Goal: Task Accomplishment & Management: Manage account settings

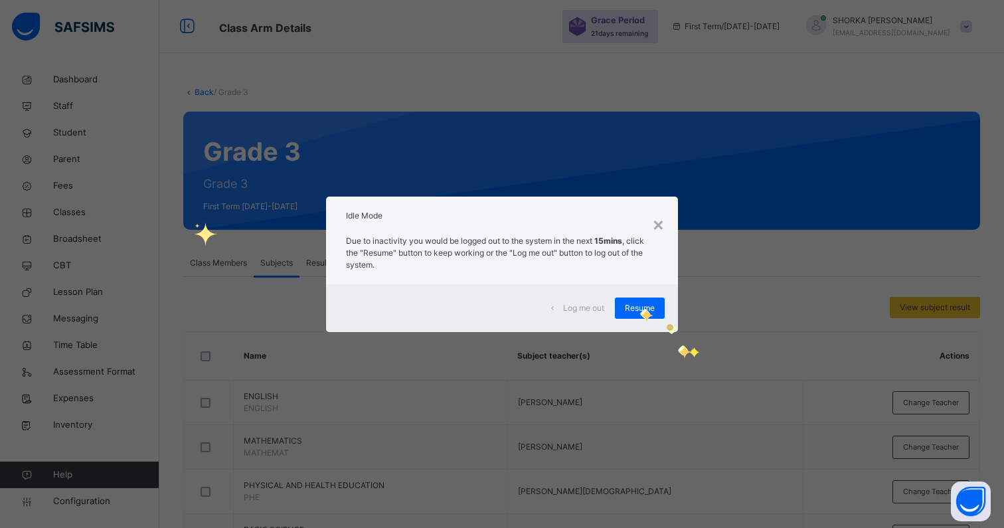
click at [639, 309] on span "Resume" at bounding box center [640, 308] width 30 height 12
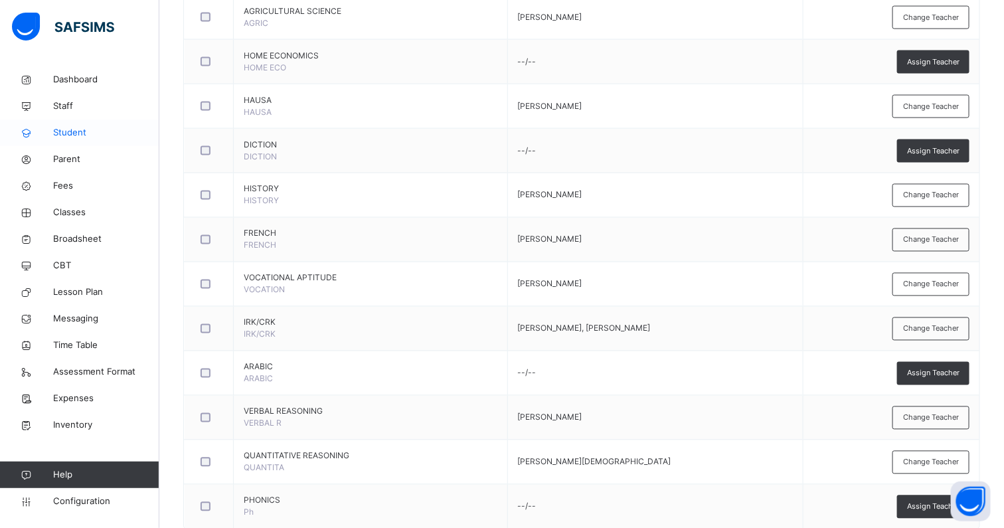
scroll to position [830, 0]
click at [78, 210] on span "Classes" at bounding box center [106, 212] width 106 height 13
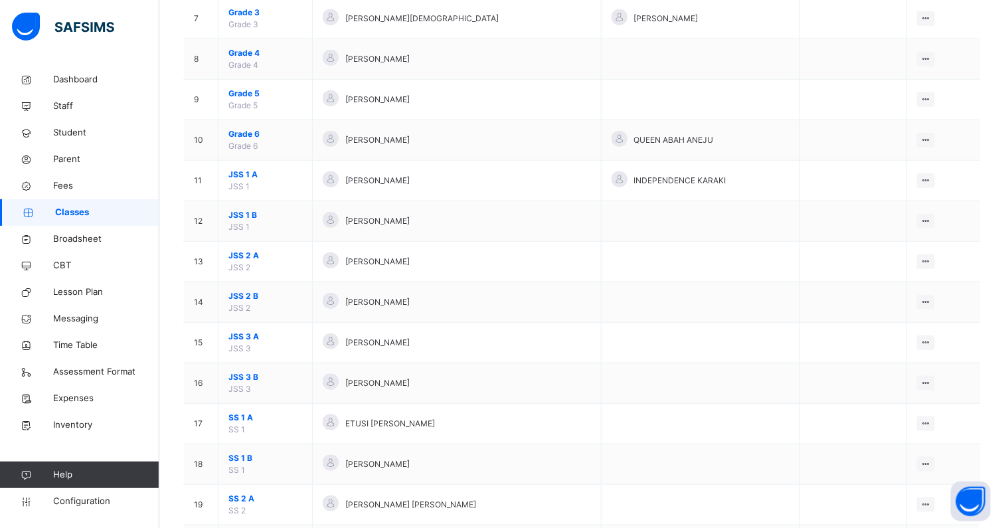
scroll to position [398, 0]
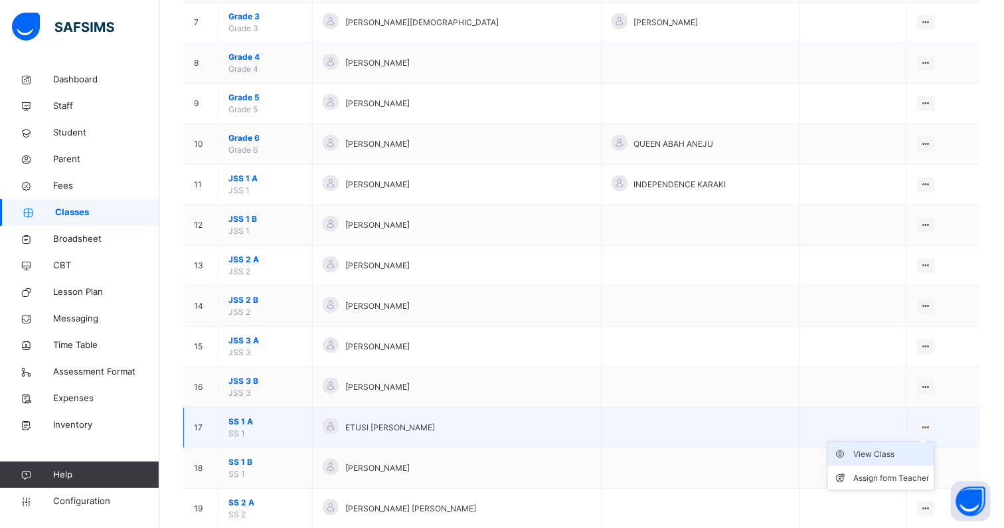
click at [871, 451] on div "View Class" at bounding box center [891, 453] width 76 height 13
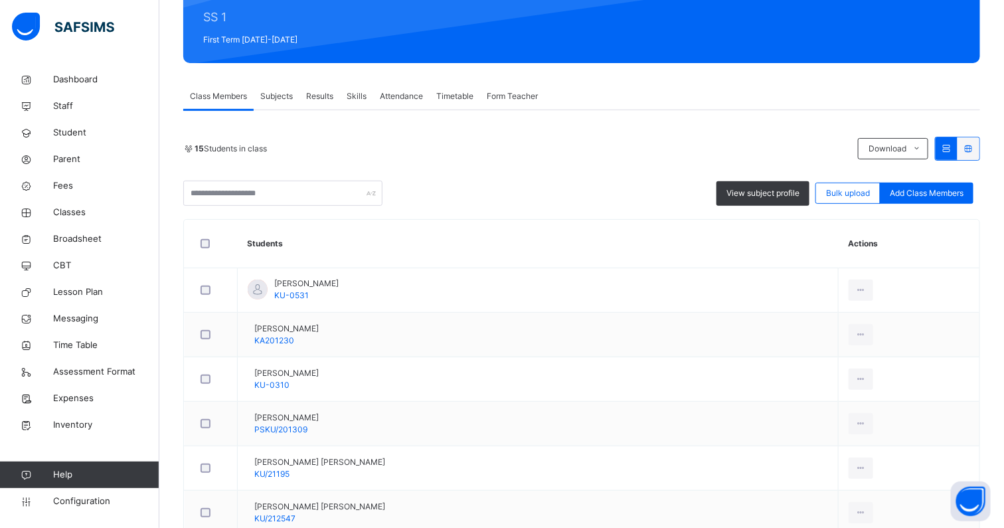
scroll to position [169, 0]
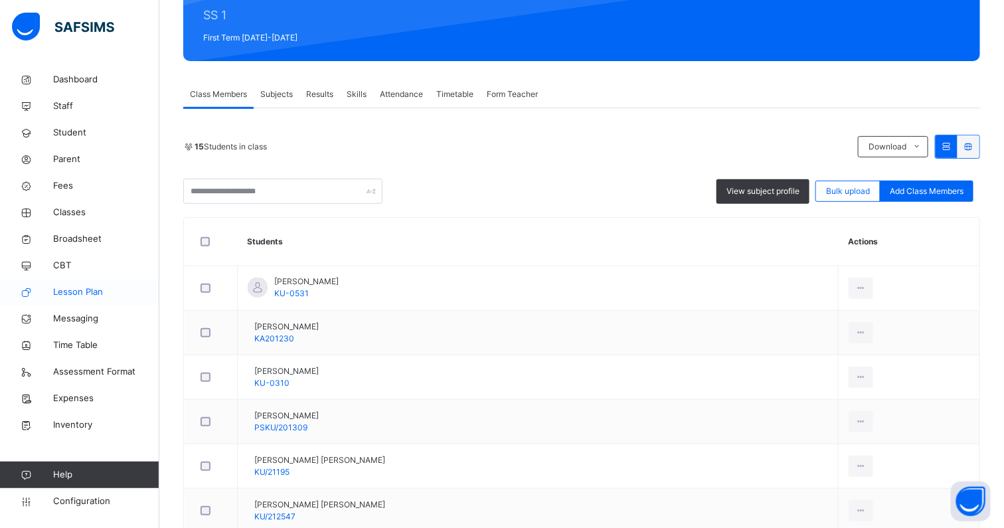
drag, startPoint x: 84, startPoint y: 222, endPoint x: 9, endPoint y: 296, distance: 106.1
click at [84, 220] on link "Classes" at bounding box center [79, 212] width 159 height 27
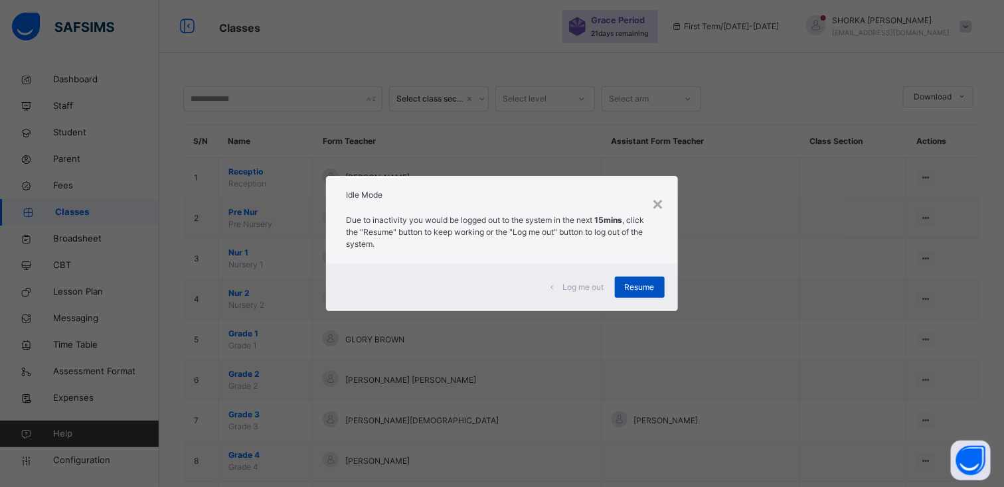
click at [650, 283] on span "Resume" at bounding box center [640, 287] width 30 height 12
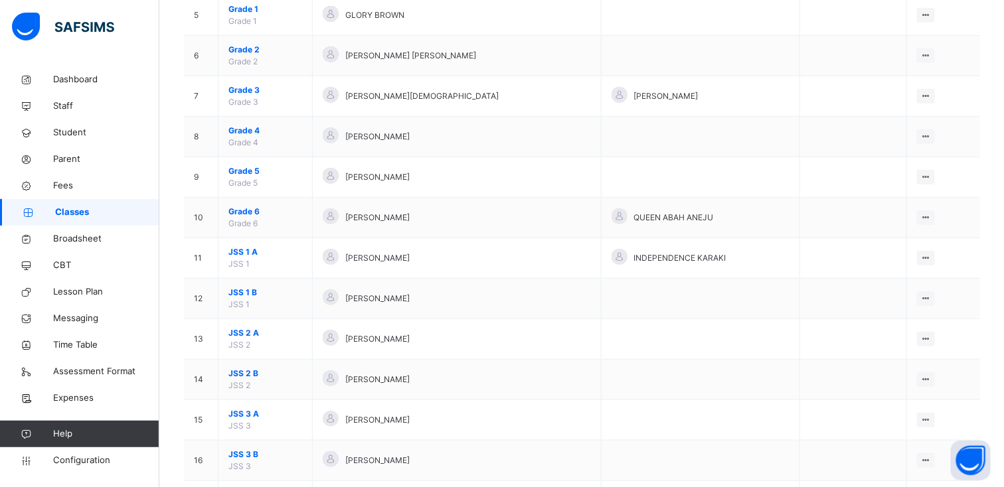
scroll to position [331, 0]
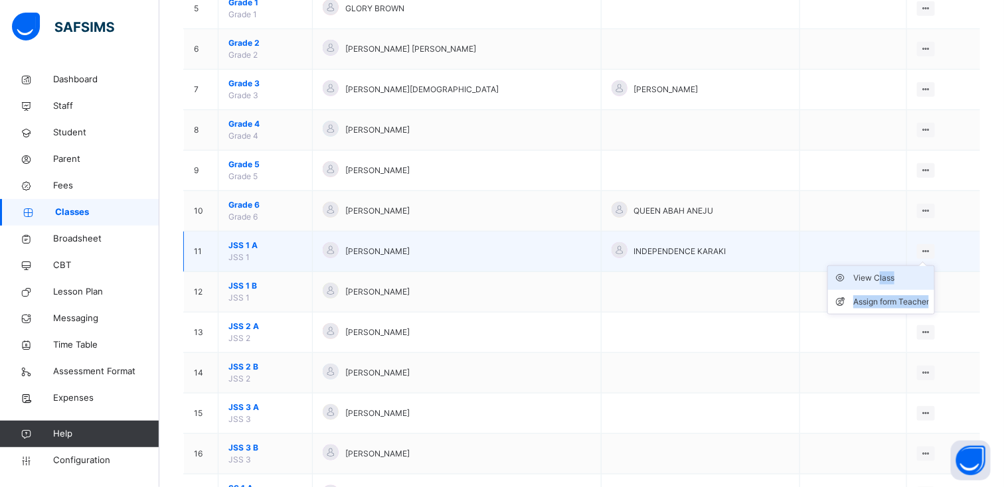
click at [887, 271] on ul "View Class Assign form Teacher" at bounding box center [881, 289] width 108 height 49
drag, startPoint x: 887, startPoint y: 271, endPoint x: 881, endPoint y: 254, distance: 19.1
click at [881, 254] on td at bounding box center [853, 252] width 107 height 40
drag, startPoint x: 930, startPoint y: 254, endPoint x: 923, endPoint y: 258, distance: 7.7
click at [929, 265] on ul "View Class Assign form Teacher" at bounding box center [881, 289] width 108 height 49
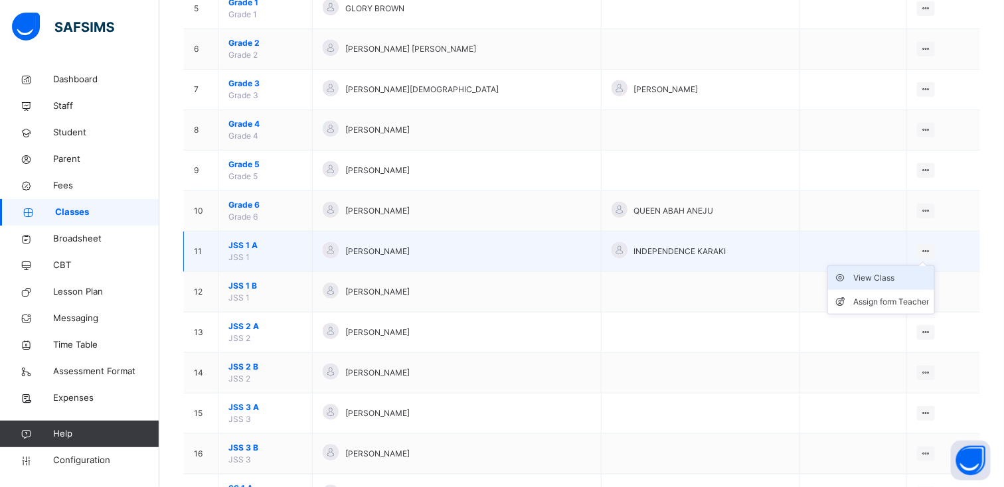
click at [883, 279] on div "View Class" at bounding box center [891, 277] width 76 height 13
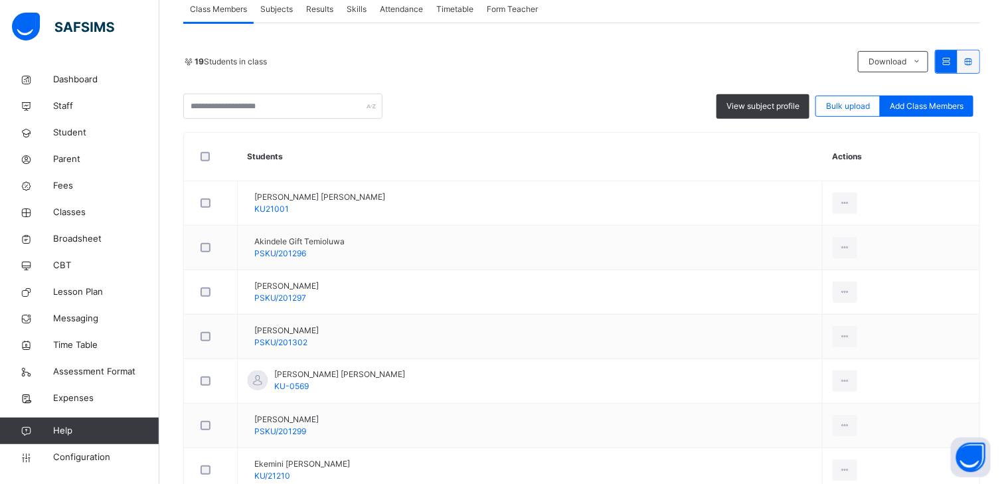
scroll to position [216, 0]
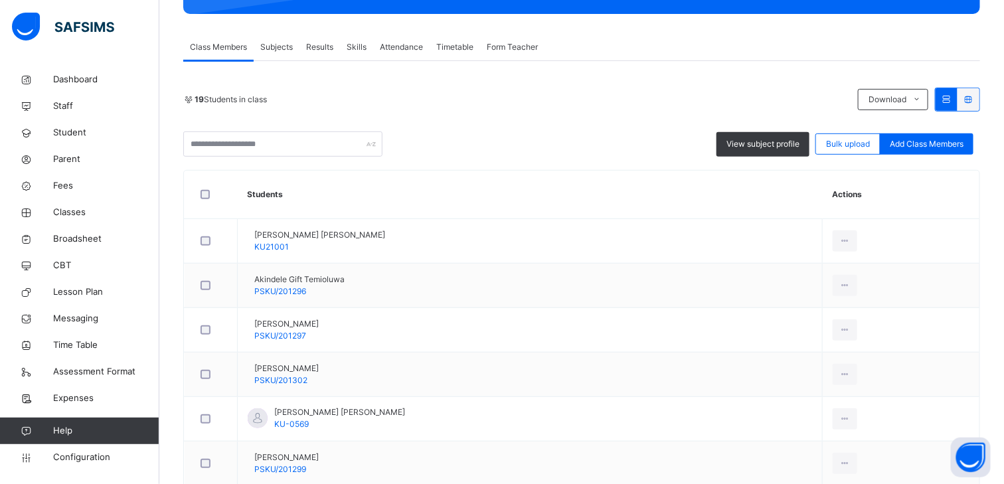
click at [293, 46] on span "Subjects" at bounding box center [276, 47] width 33 height 12
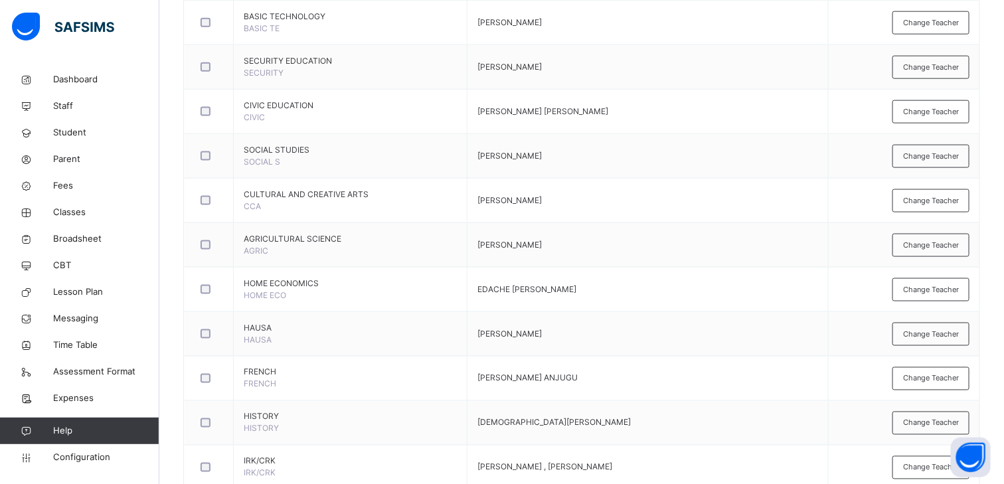
scroll to position [683, 0]
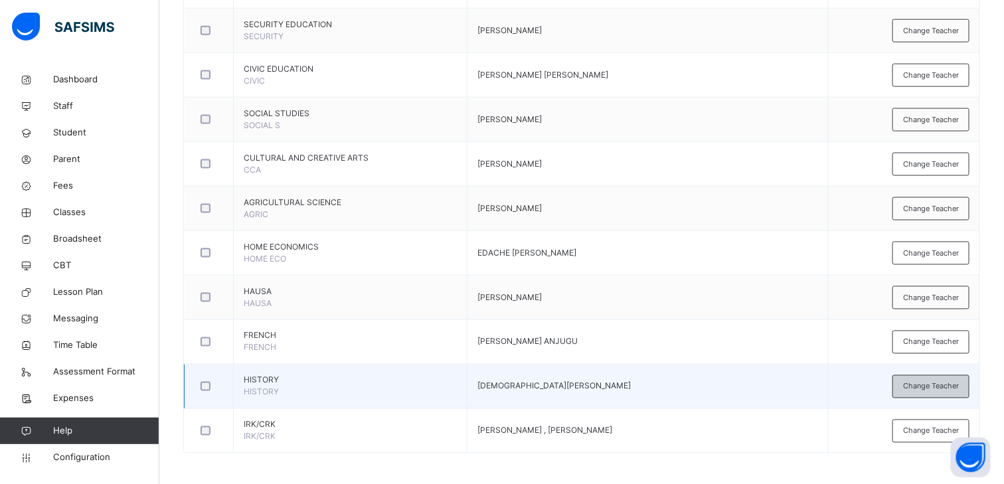
click at [925, 383] on span "Change Teacher" at bounding box center [931, 386] width 56 height 11
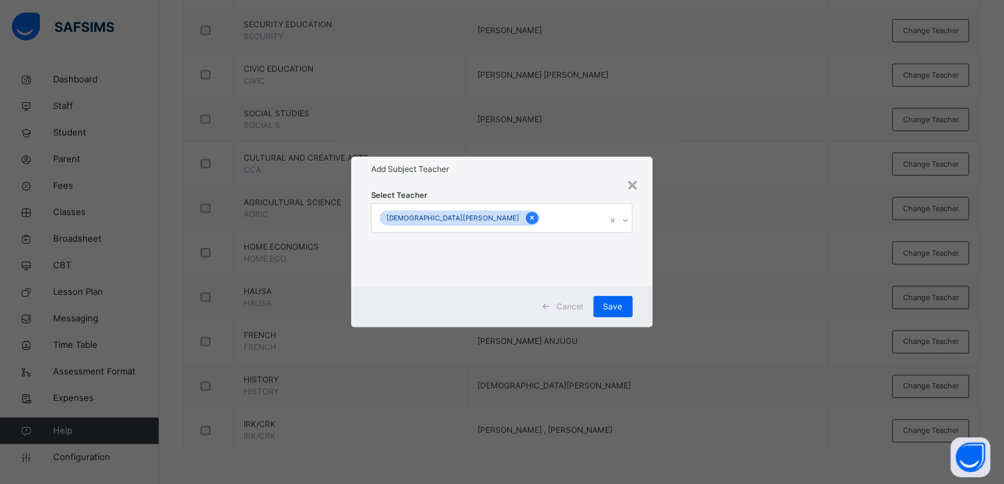
click at [530, 218] on icon at bounding box center [531, 218] width 3 height 4
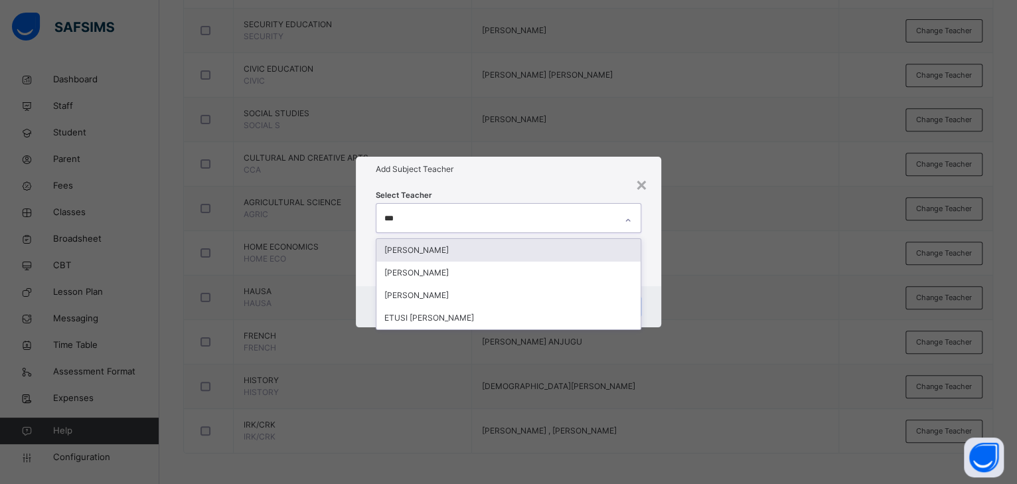
type input "****"
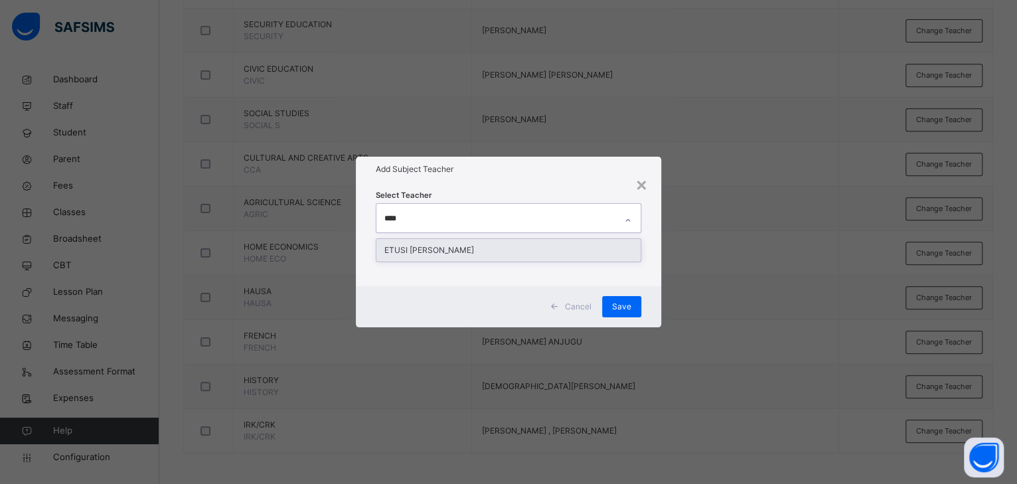
click at [406, 256] on div "ETUSI [PERSON_NAME]" at bounding box center [508, 250] width 264 height 23
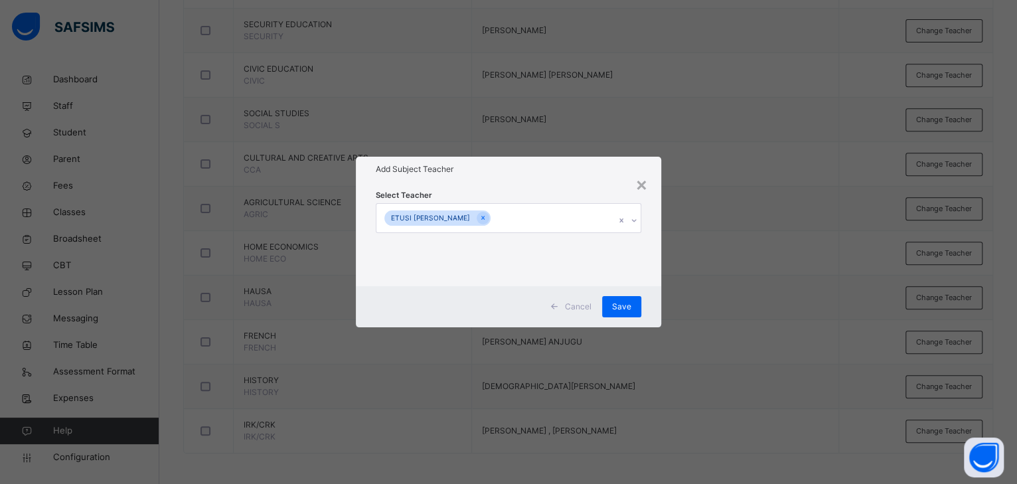
click at [528, 171] on h1 "Add Subject Teacher" at bounding box center [508, 169] width 265 height 12
click at [614, 306] on span "Save" at bounding box center [621, 307] width 19 height 12
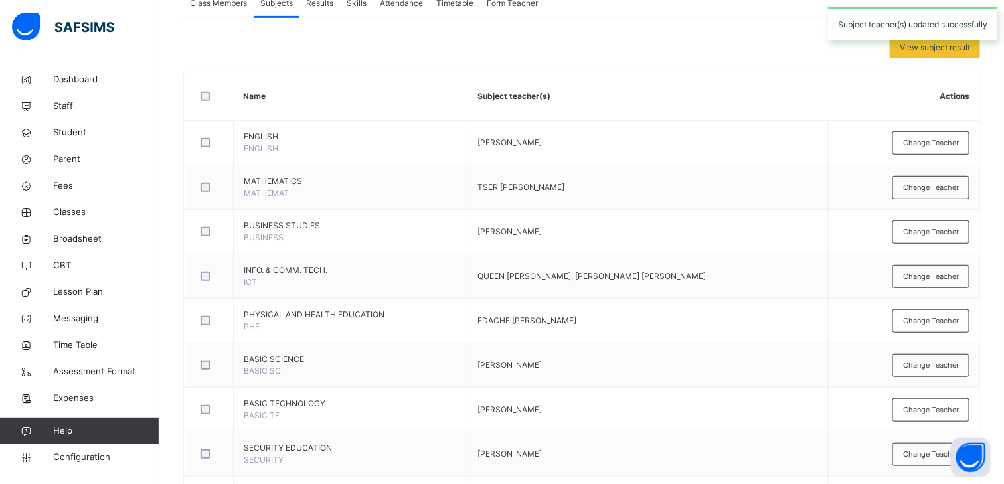
scroll to position [0, 0]
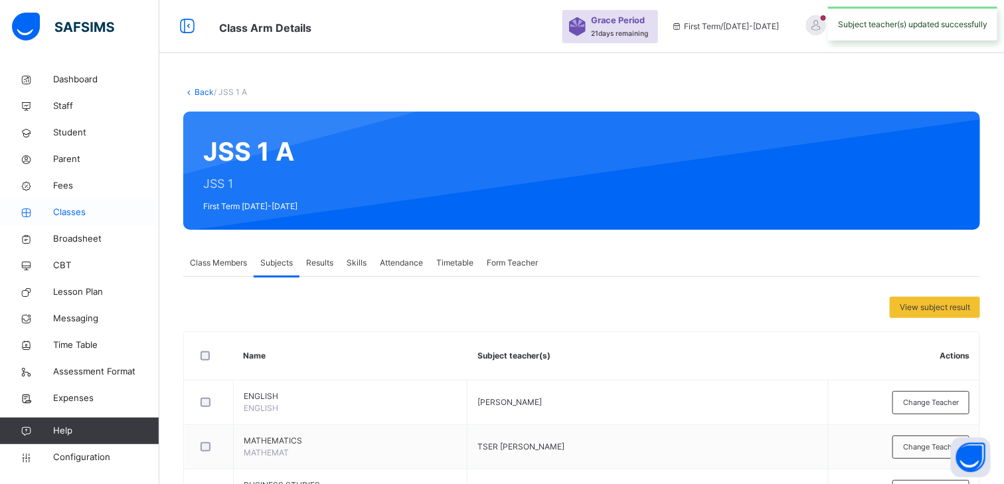
click at [64, 210] on span "Classes" at bounding box center [106, 212] width 106 height 13
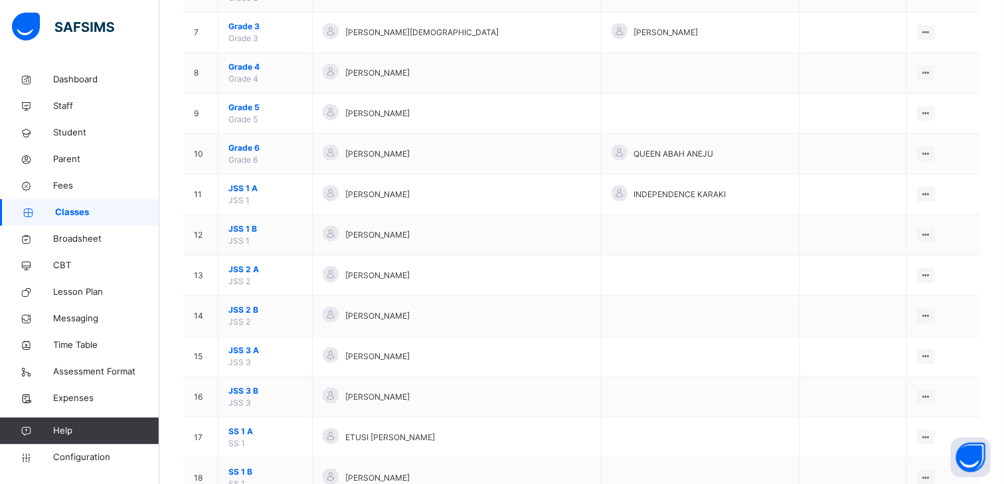
scroll to position [402, 0]
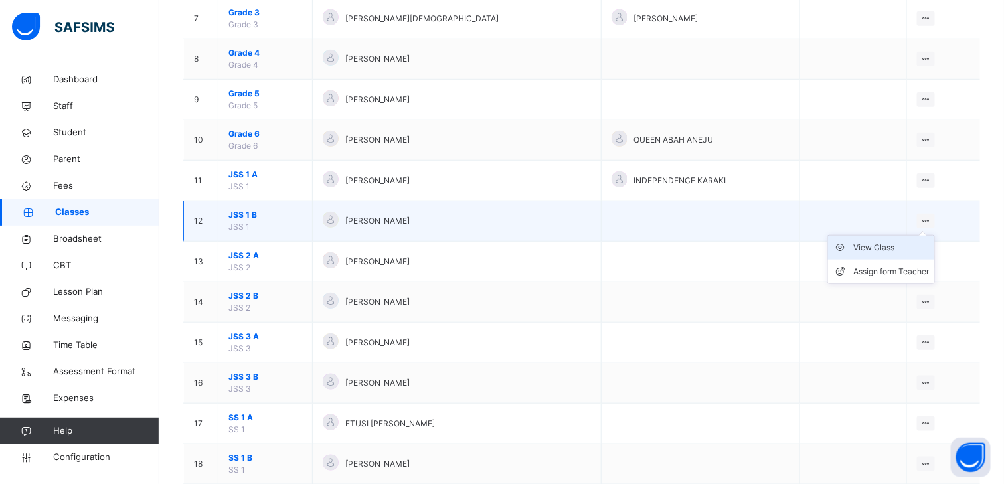
click at [880, 243] on div "View Class" at bounding box center [891, 247] width 76 height 13
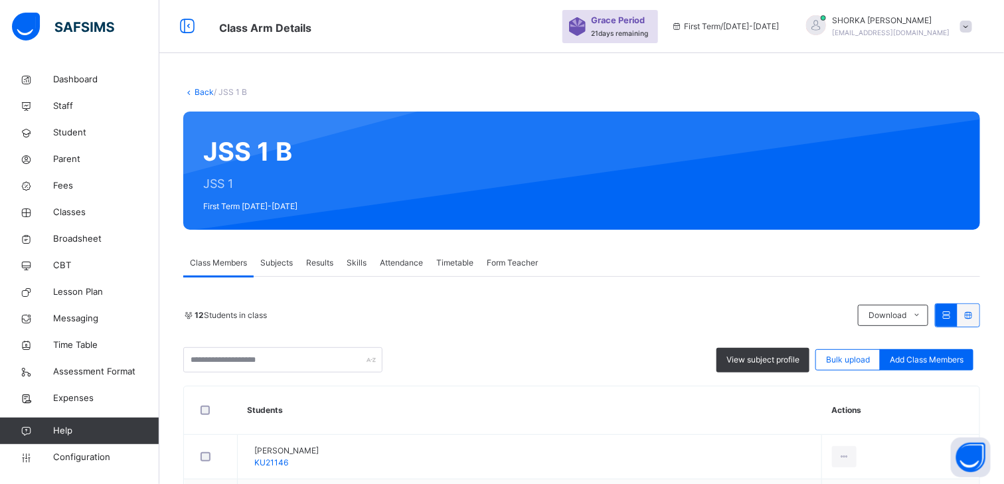
click at [277, 257] on span "Subjects" at bounding box center [276, 263] width 33 height 12
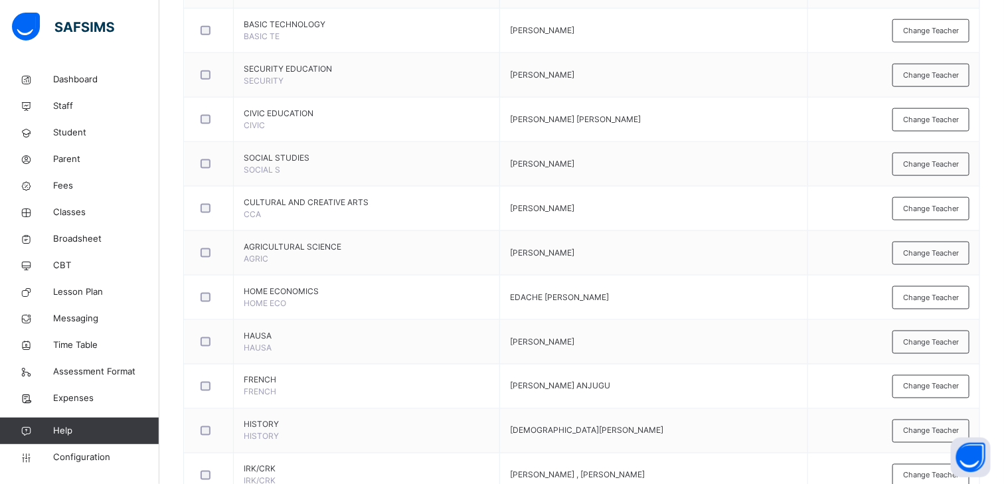
scroll to position [683, 0]
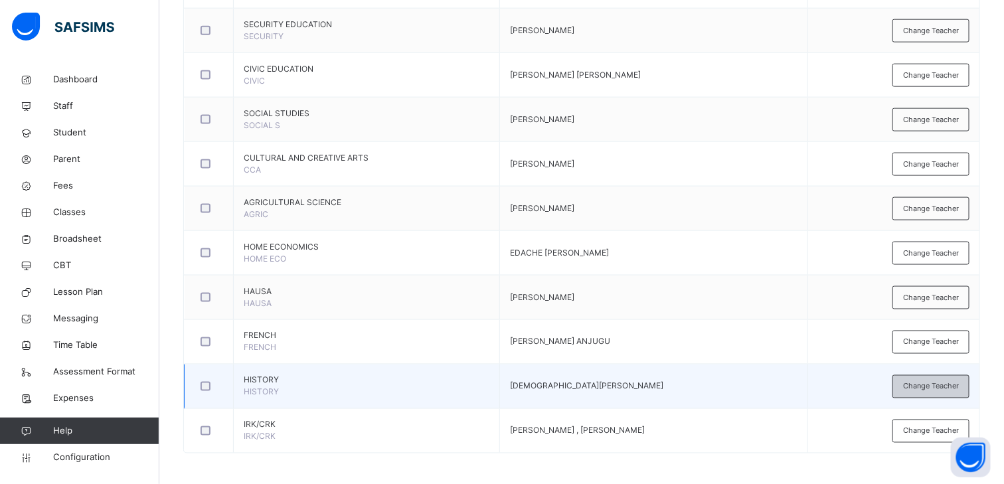
click at [924, 390] on div "Change Teacher" at bounding box center [930, 386] width 77 height 23
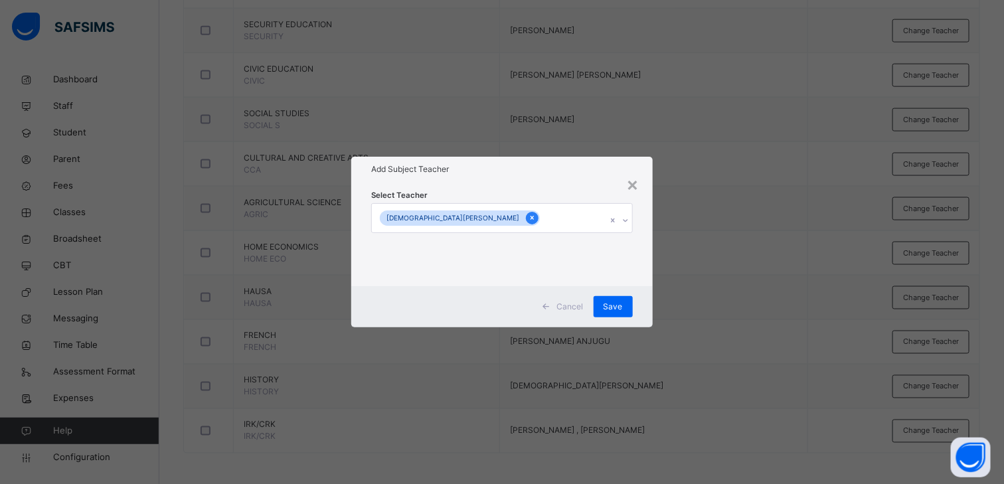
click at [528, 214] on icon at bounding box center [531, 217] width 7 height 9
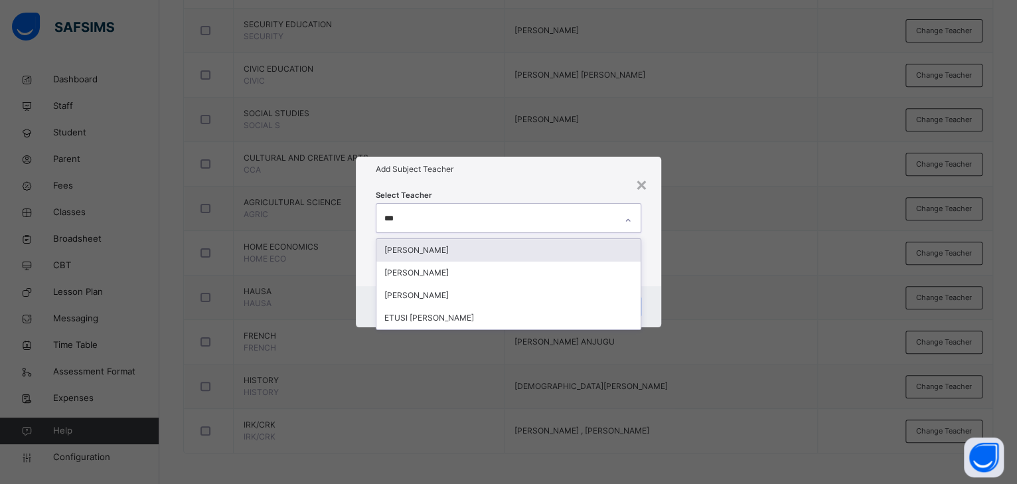
type input "****"
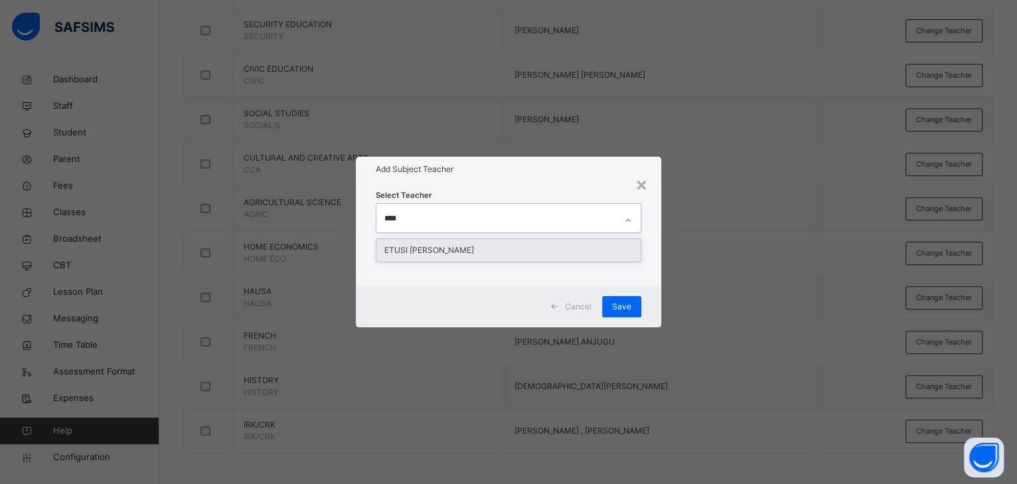
click at [433, 249] on div "ETUSI [PERSON_NAME]" at bounding box center [508, 250] width 264 height 23
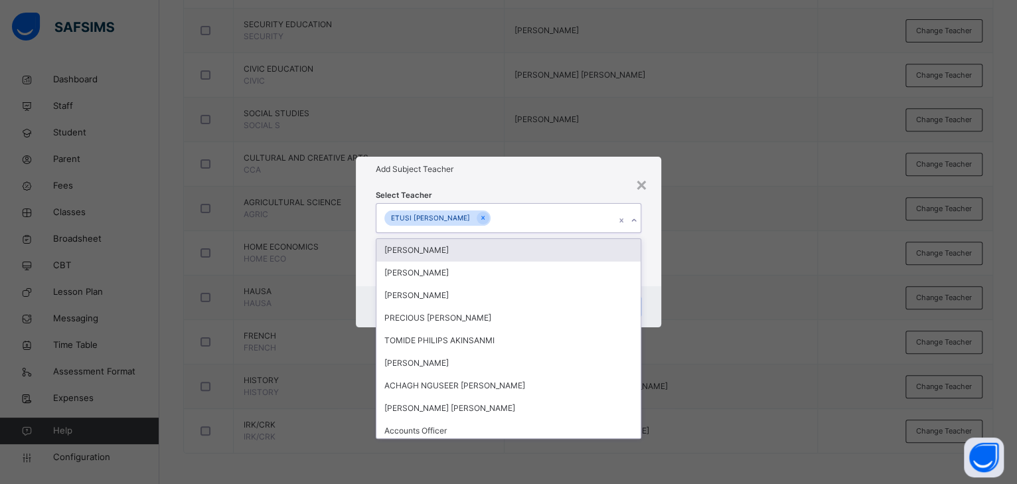
click at [515, 179] on div "Add Subject Teacher" at bounding box center [508, 169] width 305 height 25
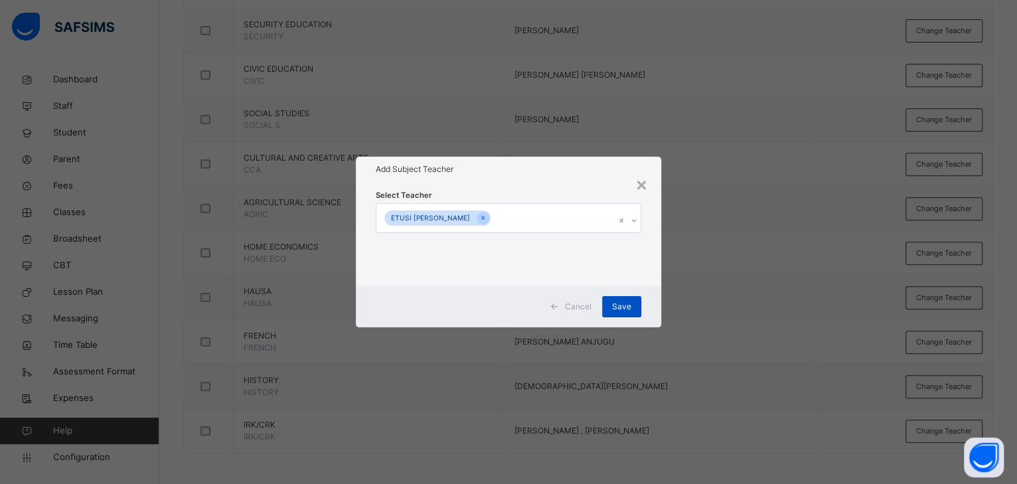
click at [625, 307] on span "Save" at bounding box center [621, 307] width 19 height 12
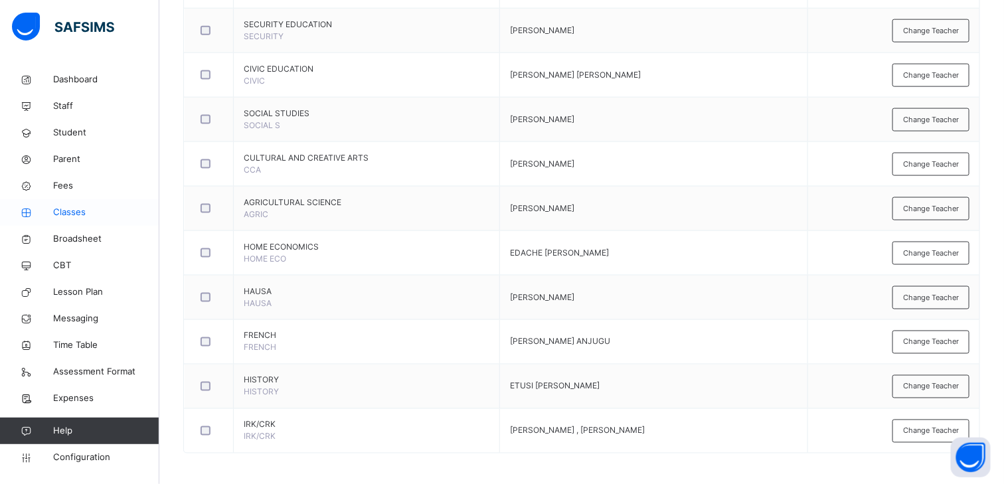
click at [82, 208] on span "Classes" at bounding box center [106, 212] width 106 height 13
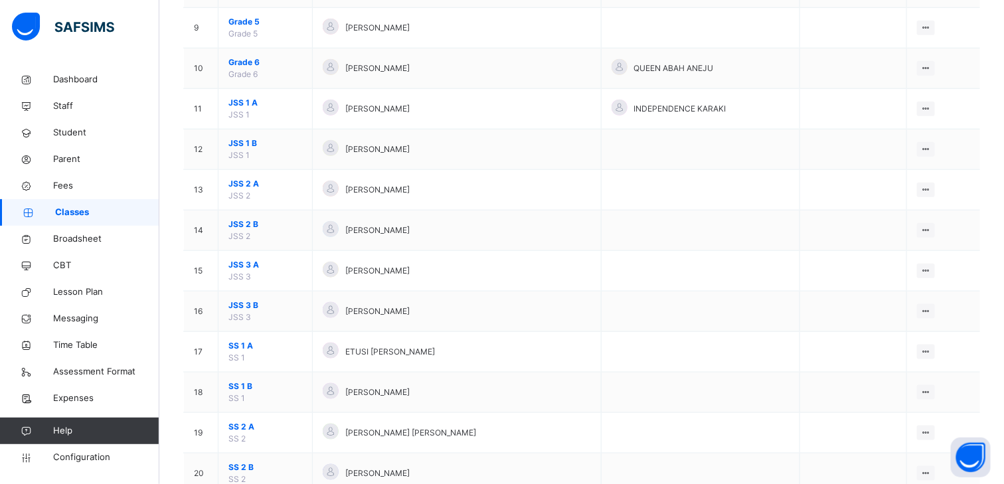
scroll to position [475, 0]
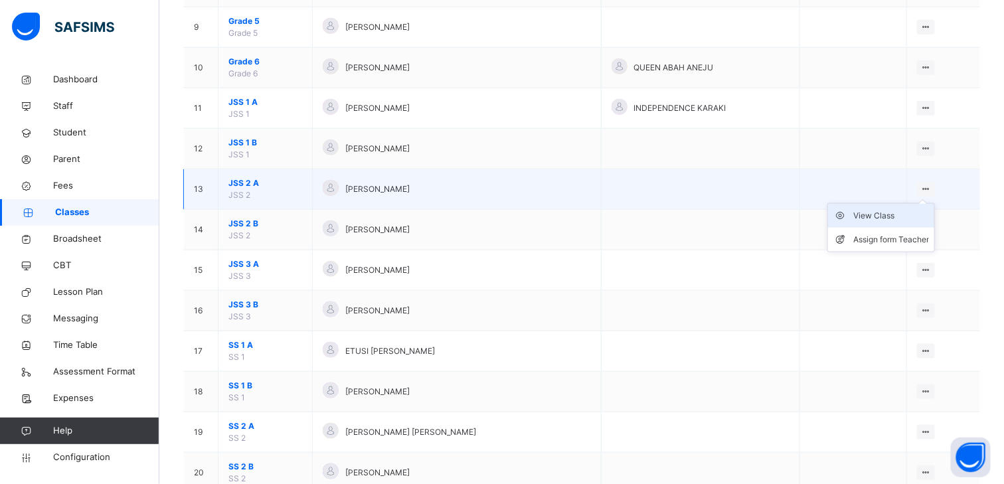
click at [897, 212] on div "View Class" at bounding box center [891, 215] width 76 height 13
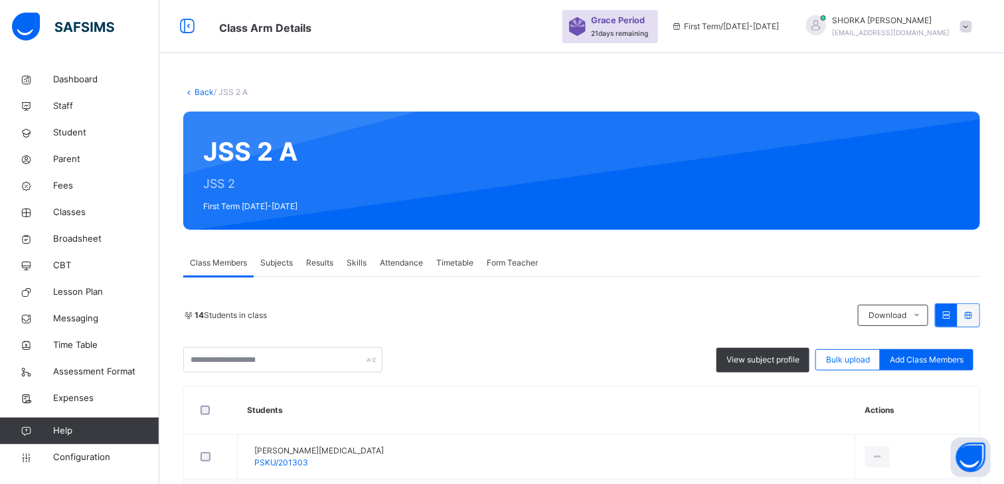
click at [273, 264] on span "Subjects" at bounding box center [276, 263] width 33 height 12
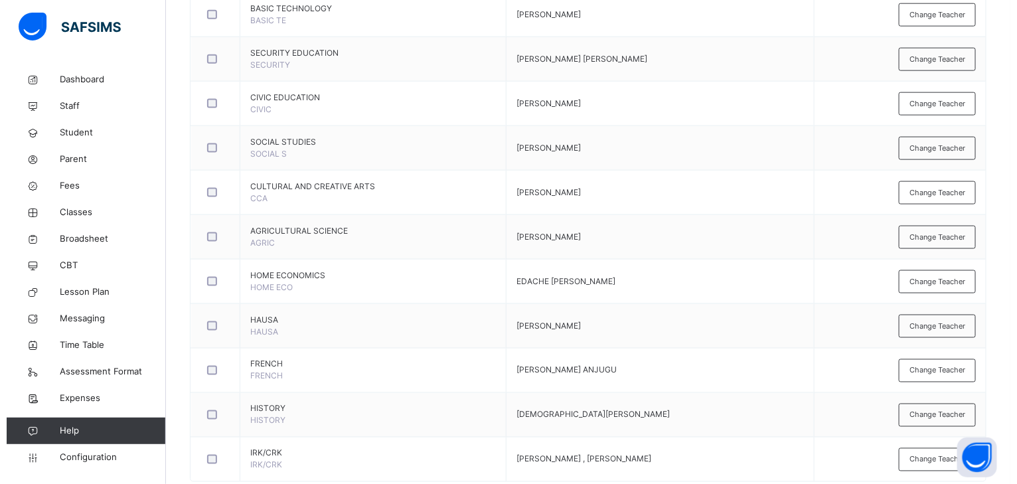
scroll to position [683, 0]
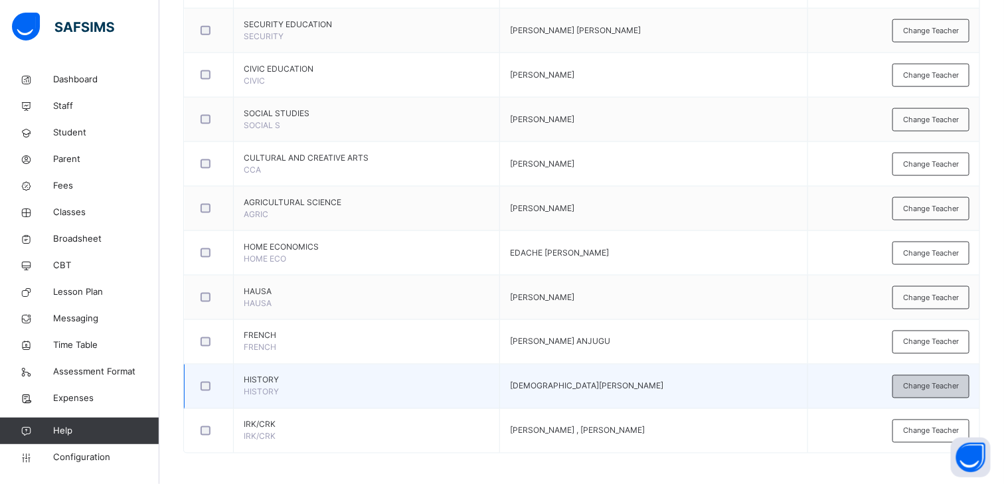
click at [958, 383] on span "Change Teacher" at bounding box center [931, 386] width 56 height 11
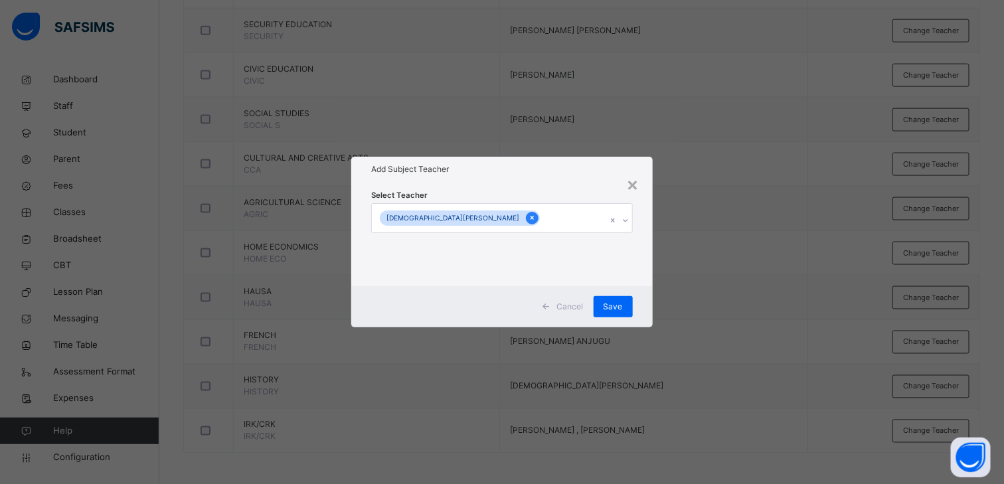
click at [530, 217] on icon at bounding box center [531, 218] width 3 height 4
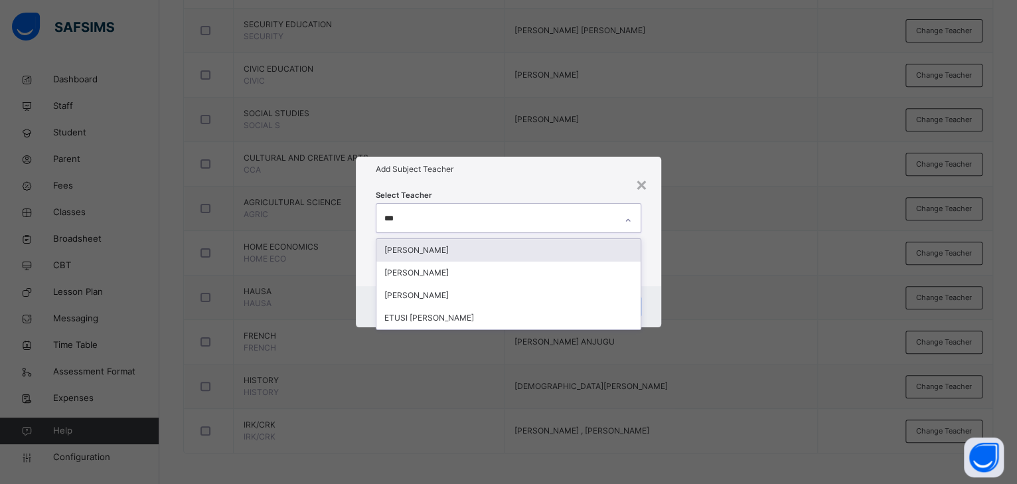
type input "****"
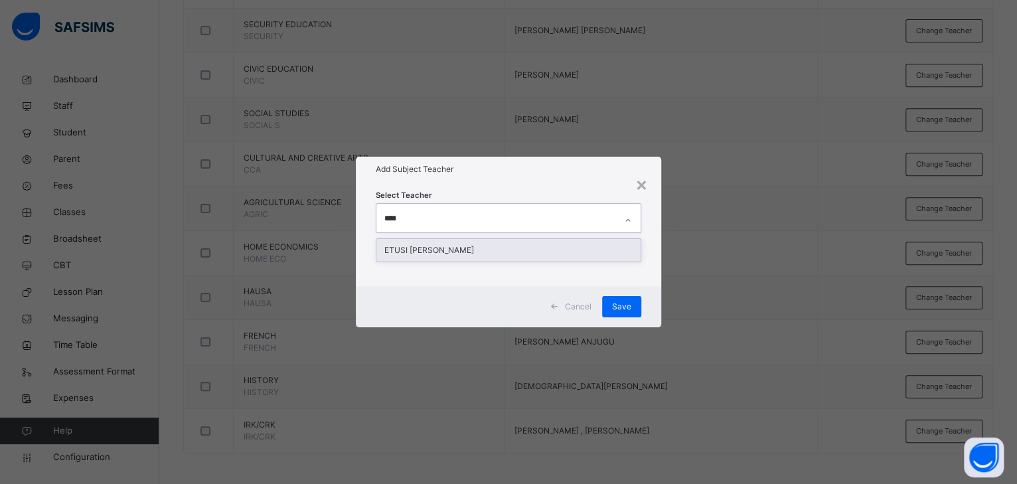
click at [428, 248] on div "ETUSI [PERSON_NAME]" at bounding box center [508, 250] width 264 height 23
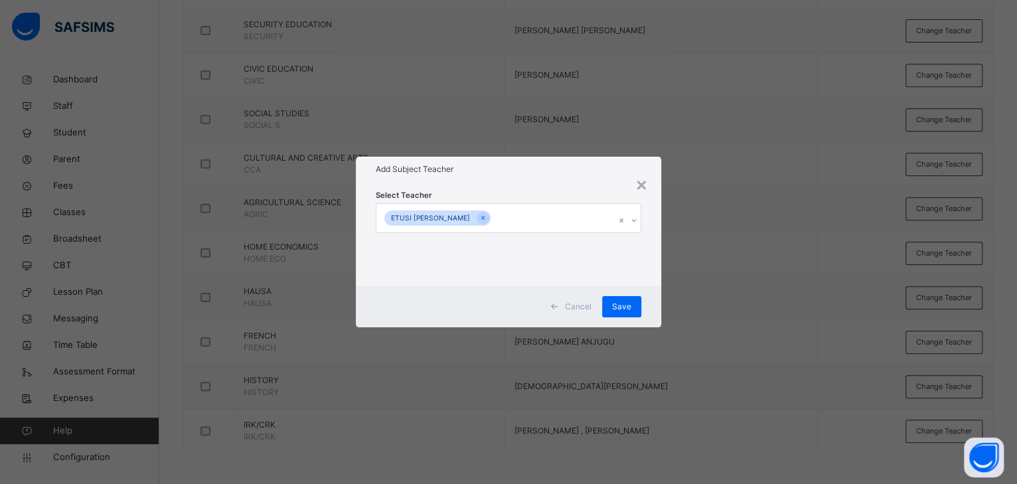
click at [573, 181] on div "Add Subject Teacher" at bounding box center [508, 169] width 305 height 25
click at [622, 307] on span "Save" at bounding box center [621, 307] width 19 height 12
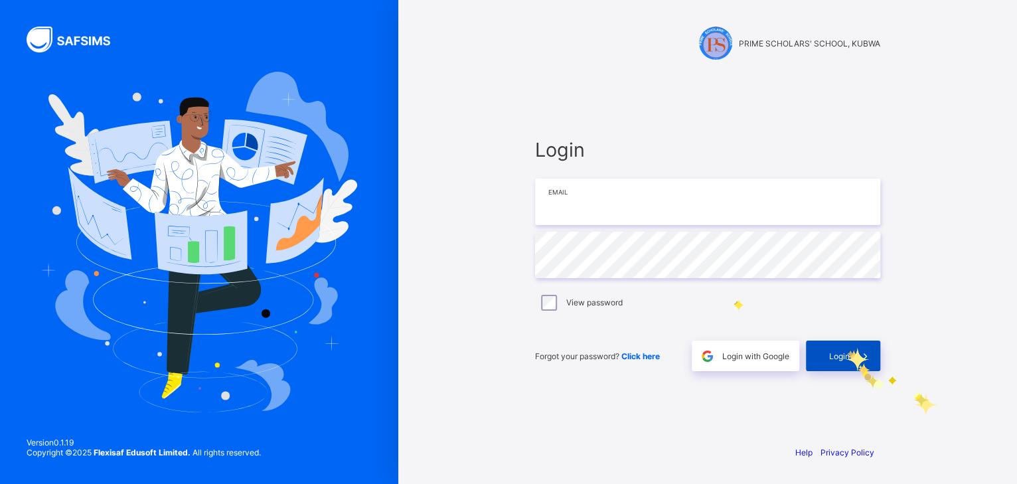
type input "**********"
click at [844, 347] on div "Login" at bounding box center [843, 355] width 74 height 31
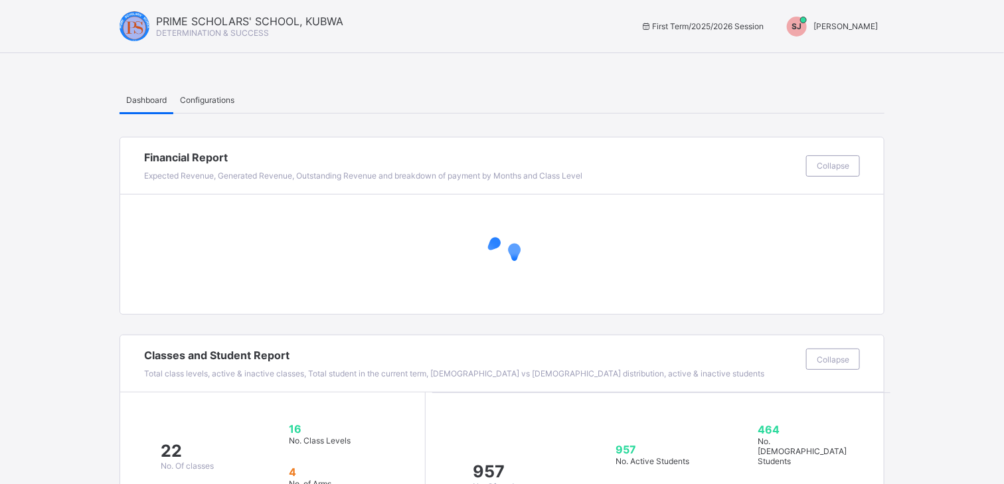
click at [842, 20] on div "SJ SHORKA JOEL" at bounding box center [828, 27] width 111 height 20
click at [838, 58] on span "Switch to Admin View" at bounding box center [827, 56] width 101 height 15
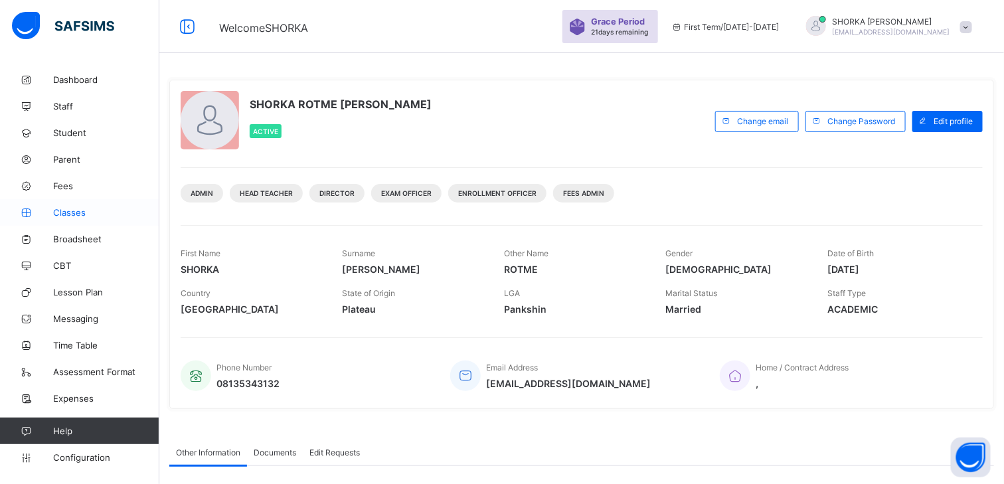
click at [75, 209] on span "Classes" at bounding box center [106, 212] width 106 height 11
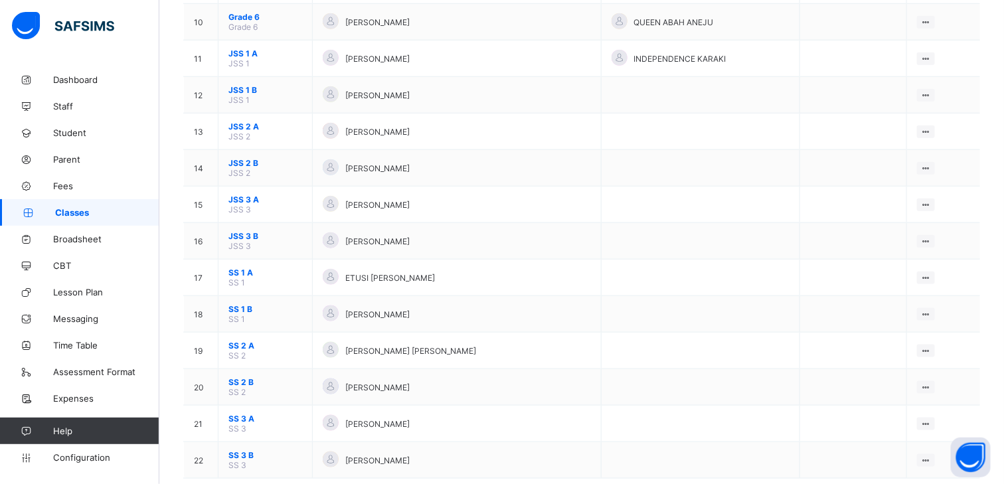
scroll to position [479, 0]
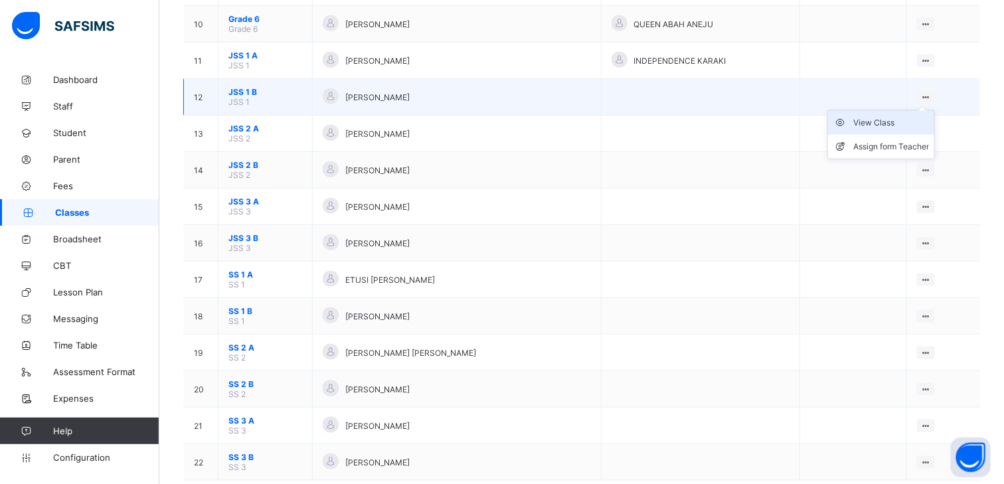
click at [887, 116] on div "View Class" at bounding box center [891, 122] width 76 height 13
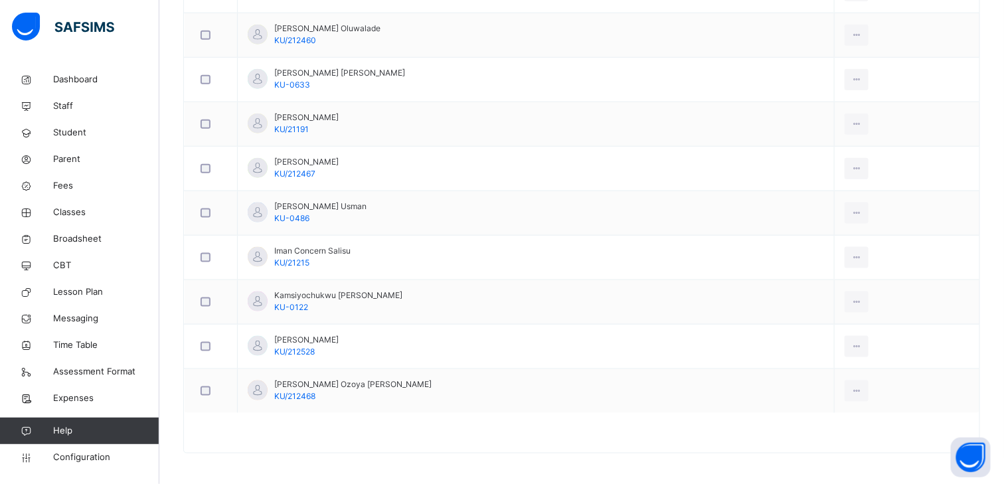
scroll to position [215, 0]
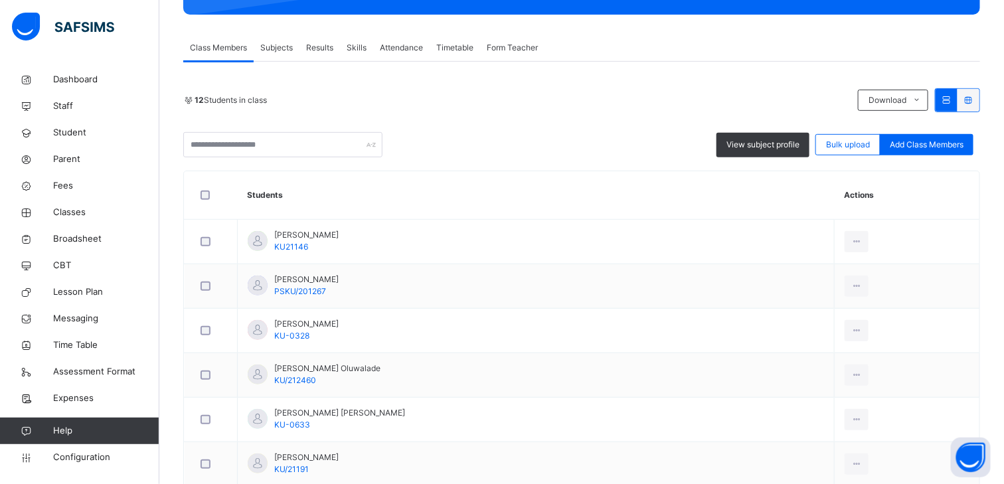
click at [273, 42] on span "Subjects" at bounding box center [276, 48] width 33 height 12
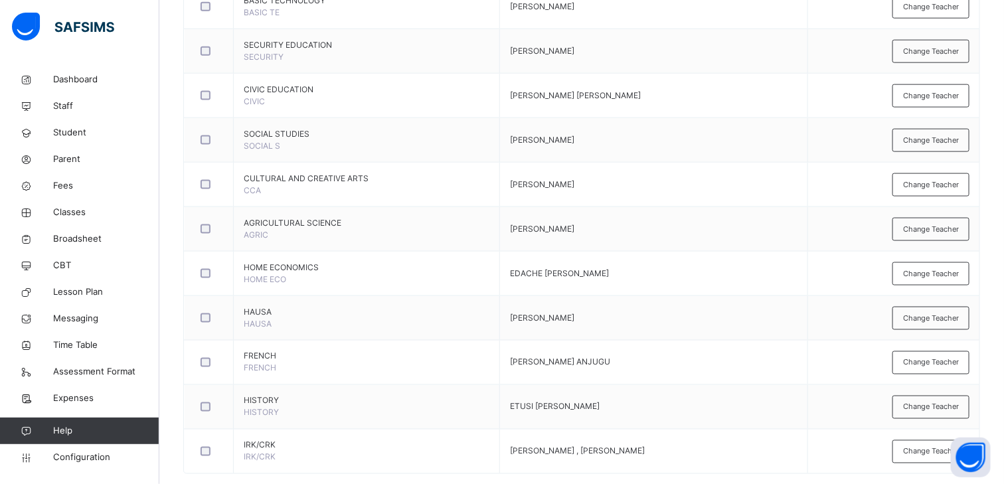
scroll to position [683, 0]
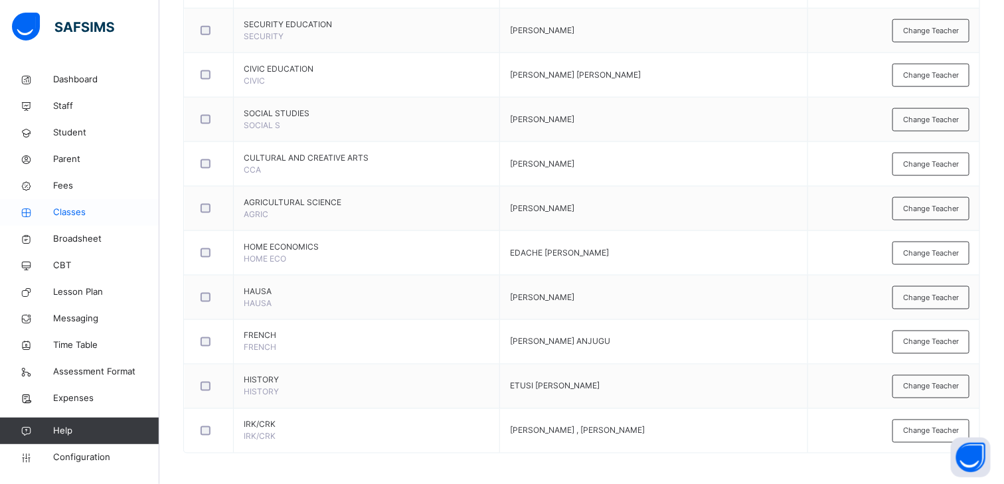
click at [78, 210] on span "Classes" at bounding box center [106, 212] width 106 height 13
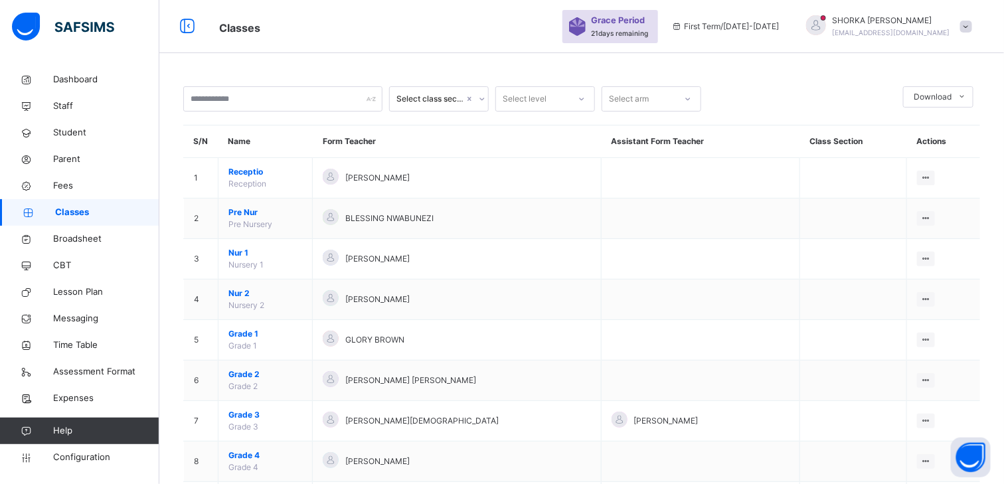
scroll to position [423, 0]
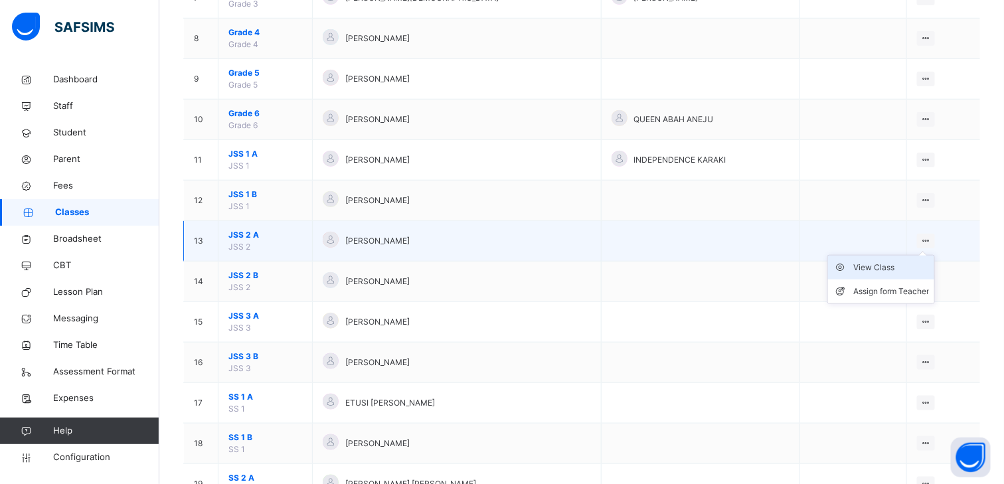
click at [868, 263] on div "View Class" at bounding box center [891, 267] width 76 height 13
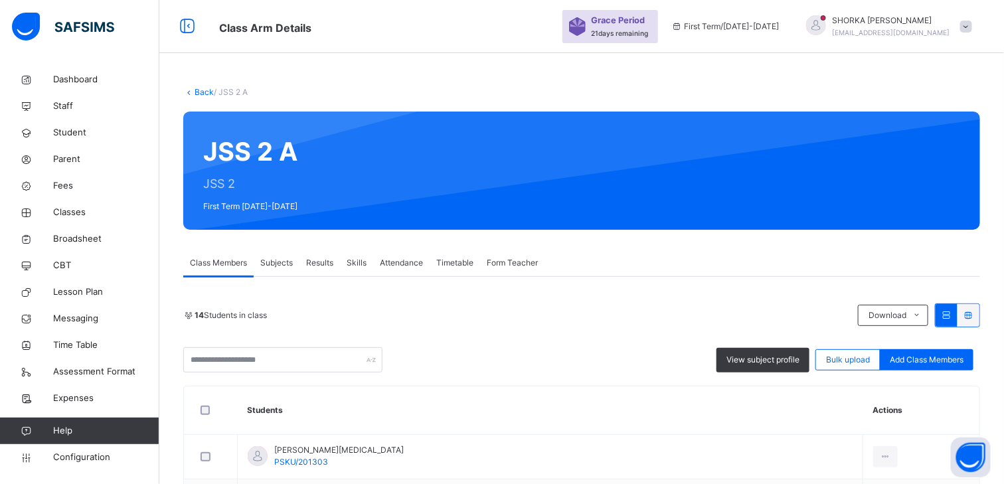
click at [287, 262] on span "Subjects" at bounding box center [276, 263] width 33 height 12
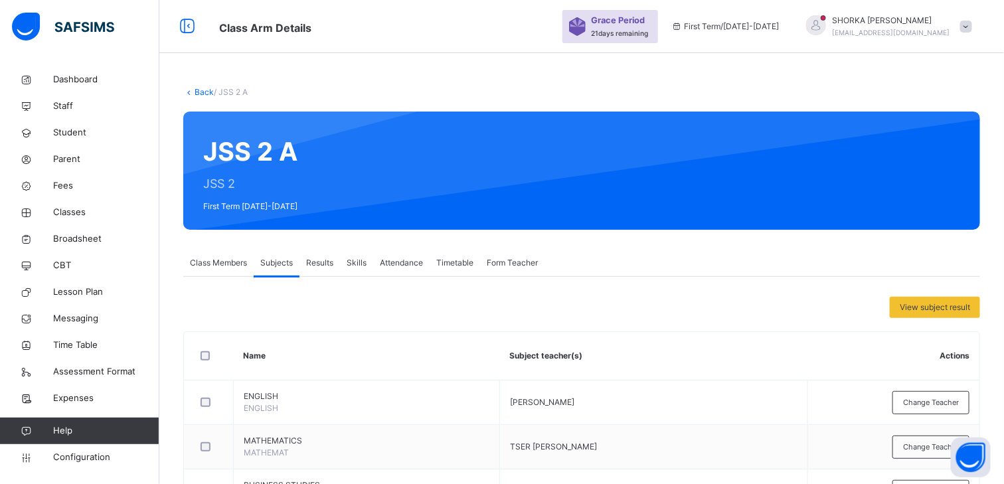
scroll to position [683, 0]
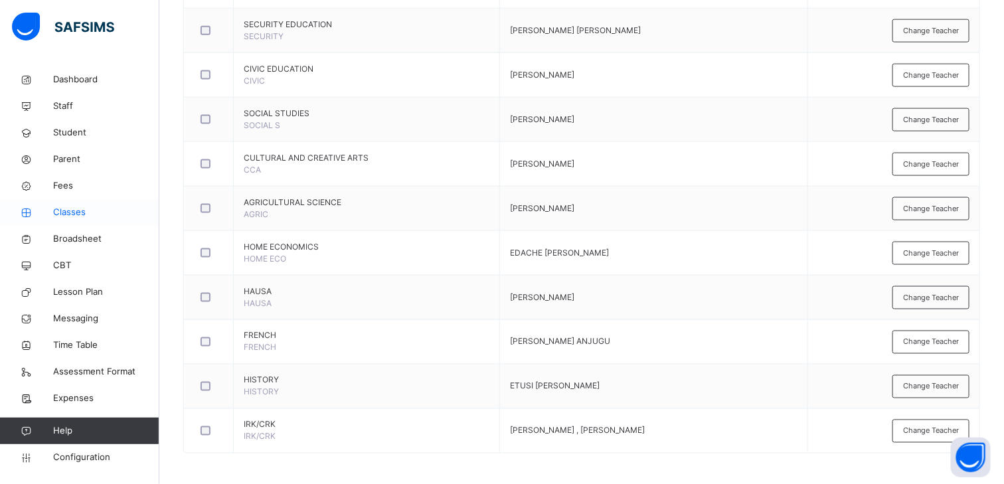
click at [87, 216] on span "Classes" at bounding box center [106, 212] width 106 height 13
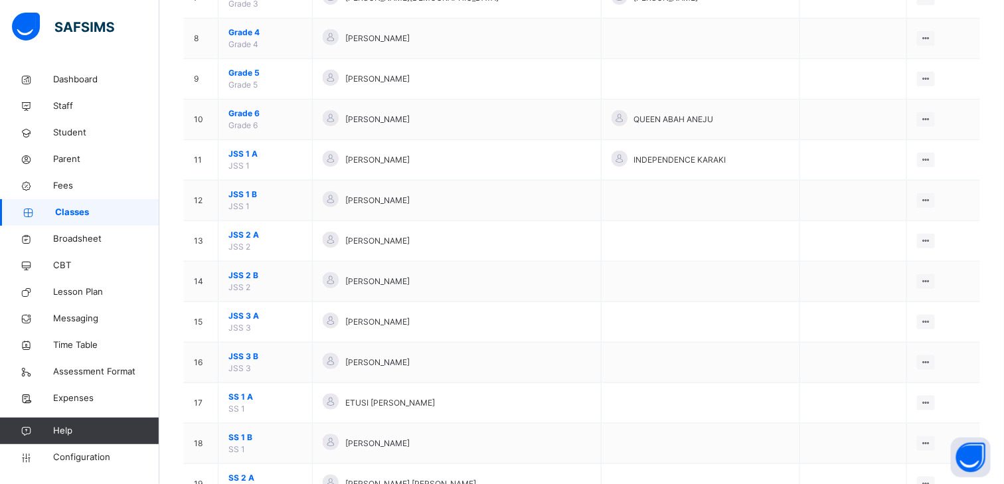
scroll to position [547, 0]
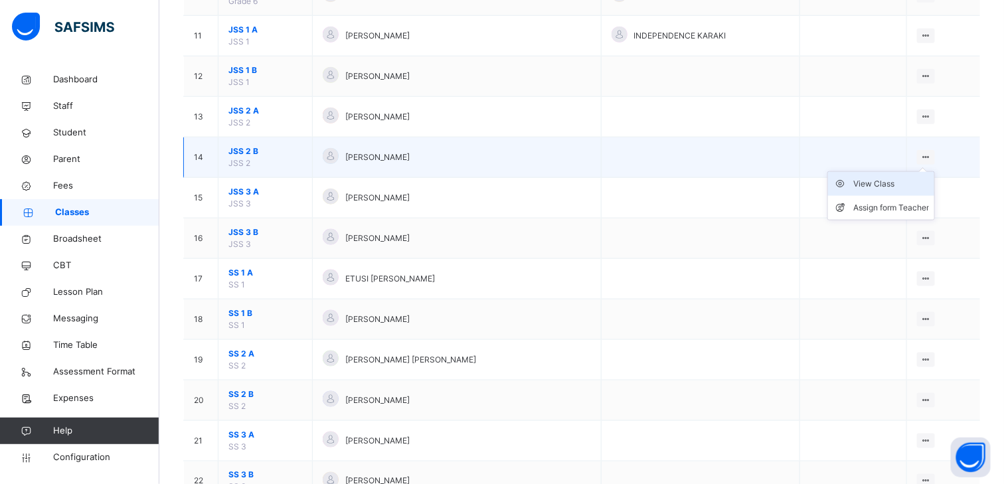
click at [897, 177] on div "View Class" at bounding box center [891, 183] width 76 height 13
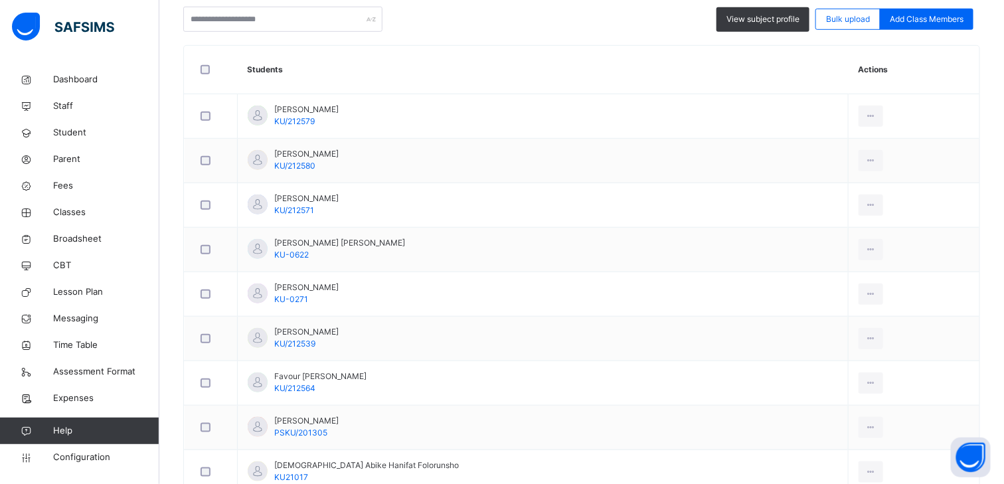
scroll to position [240, 0]
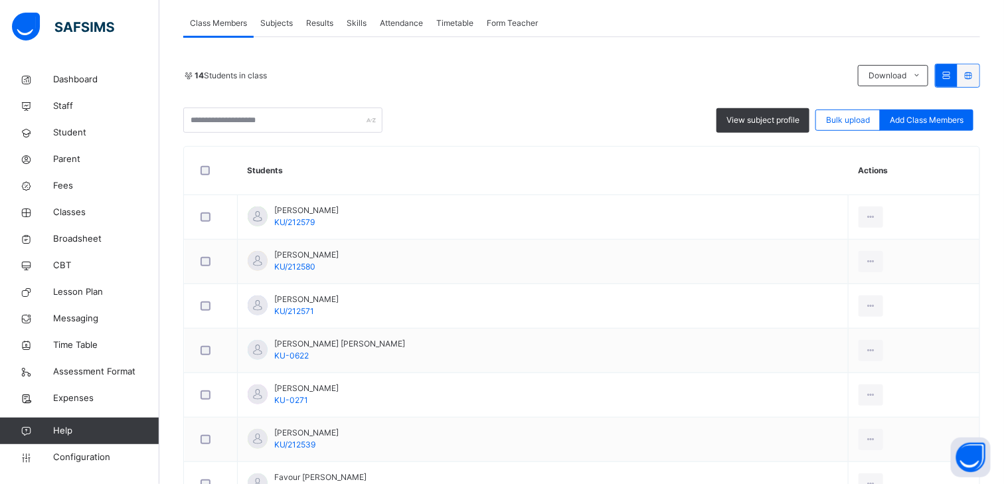
click at [280, 30] on div "Subjects" at bounding box center [277, 23] width 46 height 27
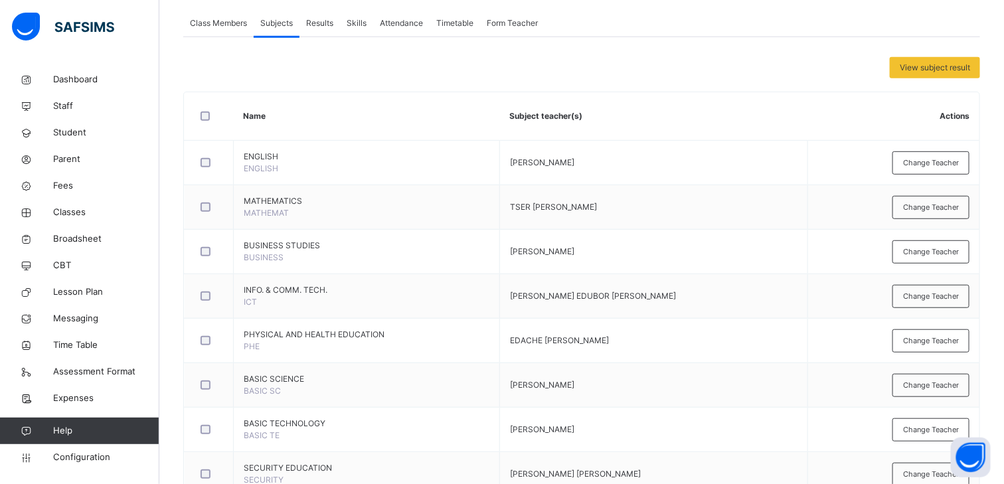
scroll to position [683, 0]
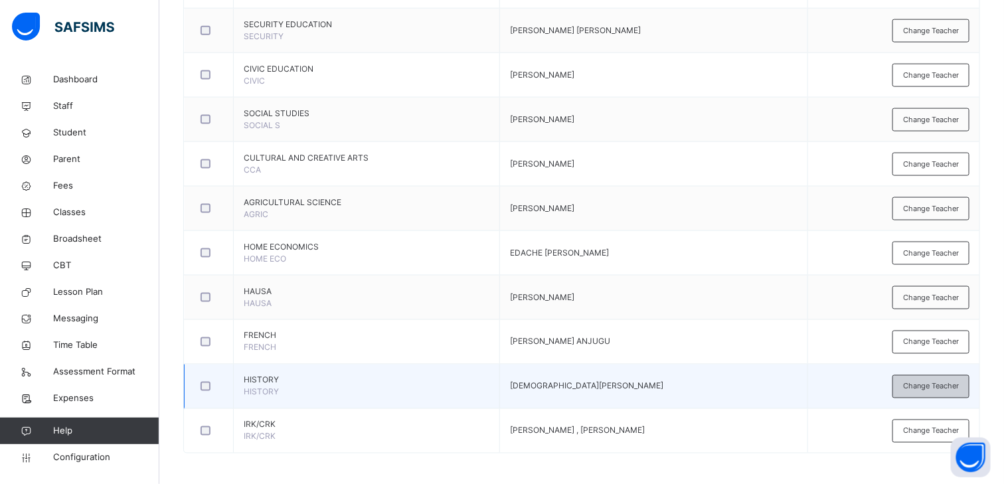
click at [950, 388] on span "Change Teacher" at bounding box center [931, 386] width 56 height 11
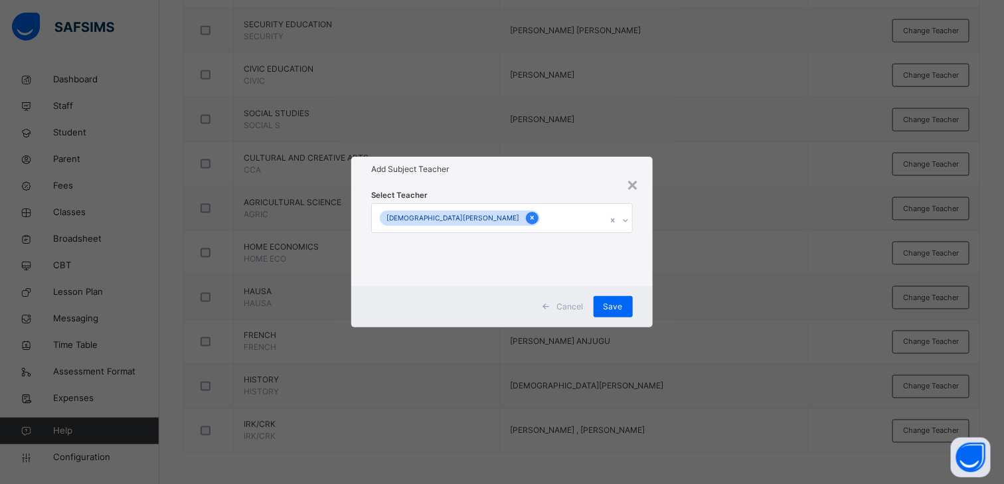
click at [530, 217] on icon at bounding box center [531, 218] width 3 height 4
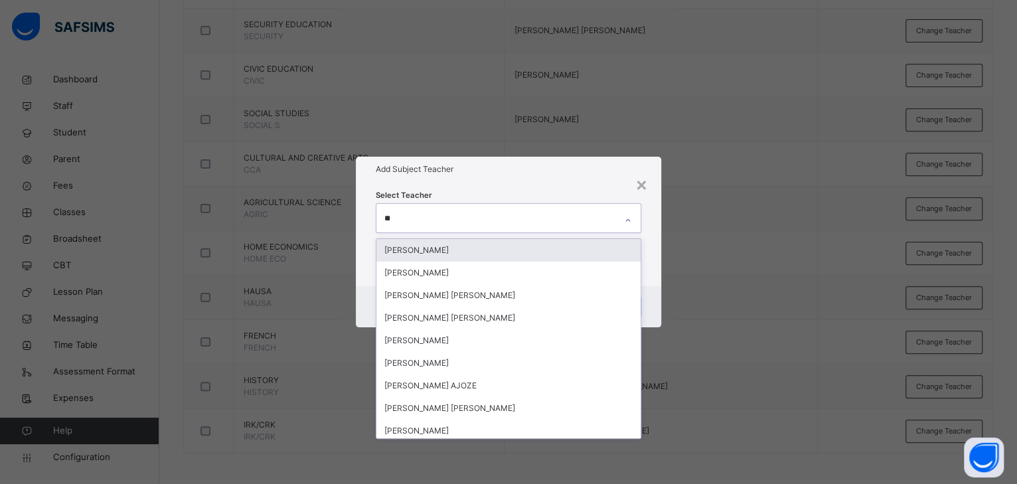
type input "***"
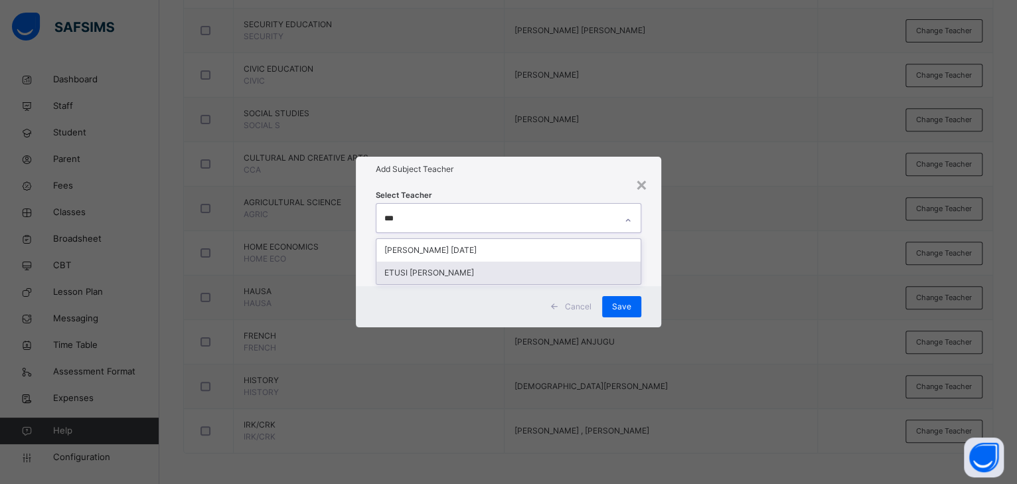
click at [439, 269] on div "ETUSI [PERSON_NAME]" at bounding box center [508, 273] width 264 height 23
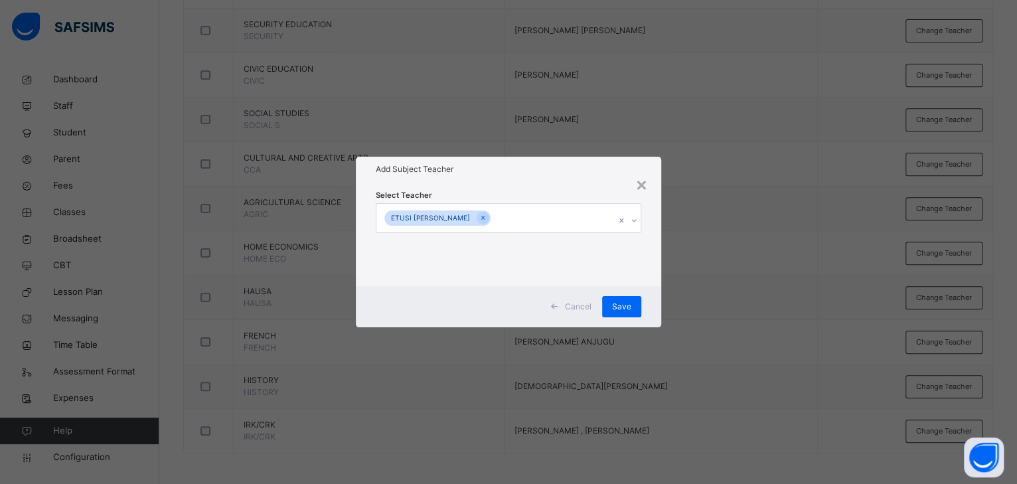
click at [536, 185] on div "Select Teacher ETUSI ANDY" at bounding box center [508, 234] width 305 height 104
click at [629, 313] on div "Save" at bounding box center [621, 306] width 39 height 21
click at [629, 308] on div "Save" at bounding box center [621, 306] width 39 height 21
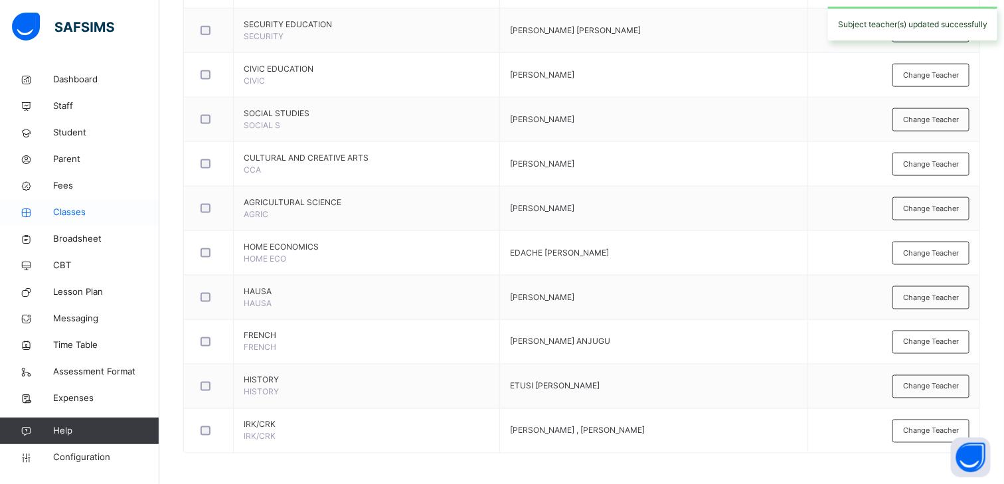
click at [73, 212] on span "Classes" at bounding box center [106, 212] width 106 height 13
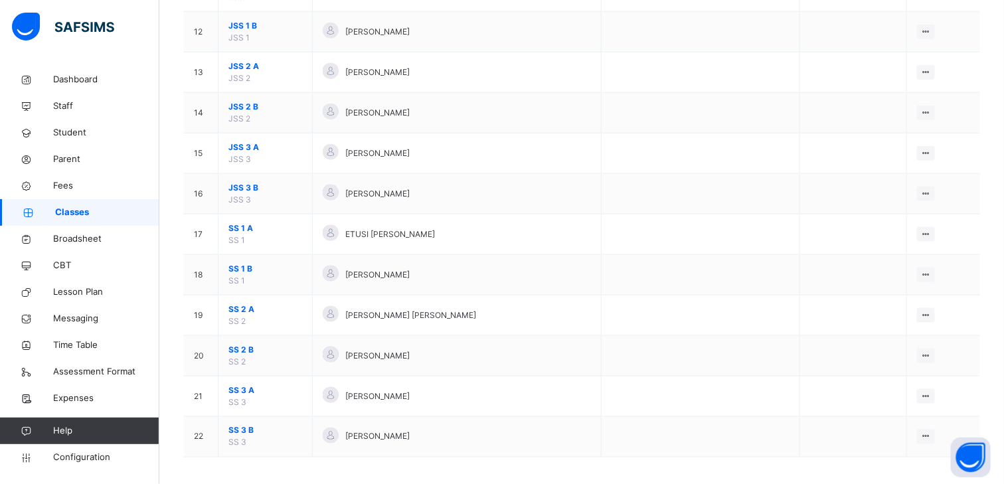
scroll to position [594, 0]
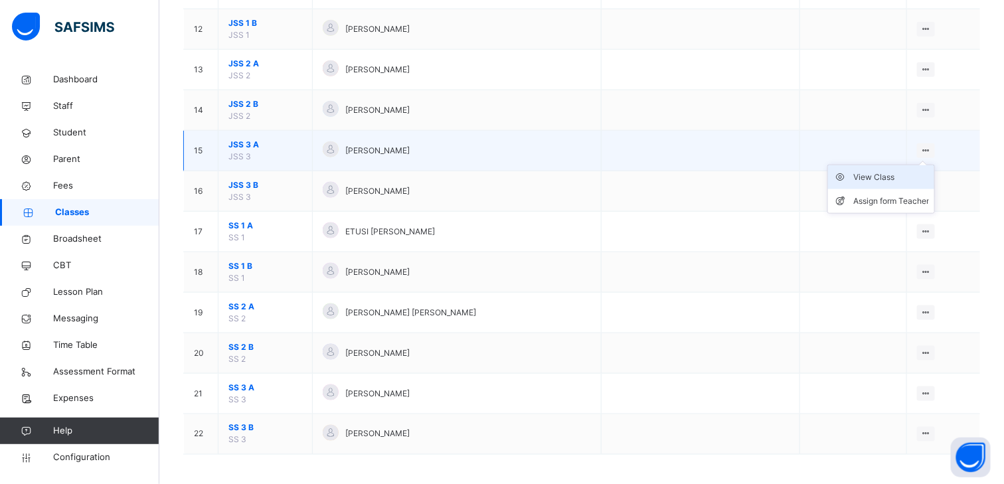
click at [887, 177] on div "View Class" at bounding box center [891, 177] width 76 height 13
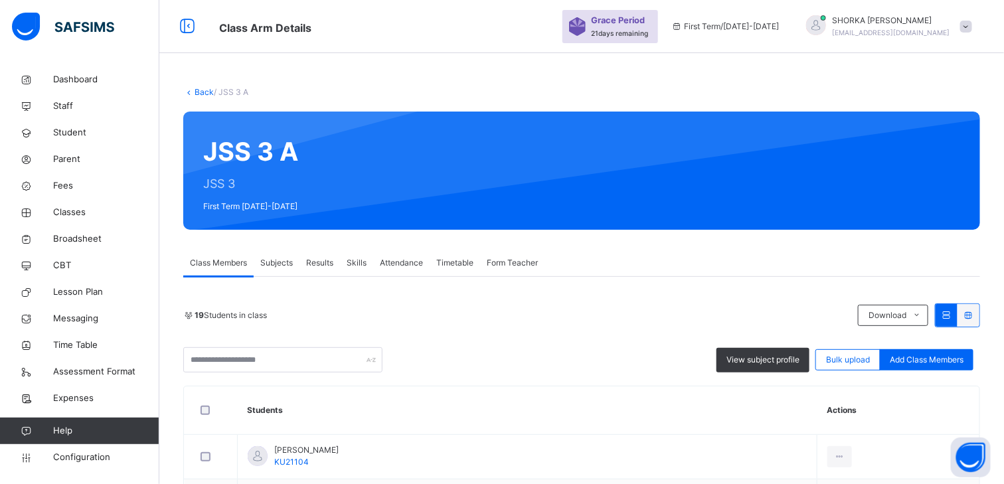
scroll to position [226, 0]
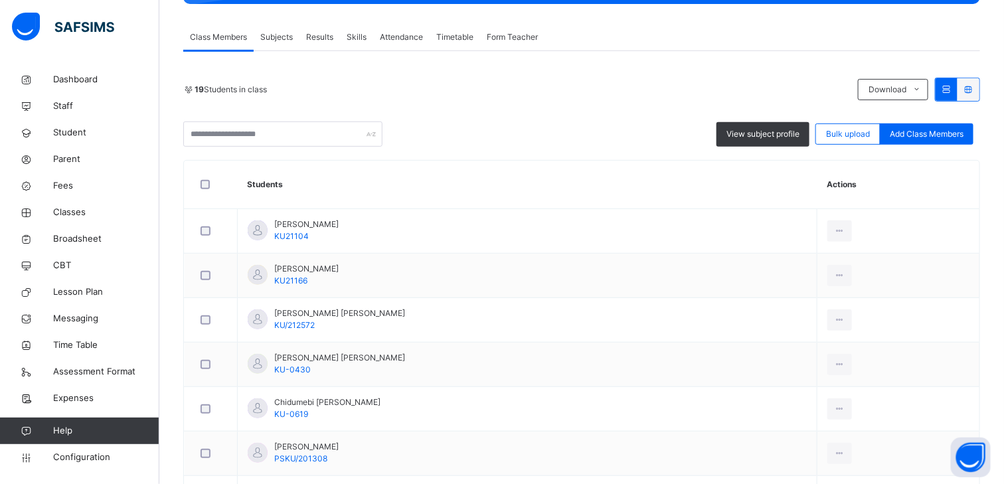
click at [277, 40] on span "Subjects" at bounding box center [276, 37] width 33 height 12
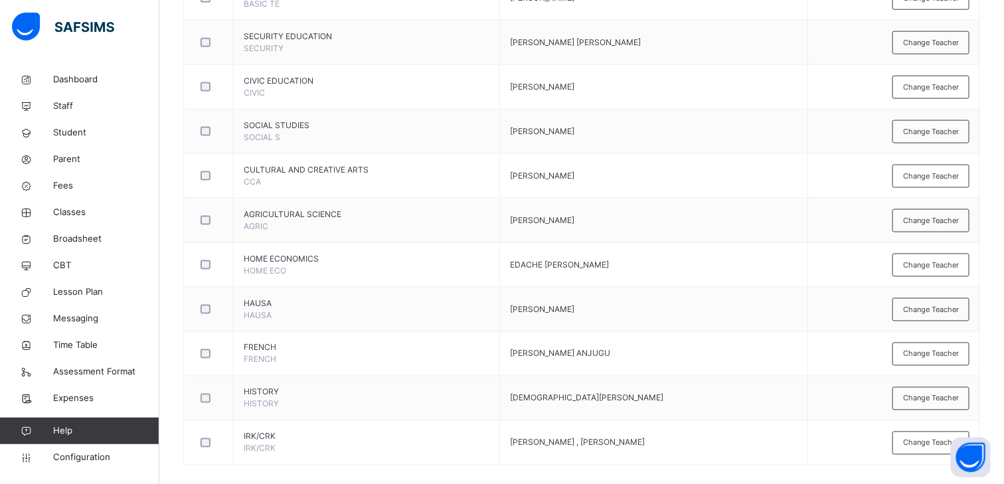
scroll to position [683, 0]
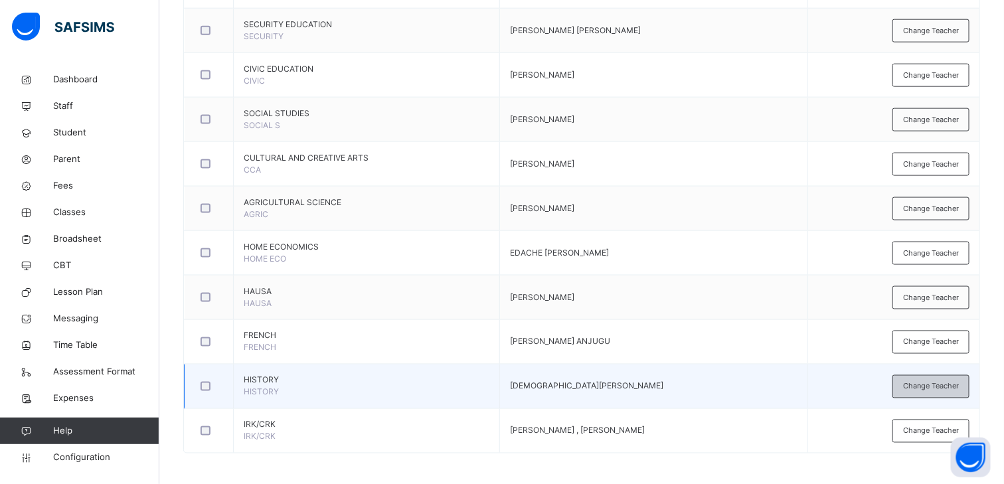
click at [936, 382] on span "Change Teacher" at bounding box center [931, 386] width 56 height 11
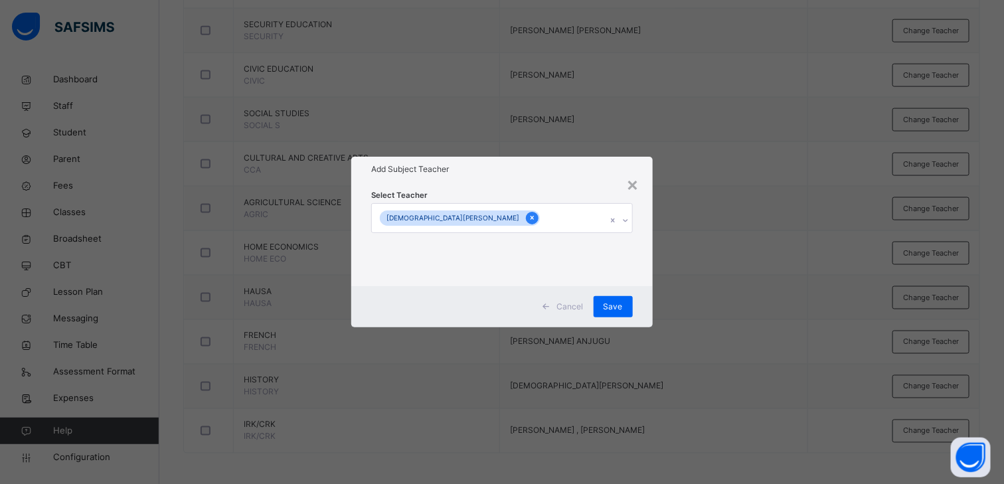
click at [528, 217] on icon at bounding box center [531, 217] width 7 height 9
click at [481, 217] on div "Select subject teacher's name" at bounding box center [440, 218] width 112 height 25
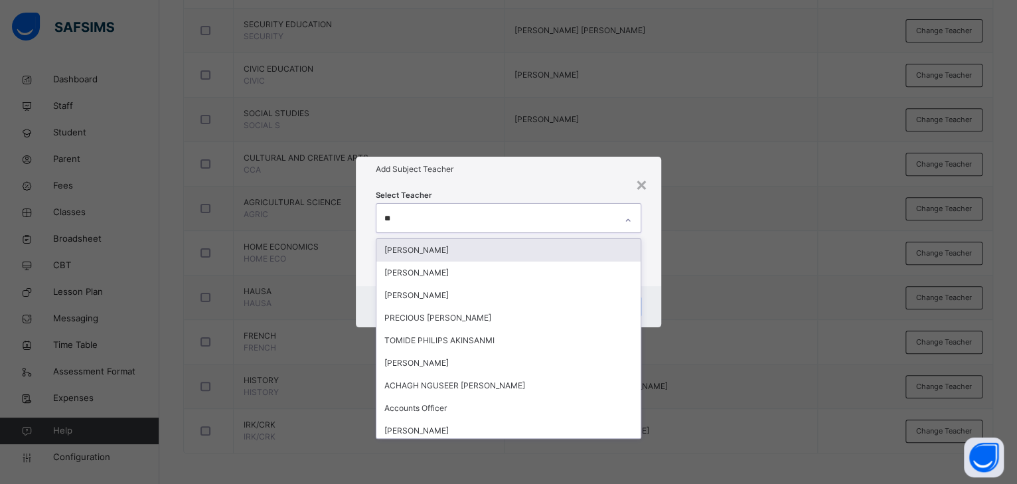
type input "***"
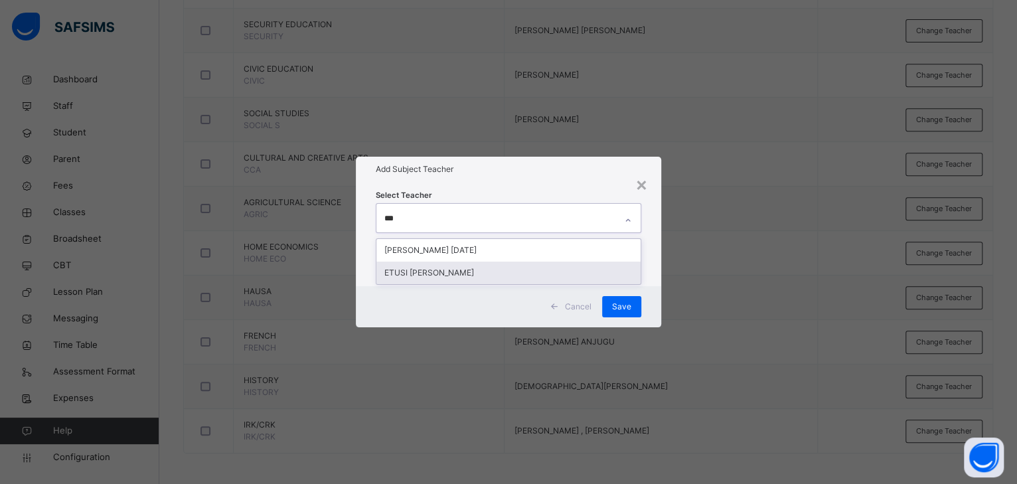
click at [437, 272] on div "ETUSI [PERSON_NAME]" at bounding box center [508, 273] width 264 height 23
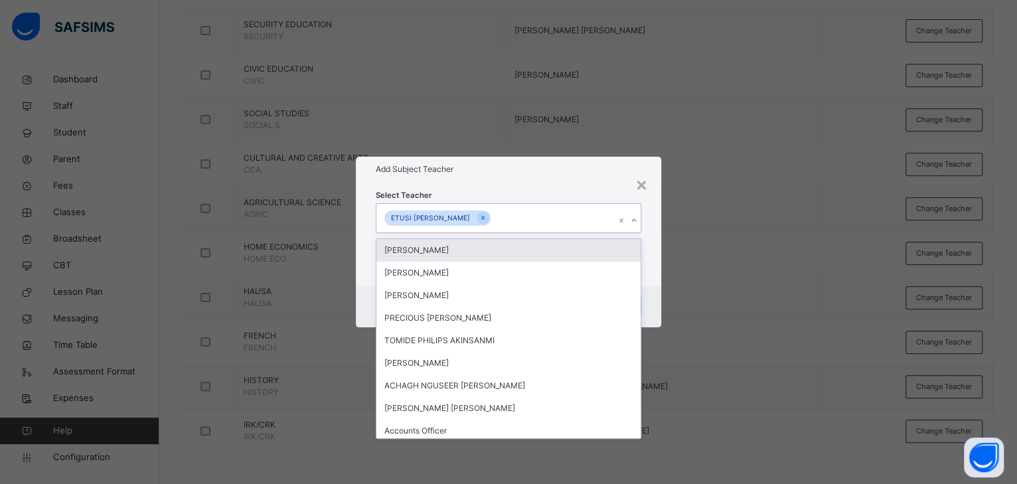
click at [552, 179] on div "Add Subject Teacher" at bounding box center [508, 169] width 305 height 25
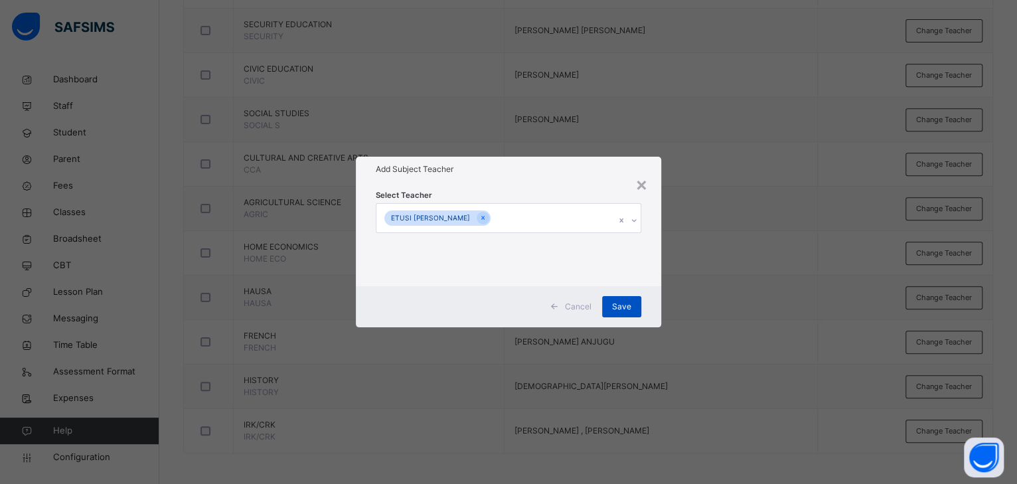
click at [621, 311] on span "Save" at bounding box center [621, 307] width 19 height 12
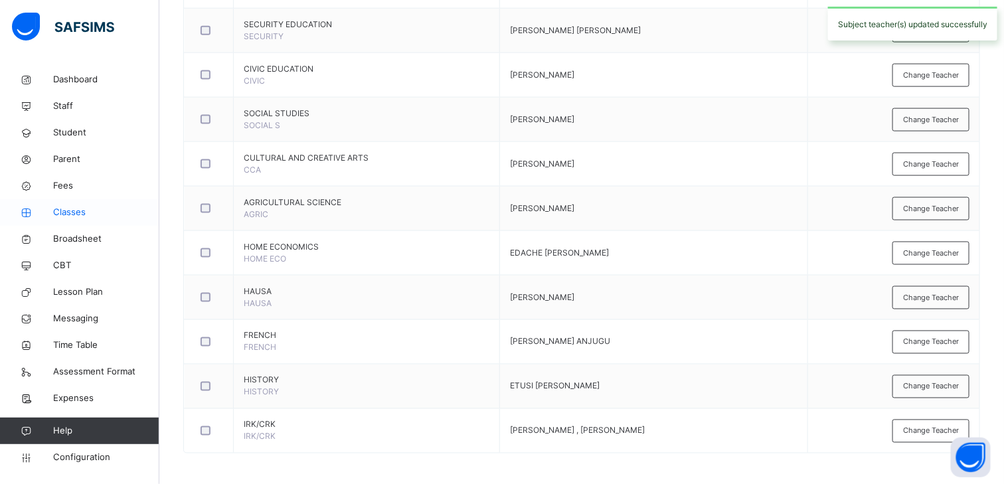
click at [76, 208] on span "Classes" at bounding box center [106, 212] width 106 height 13
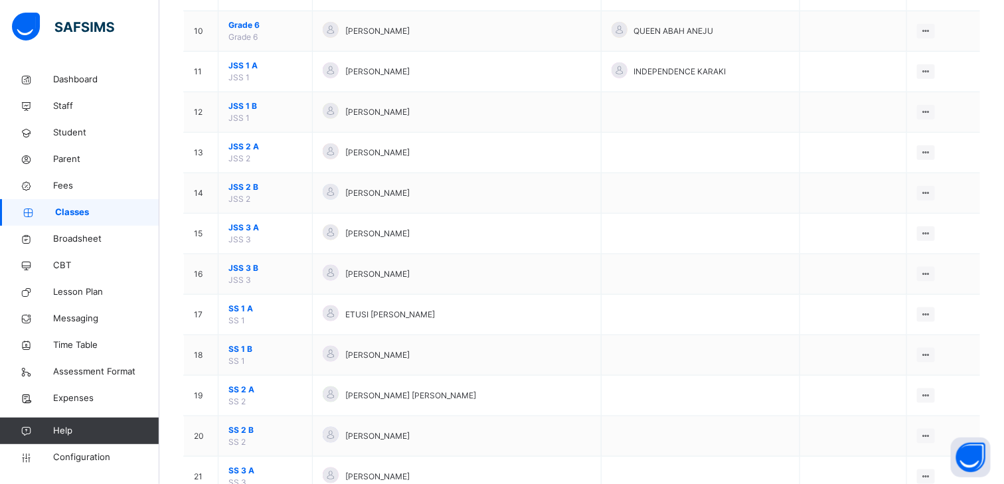
scroll to position [510, 0]
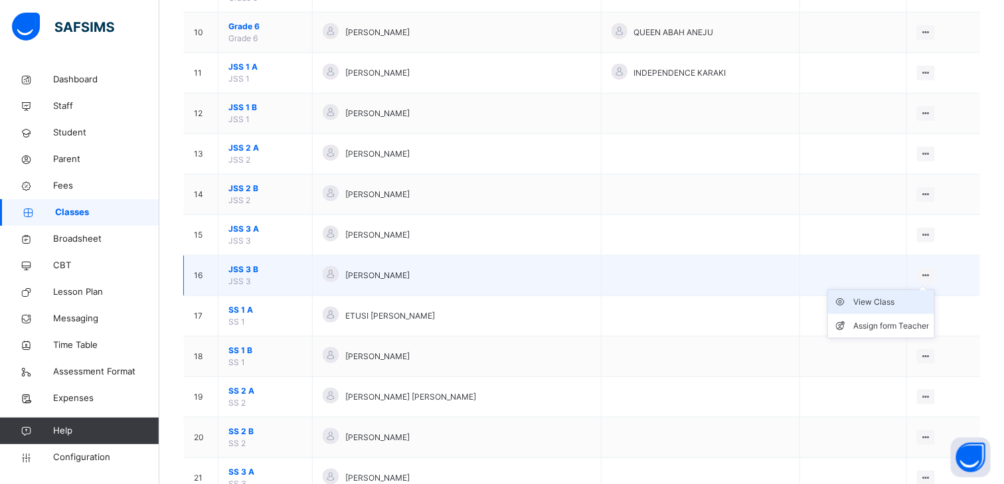
click at [889, 302] on div "View Class" at bounding box center [891, 301] width 76 height 13
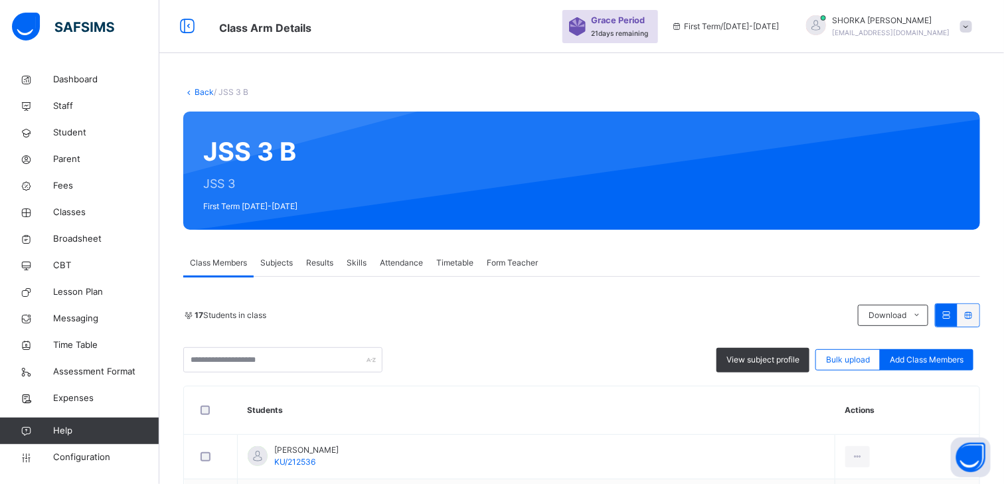
click at [280, 266] on span "Subjects" at bounding box center [276, 263] width 33 height 12
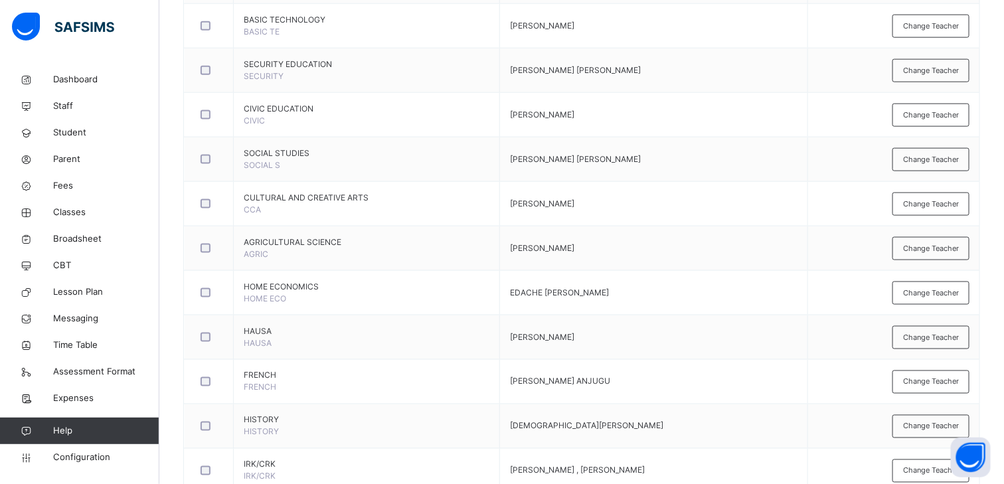
scroll to position [683, 0]
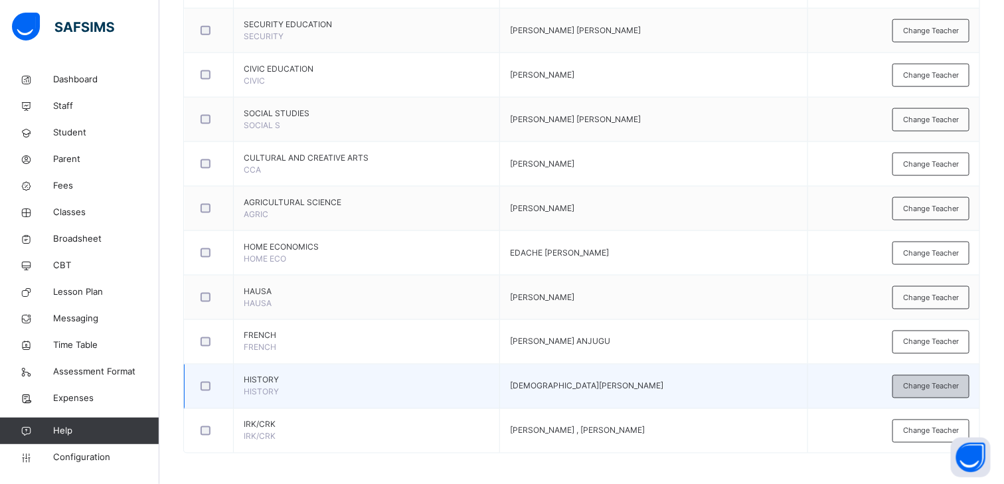
click at [925, 386] on span "Change Teacher" at bounding box center [931, 386] width 56 height 11
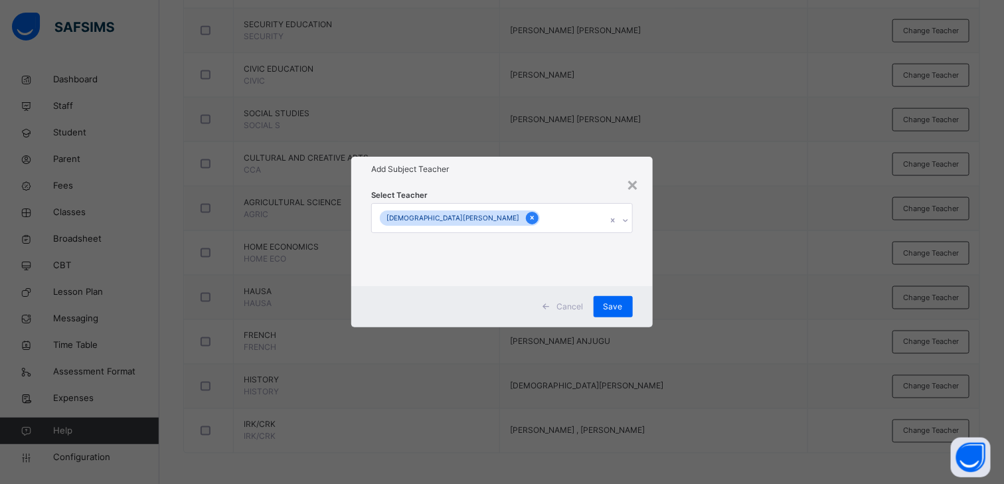
click at [528, 218] on icon at bounding box center [531, 217] width 7 height 9
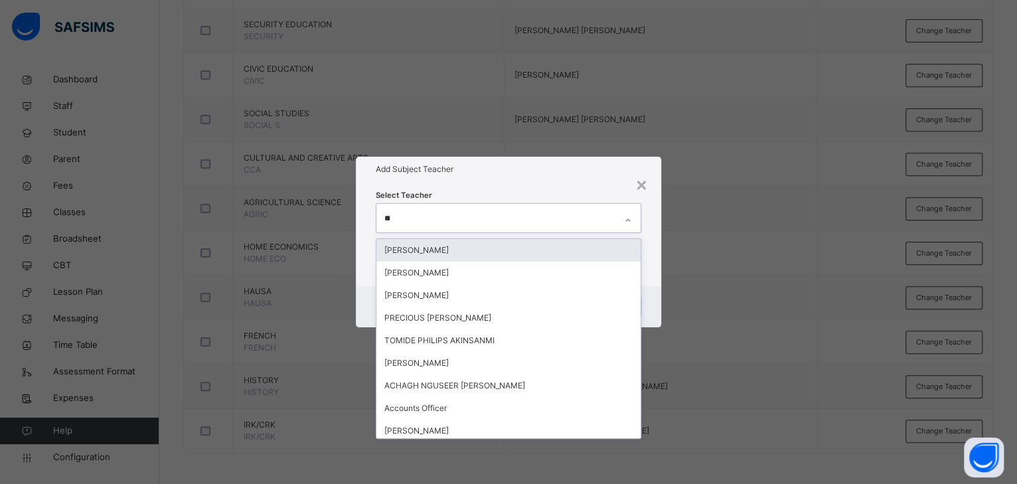
type input "***"
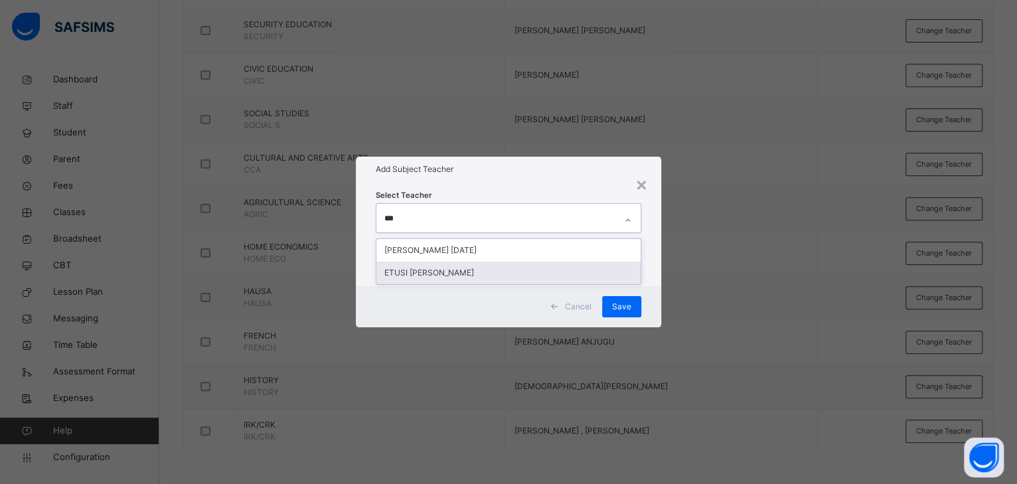
click at [417, 269] on div "ETUSI [PERSON_NAME]" at bounding box center [508, 273] width 264 height 23
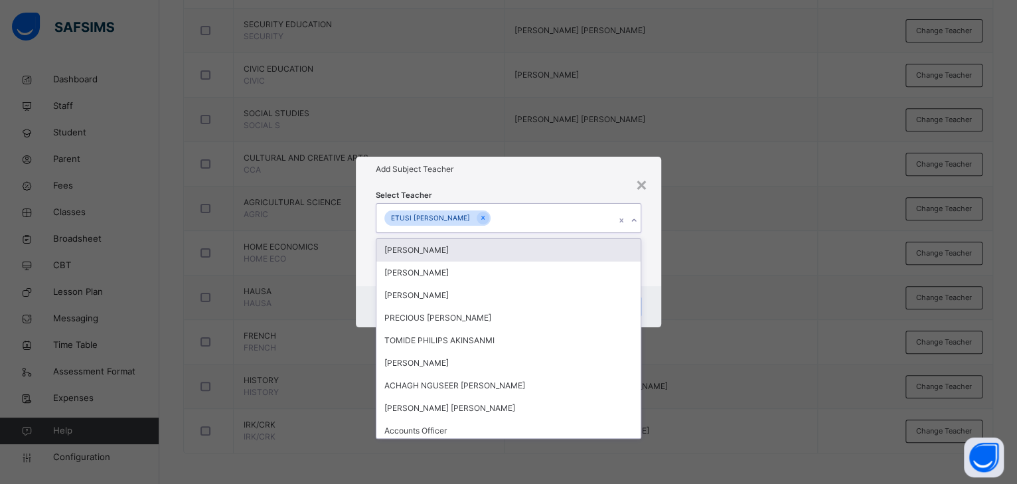
click at [506, 192] on div "Select Teacher option ETUSI ANDY, selected. option MAHMOOD ABDULKAREEM focused,…" at bounding box center [508, 234] width 265 height 90
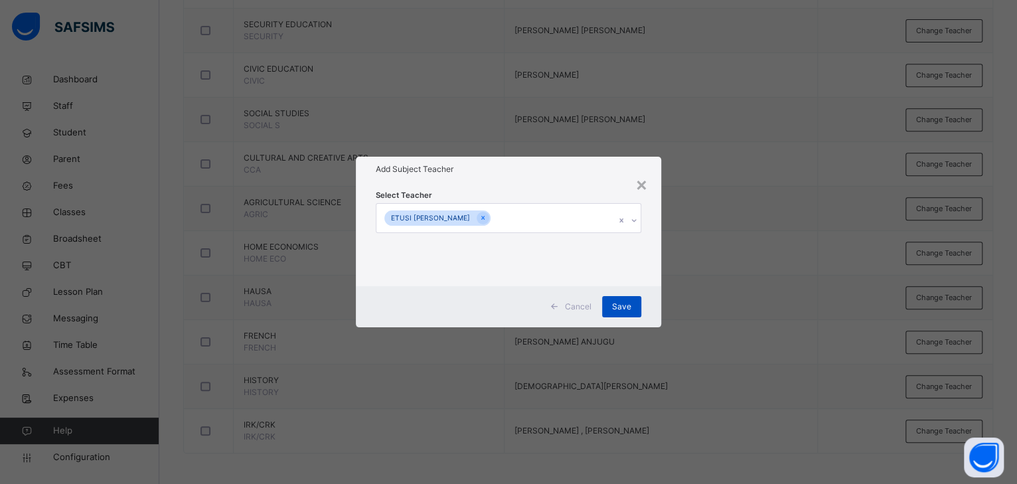
click at [619, 304] on span "Save" at bounding box center [621, 307] width 19 height 12
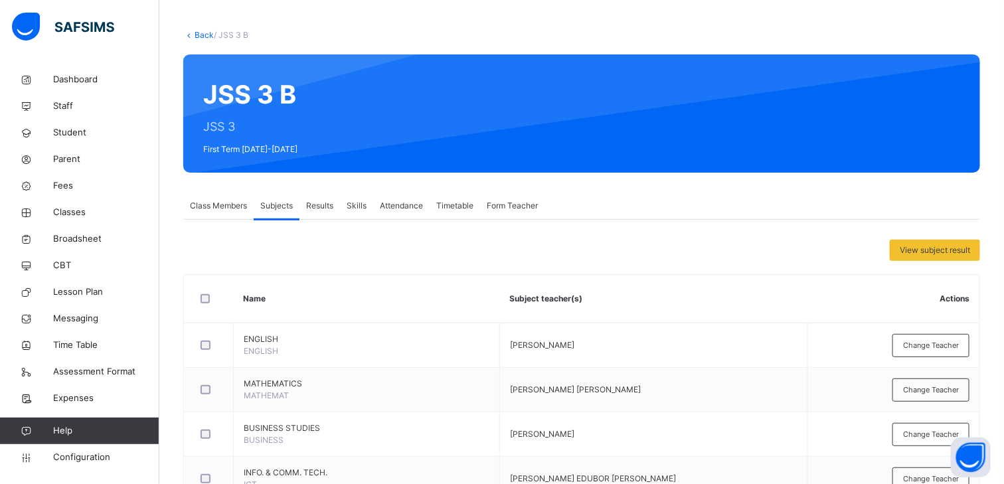
scroll to position [325, 0]
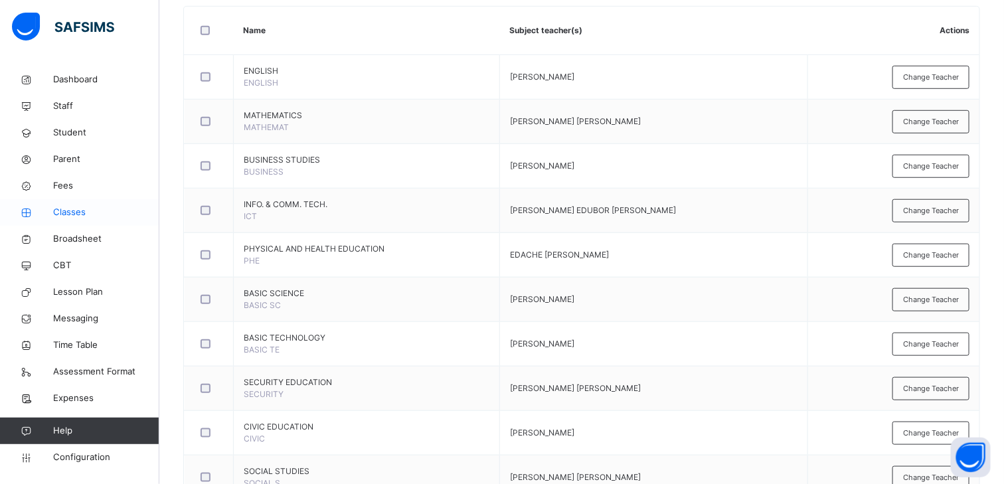
click at [84, 209] on span "Classes" at bounding box center [106, 212] width 106 height 13
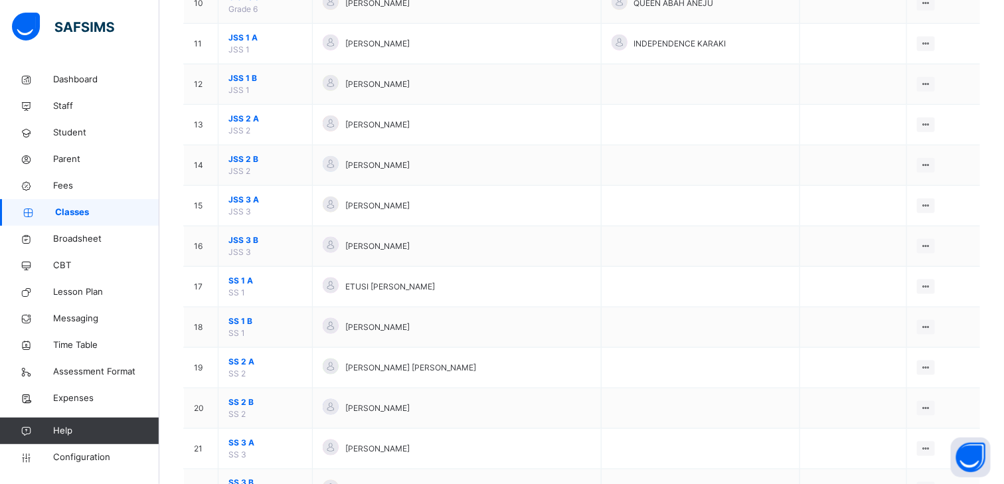
scroll to position [595, 0]
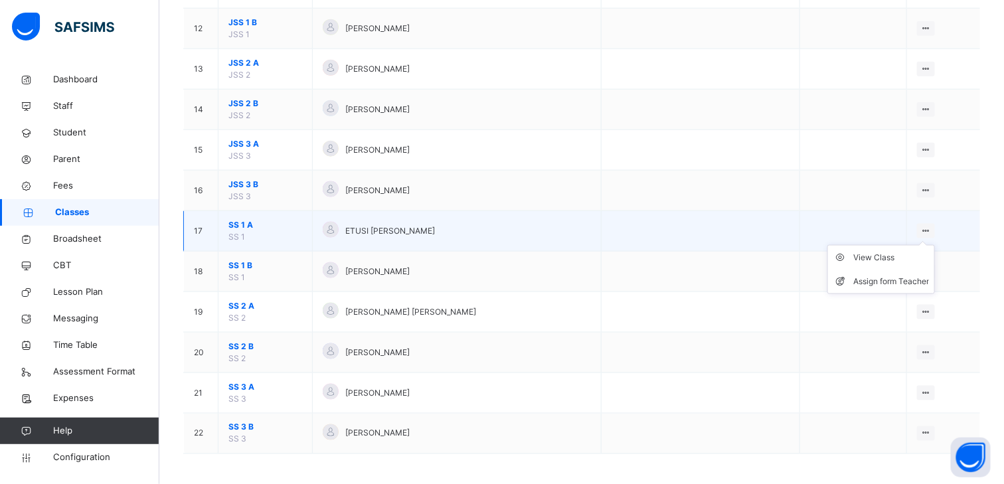
click at [934, 245] on ul "View Class Assign form Teacher" at bounding box center [881, 269] width 108 height 49
click at [893, 256] on div "View Class" at bounding box center [891, 257] width 76 height 13
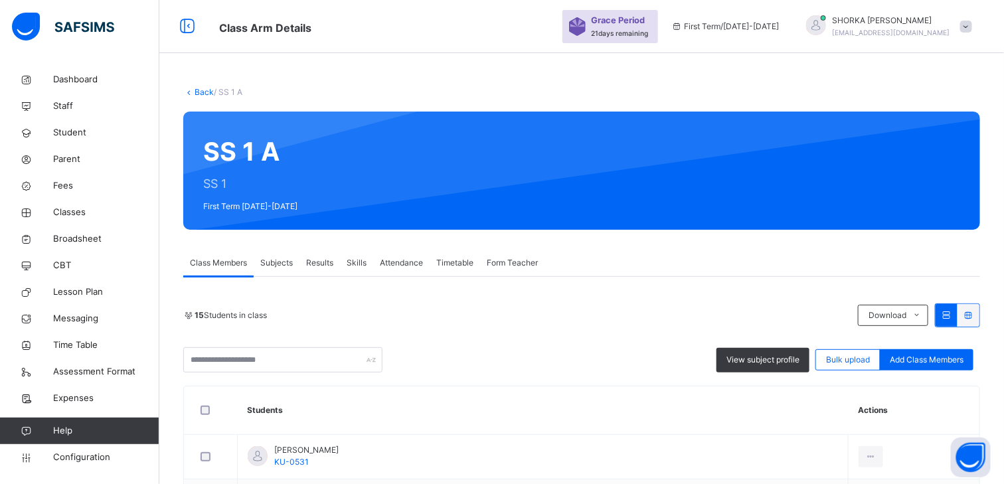
click at [283, 264] on span "Subjects" at bounding box center [276, 263] width 33 height 12
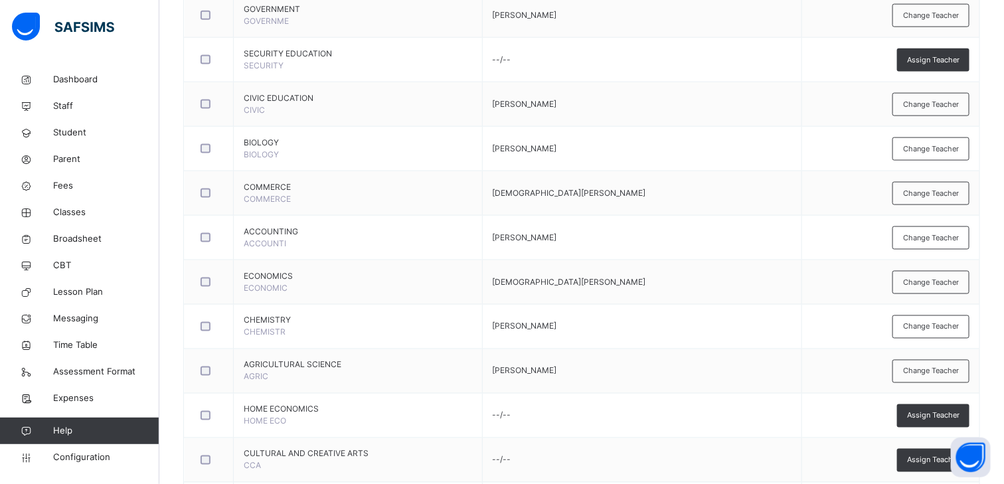
scroll to position [693, 0]
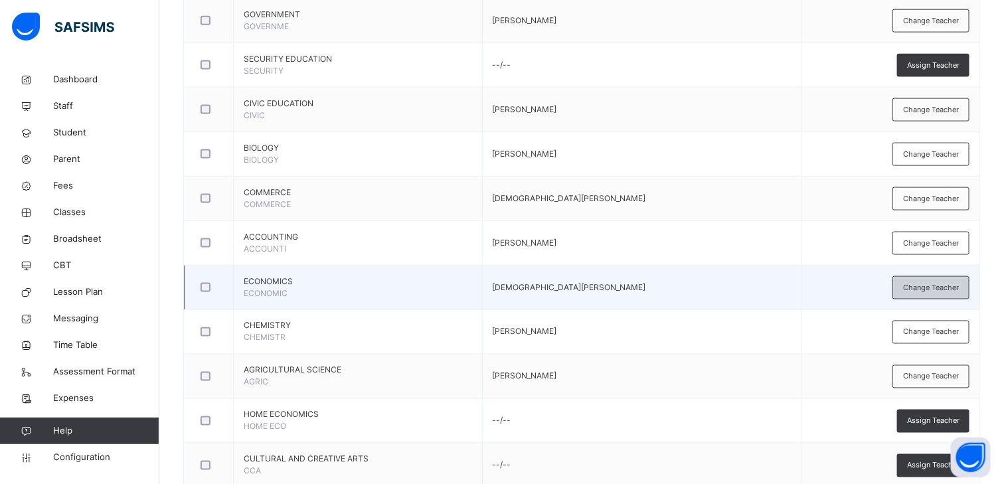
click at [919, 283] on span "Change Teacher" at bounding box center [931, 287] width 56 height 11
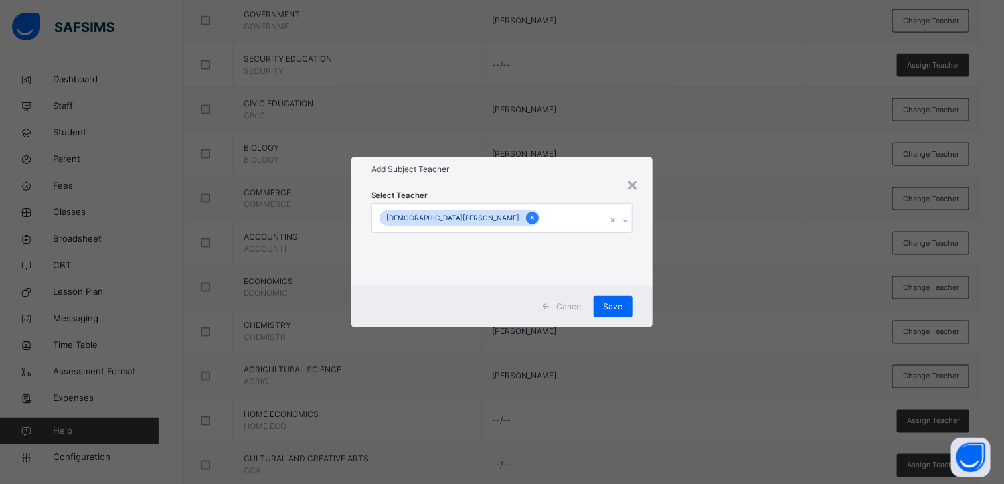
click at [528, 220] on icon at bounding box center [531, 217] width 7 height 9
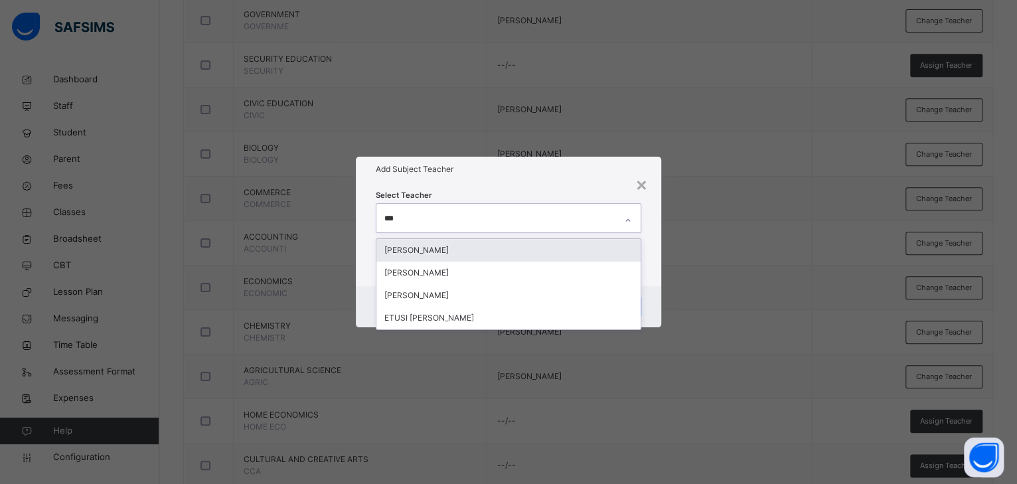
type input "****"
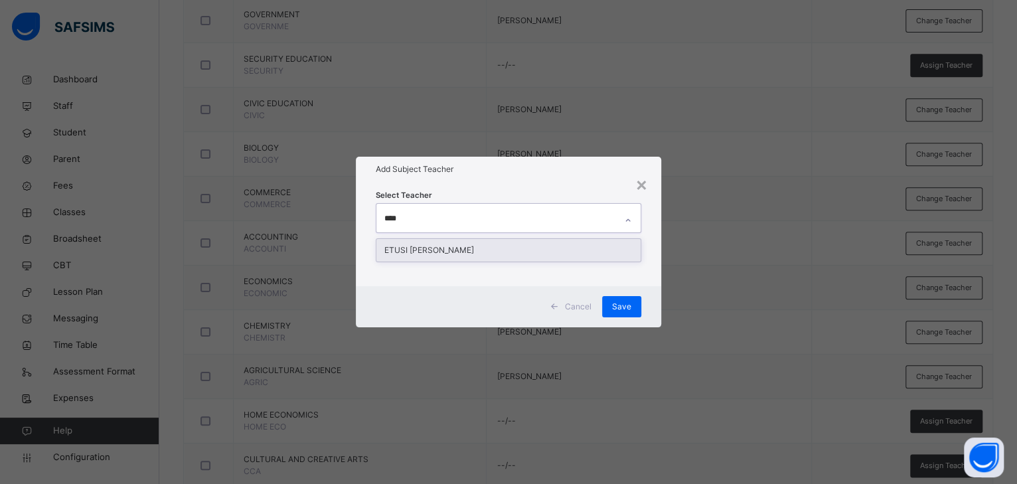
click at [463, 254] on div "ETUSI [PERSON_NAME]" at bounding box center [508, 250] width 264 height 23
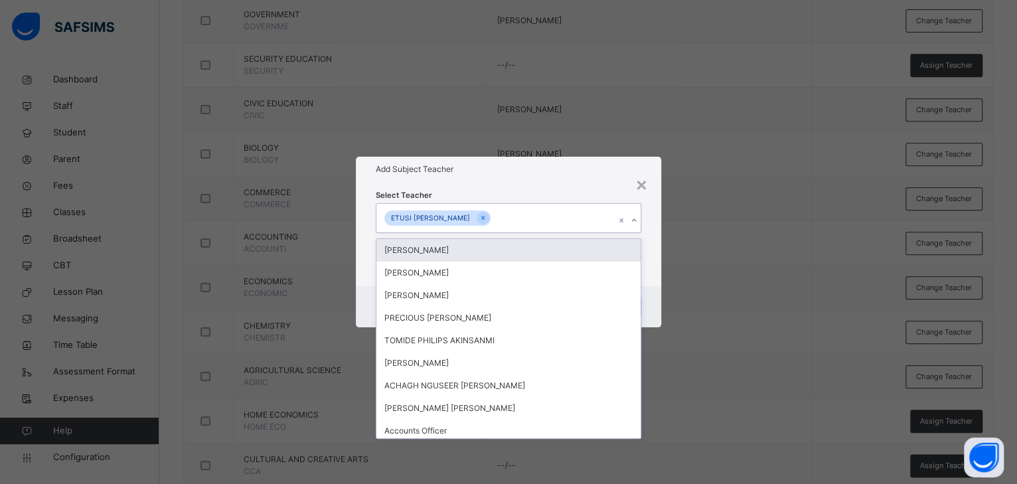
click at [558, 183] on div "Select Teacher option ETUSI ANDY, selected. option MAHMOOD ABDULKAREEM focused,…" at bounding box center [508, 234] width 305 height 104
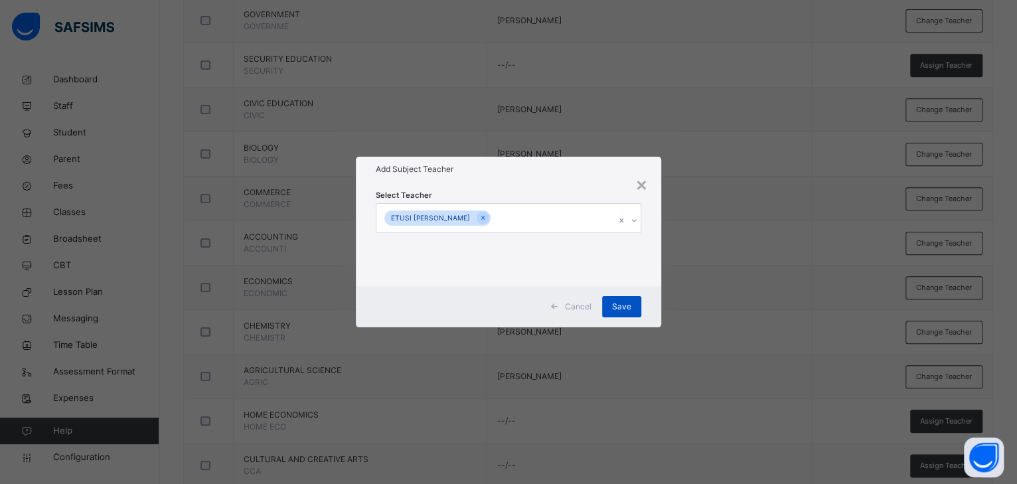
click at [615, 308] on span "Save" at bounding box center [621, 307] width 19 height 12
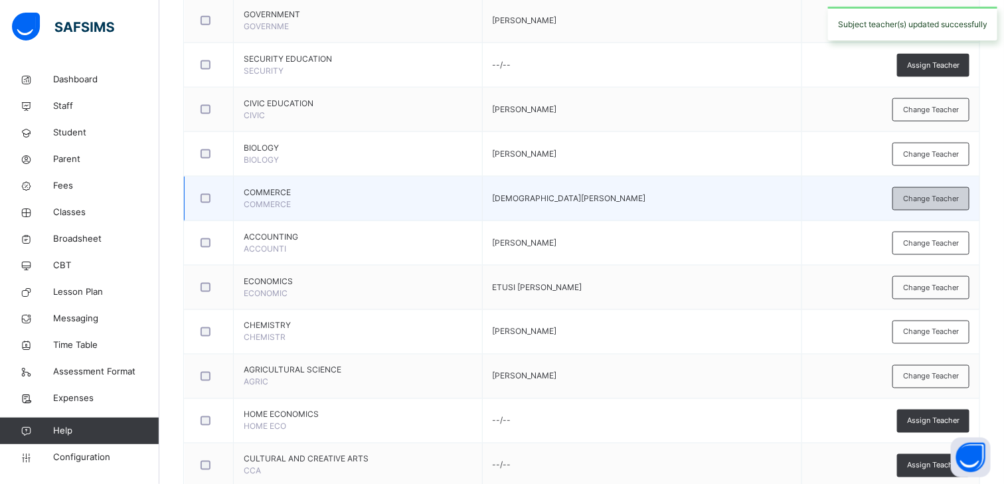
click at [926, 194] on span "Change Teacher" at bounding box center [931, 198] width 56 height 11
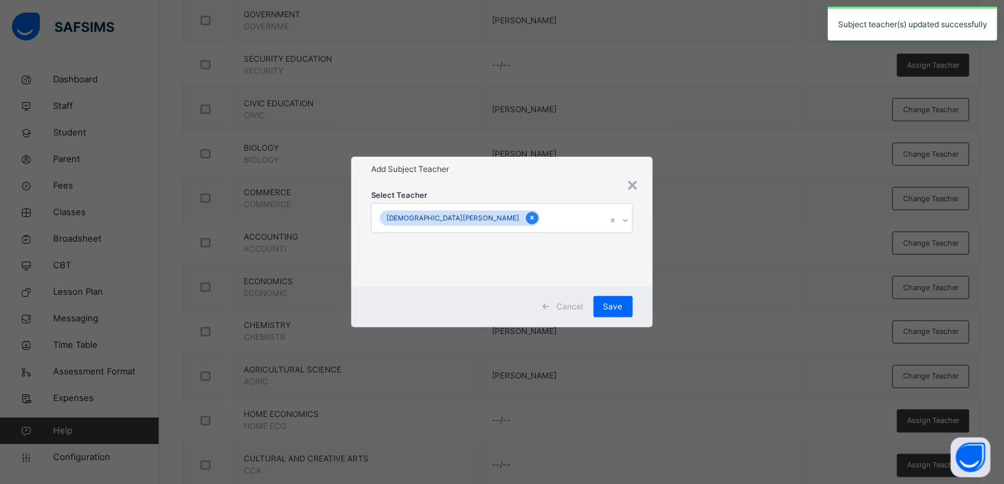
click at [530, 217] on icon at bounding box center [531, 218] width 3 height 4
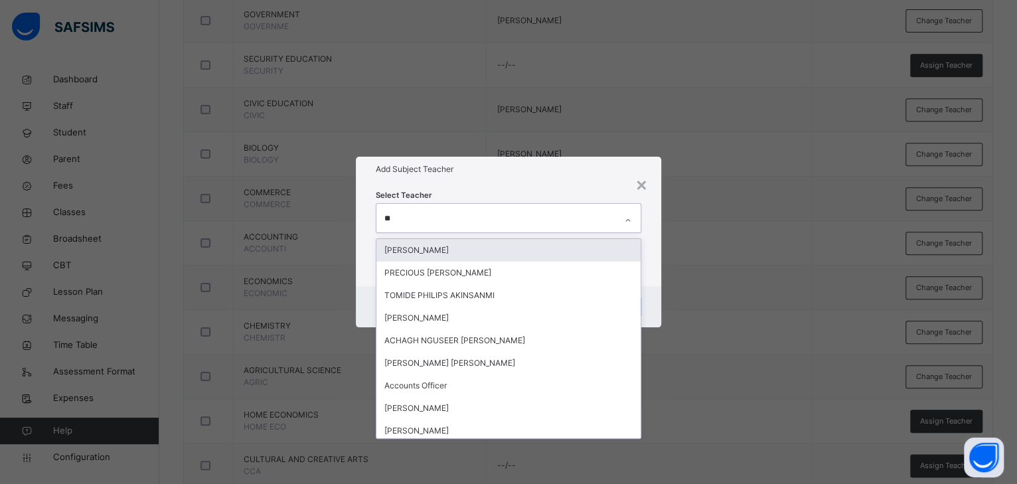
type input "***"
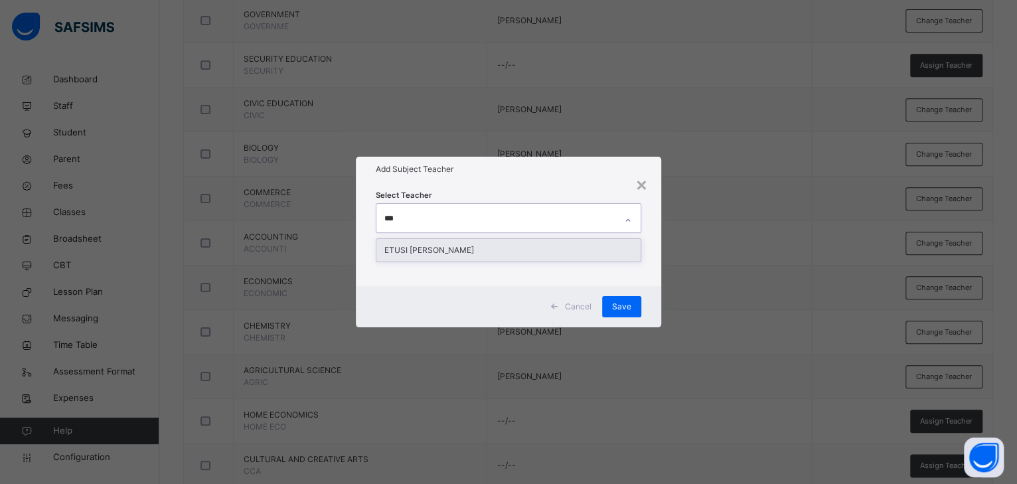
click at [429, 248] on div "ETUSI [PERSON_NAME]" at bounding box center [508, 250] width 264 height 23
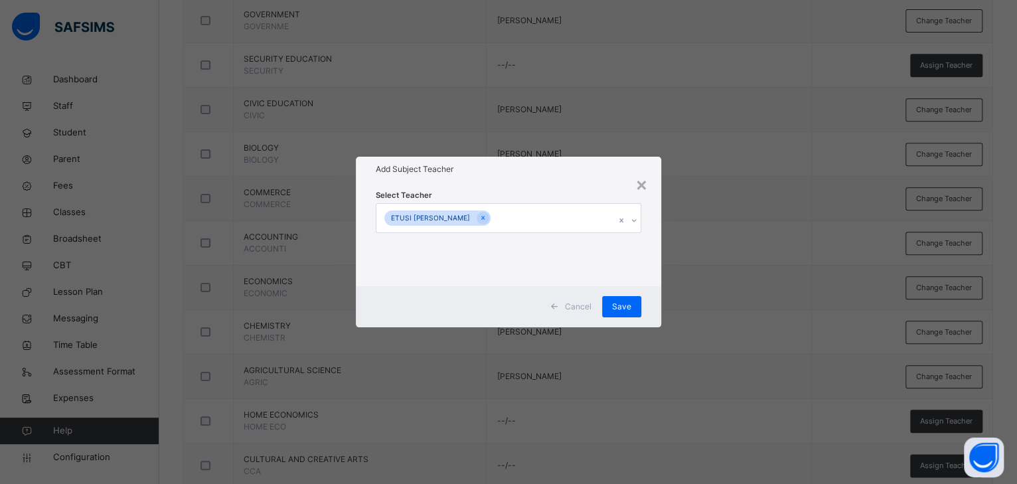
click at [538, 175] on h1 "Add Subject Teacher" at bounding box center [508, 169] width 265 height 12
click at [621, 310] on span "Save" at bounding box center [621, 307] width 19 height 12
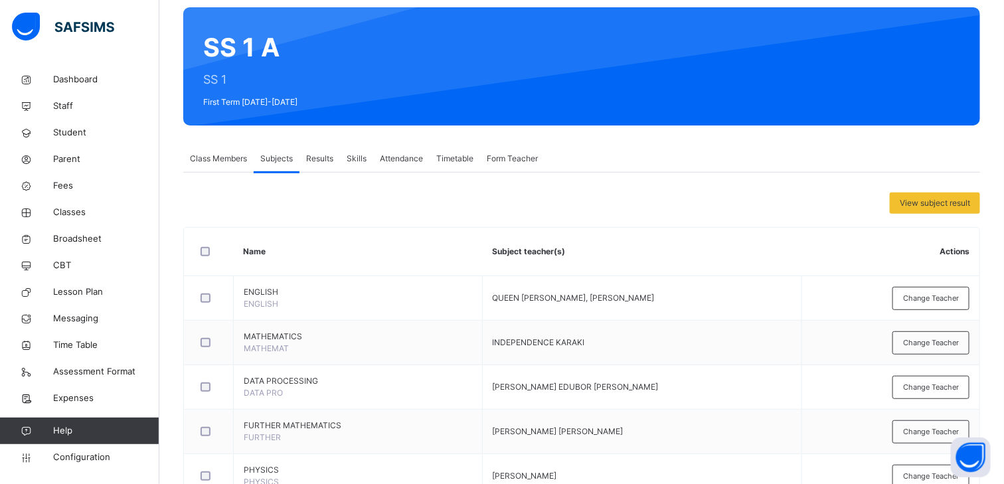
scroll to position [126, 0]
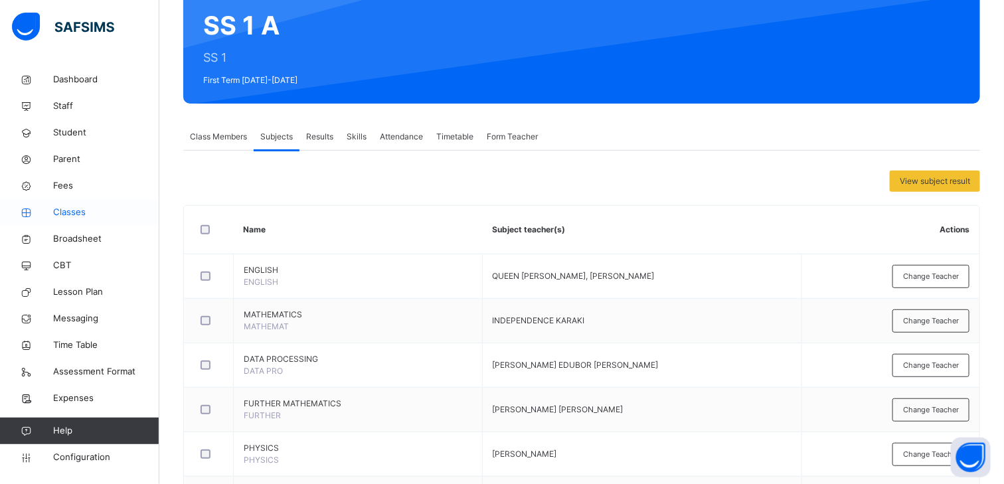
click at [69, 214] on span "Classes" at bounding box center [106, 212] width 106 height 13
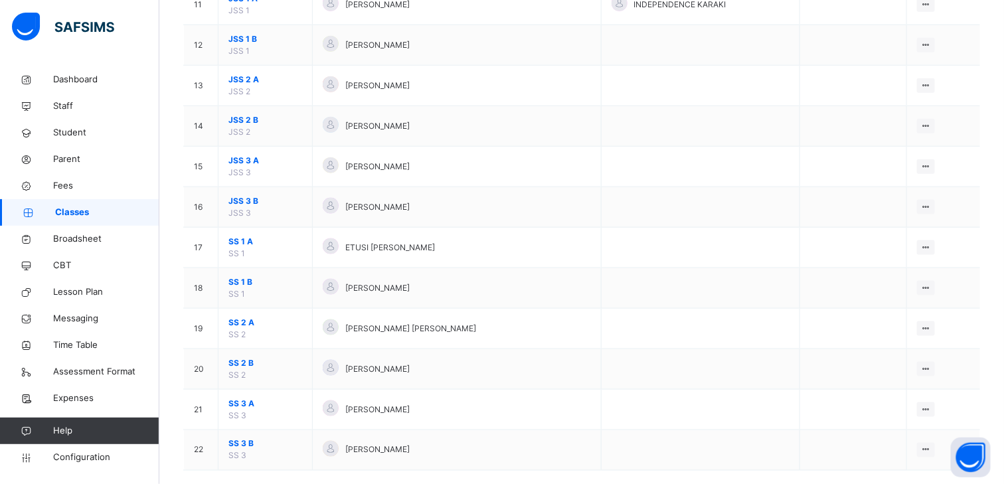
scroll to position [595, 0]
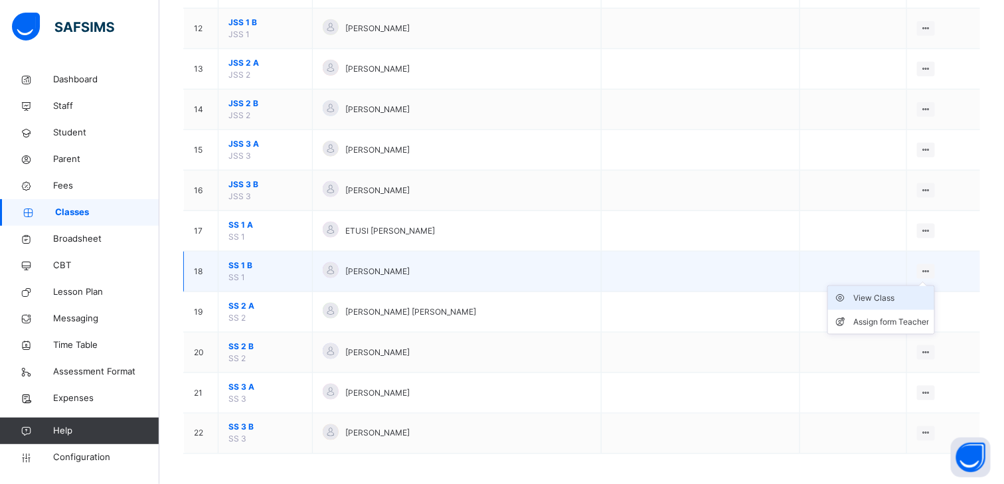
click at [906, 296] on div "View Class" at bounding box center [891, 297] width 76 height 13
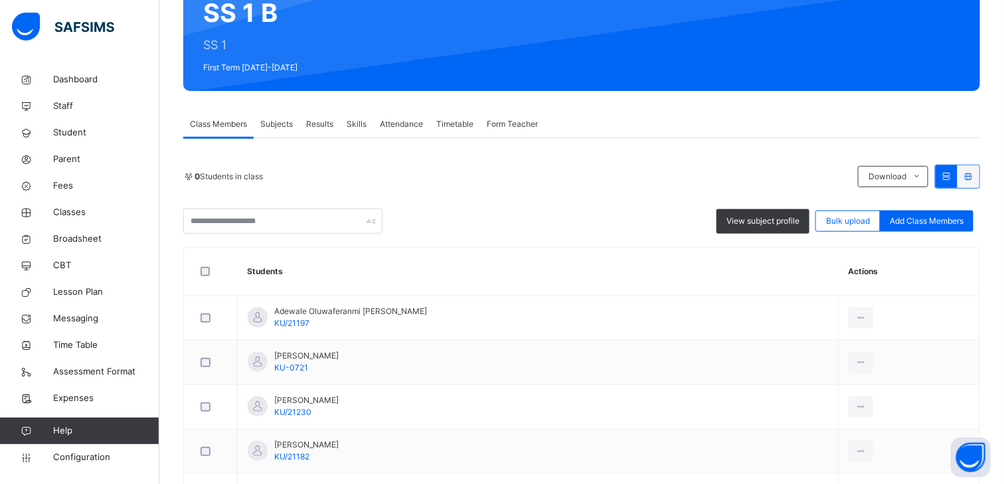
scroll to position [156, 0]
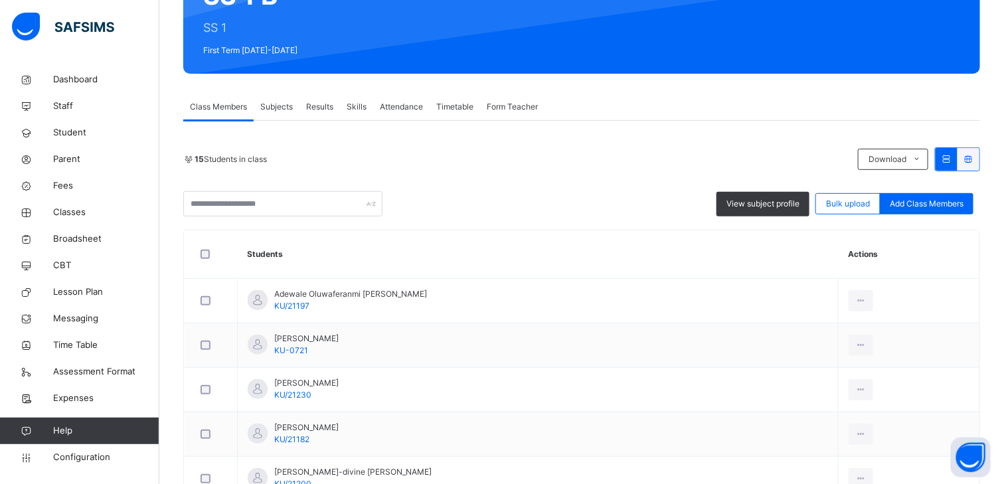
click at [283, 106] on span "Subjects" at bounding box center [276, 107] width 33 height 12
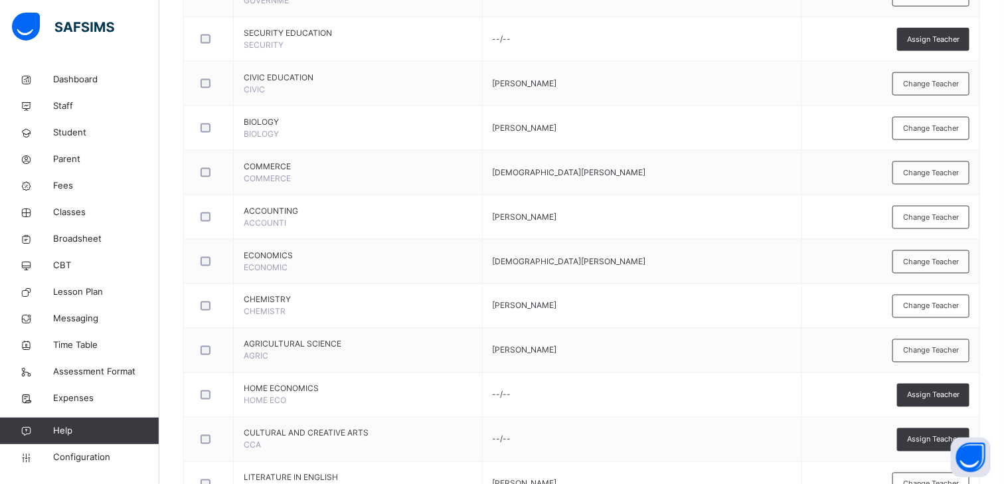
scroll to position [723, 0]
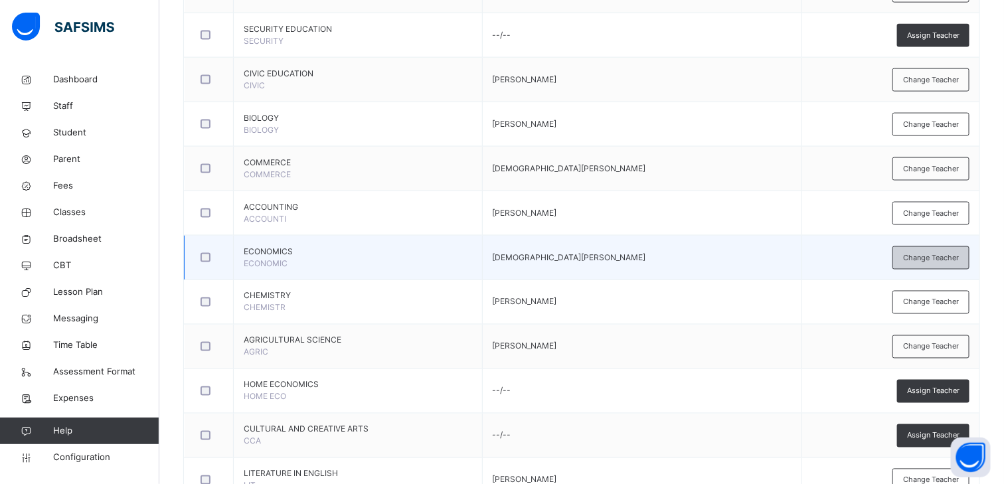
click at [943, 259] on span "Change Teacher" at bounding box center [931, 257] width 56 height 11
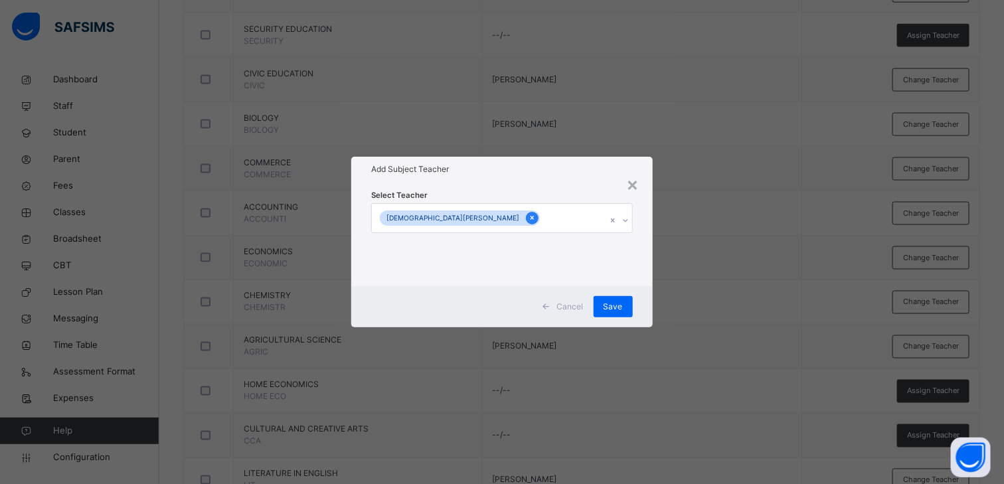
click at [528, 218] on icon at bounding box center [531, 217] width 7 height 9
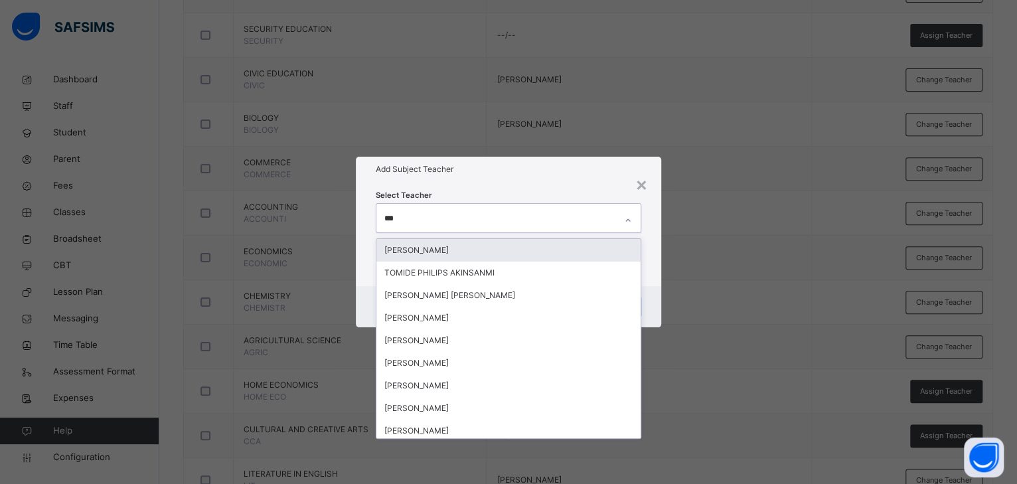
type input "****"
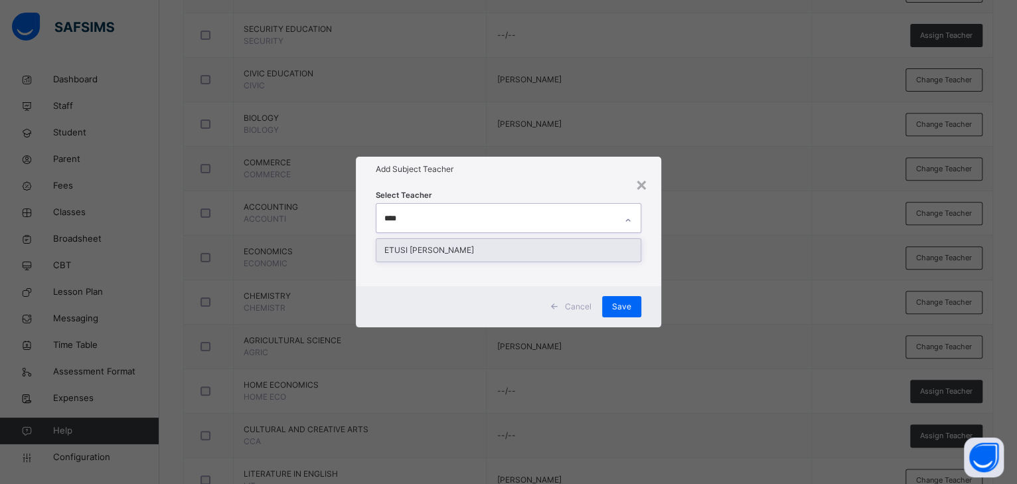
click at [416, 244] on div "ETUSI [PERSON_NAME]" at bounding box center [508, 250] width 264 height 23
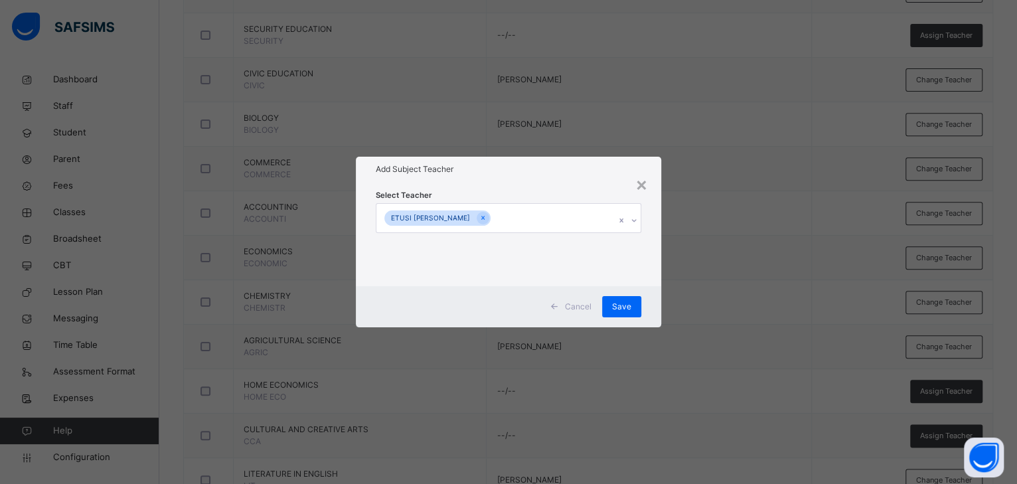
drag, startPoint x: 511, startPoint y: 170, endPoint x: 529, endPoint y: 187, distance: 24.9
click at [511, 169] on h1 "Add Subject Teacher" at bounding box center [508, 169] width 265 height 12
click at [617, 301] on span "Save" at bounding box center [621, 307] width 19 height 12
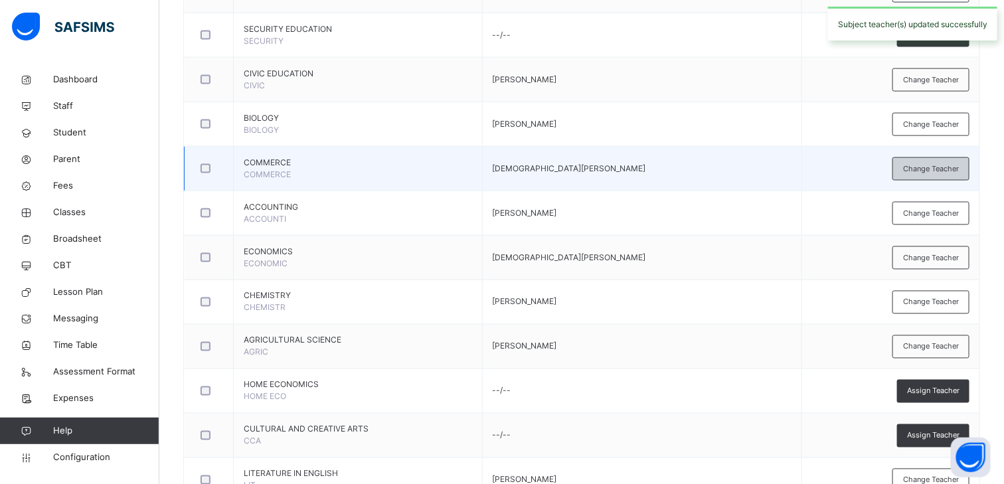
click at [922, 165] on span "Change Teacher" at bounding box center [931, 168] width 56 height 11
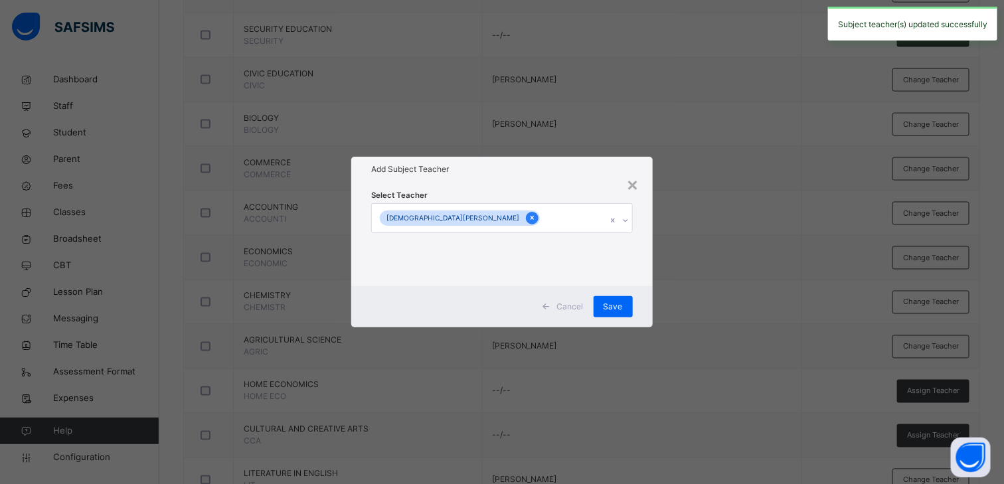
click at [528, 215] on icon at bounding box center [531, 217] width 7 height 9
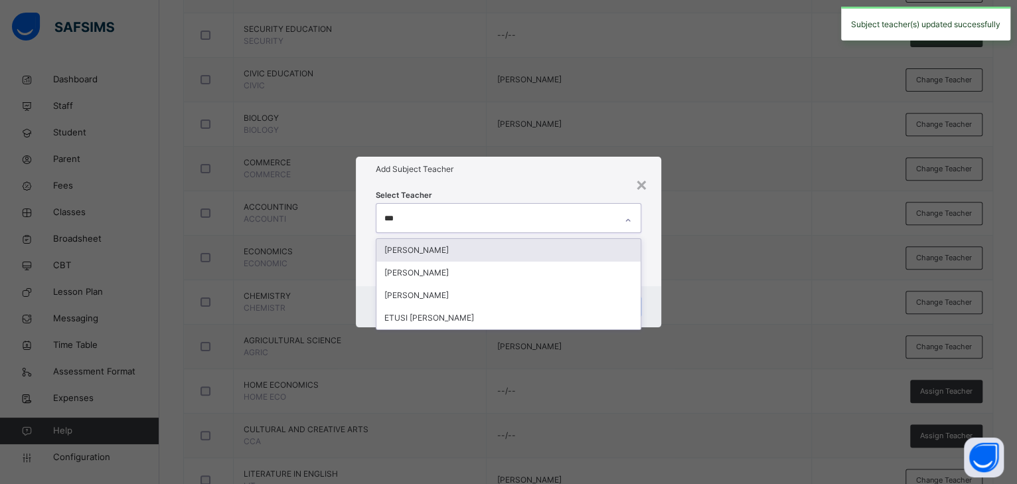
type input "****"
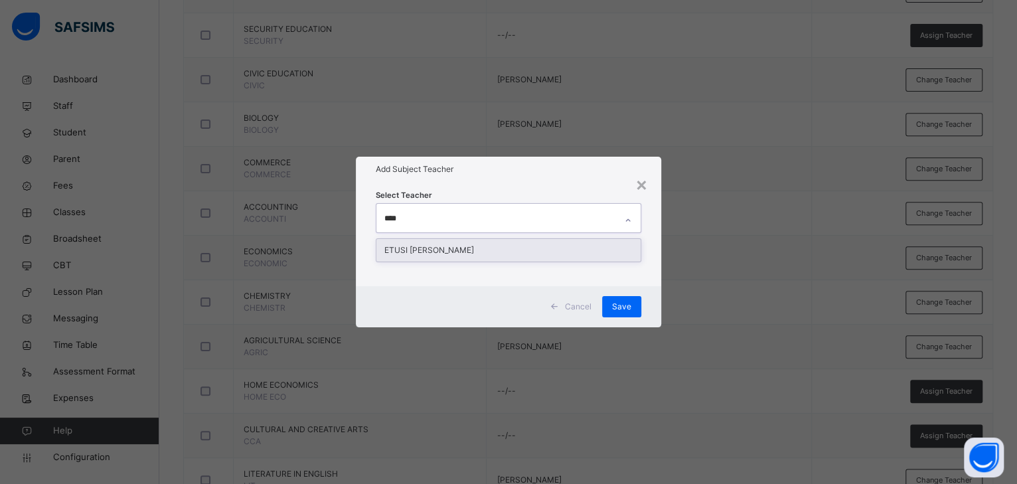
click at [416, 250] on div "ETUSI [PERSON_NAME]" at bounding box center [508, 250] width 264 height 23
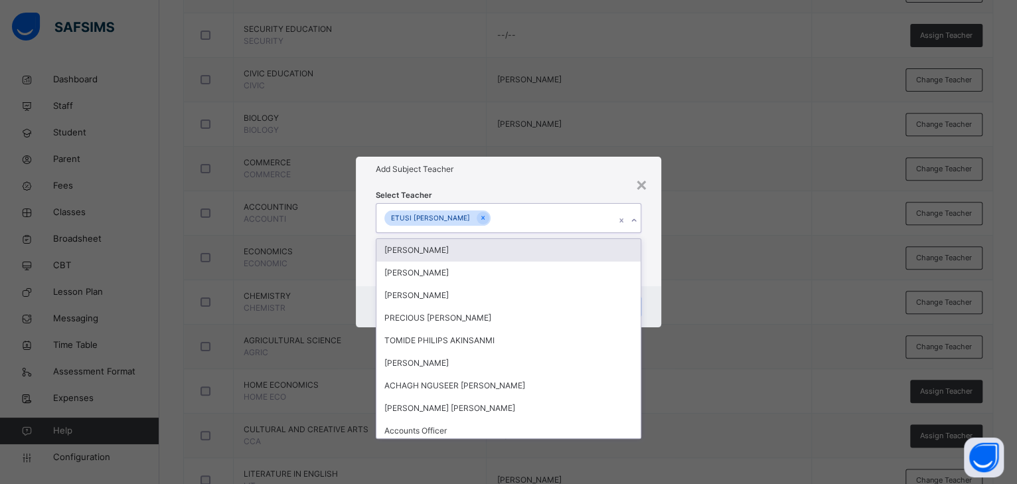
click at [506, 190] on div "Select Teacher option ETUSI ANDY, selected. option MAHMOOD ABDULKAREEM focused,…" at bounding box center [508, 234] width 265 height 90
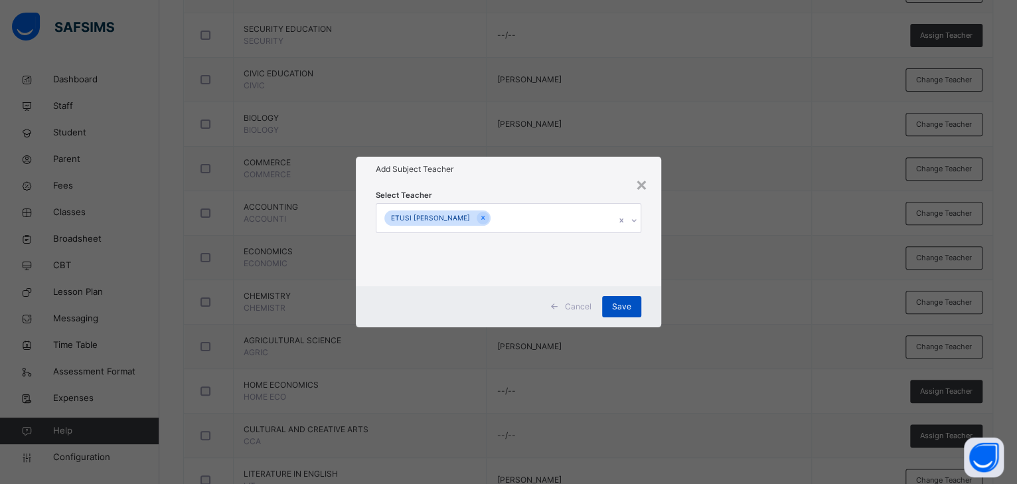
click at [621, 309] on span "Save" at bounding box center [621, 307] width 19 height 12
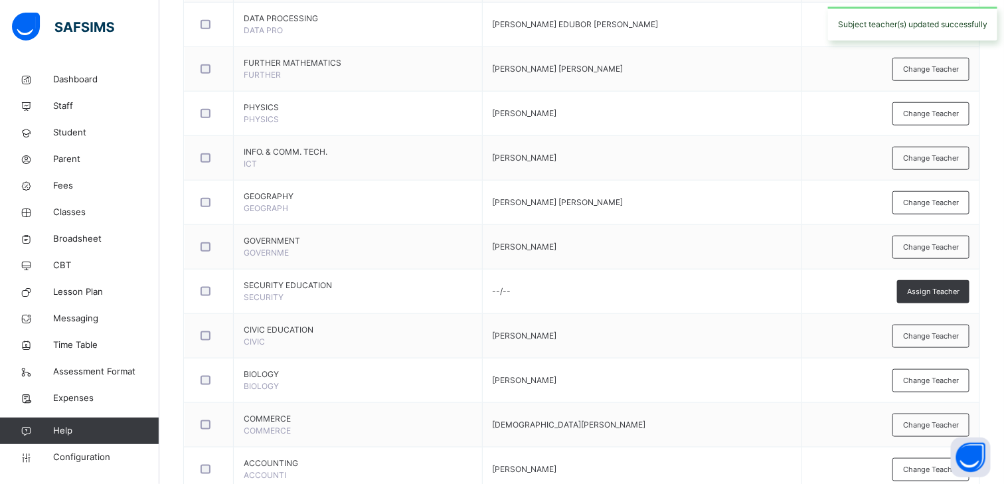
scroll to position [503, 0]
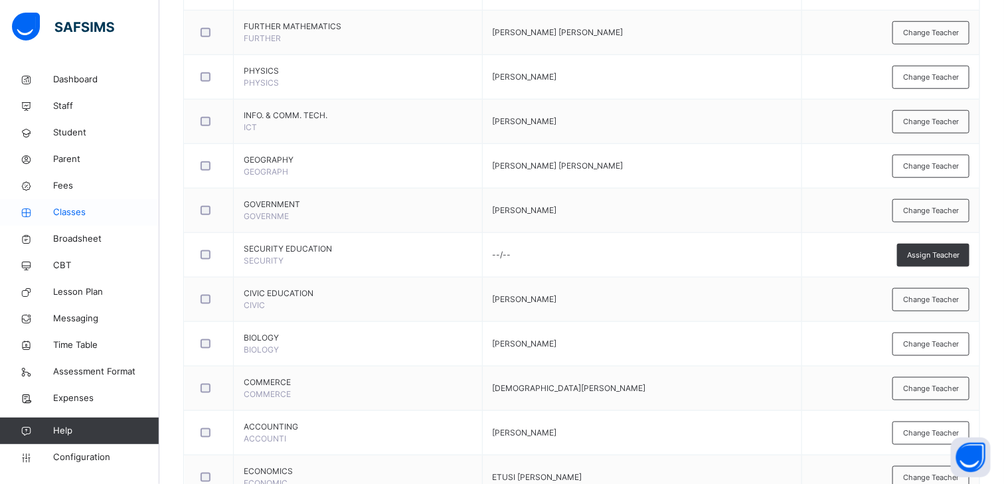
click at [75, 210] on span "Classes" at bounding box center [106, 212] width 106 height 13
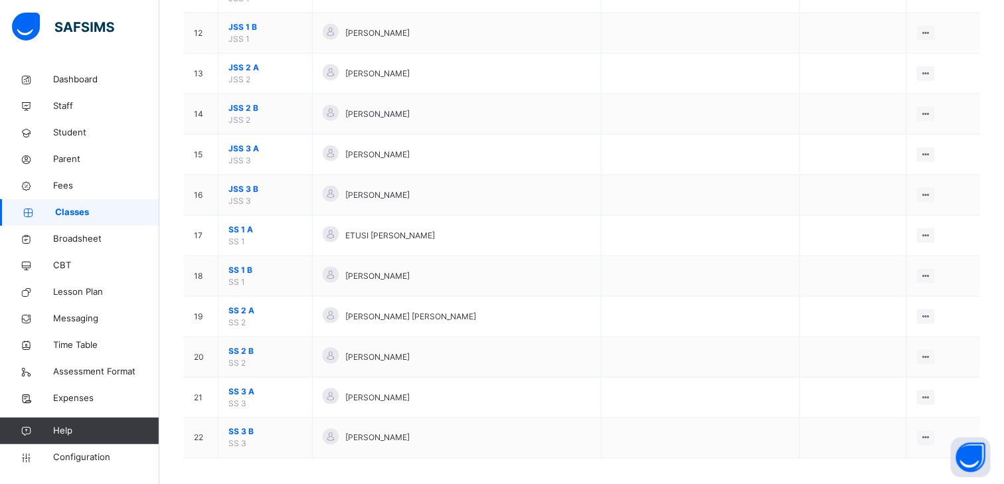
scroll to position [595, 0]
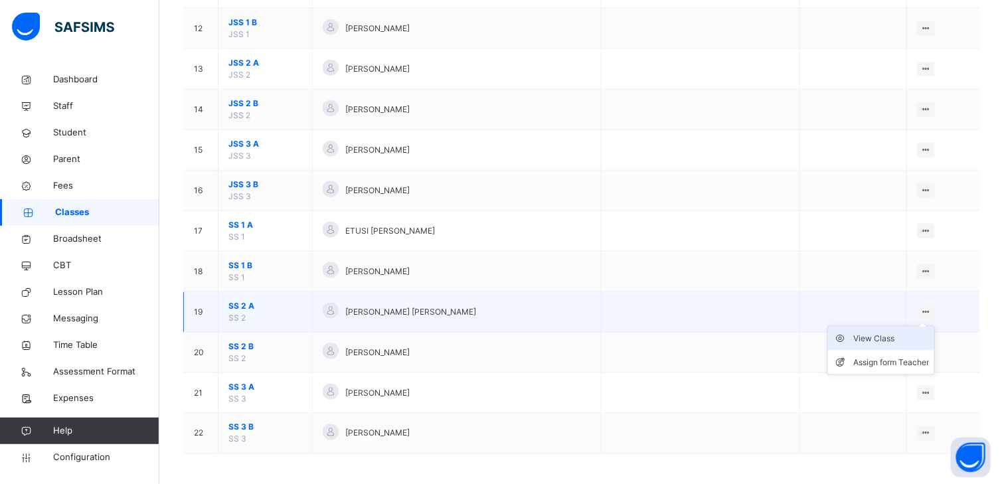
click at [885, 335] on div "View Class" at bounding box center [891, 338] width 76 height 13
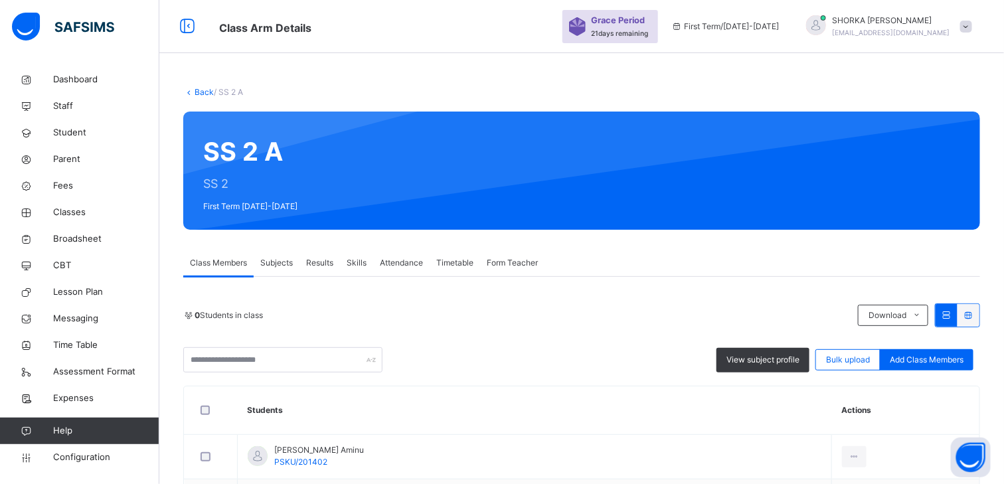
click at [275, 262] on span "Subjects" at bounding box center [276, 263] width 33 height 12
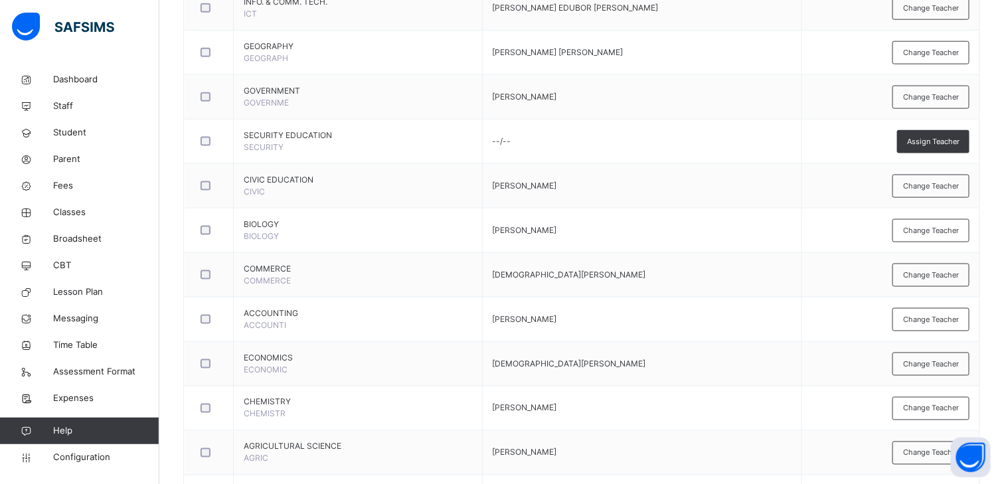
scroll to position [637, 0]
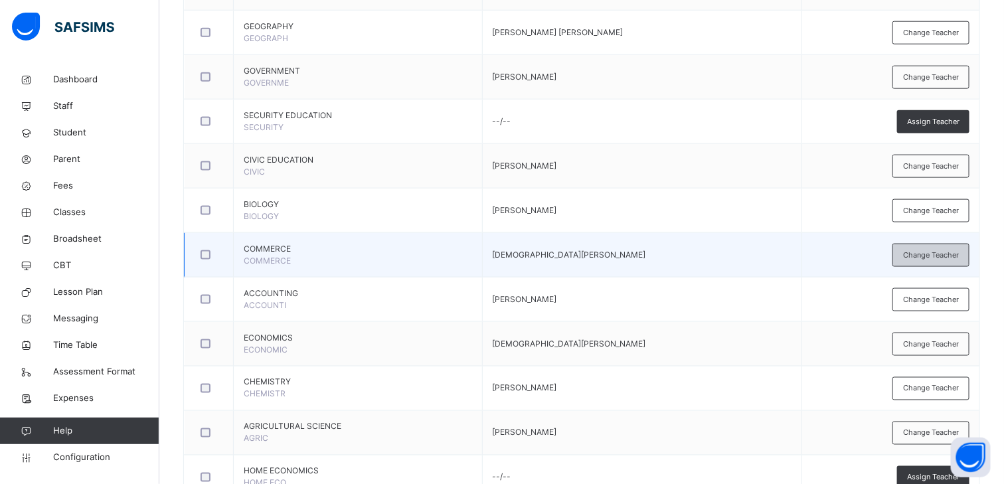
click at [922, 254] on span "Change Teacher" at bounding box center [931, 255] width 56 height 11
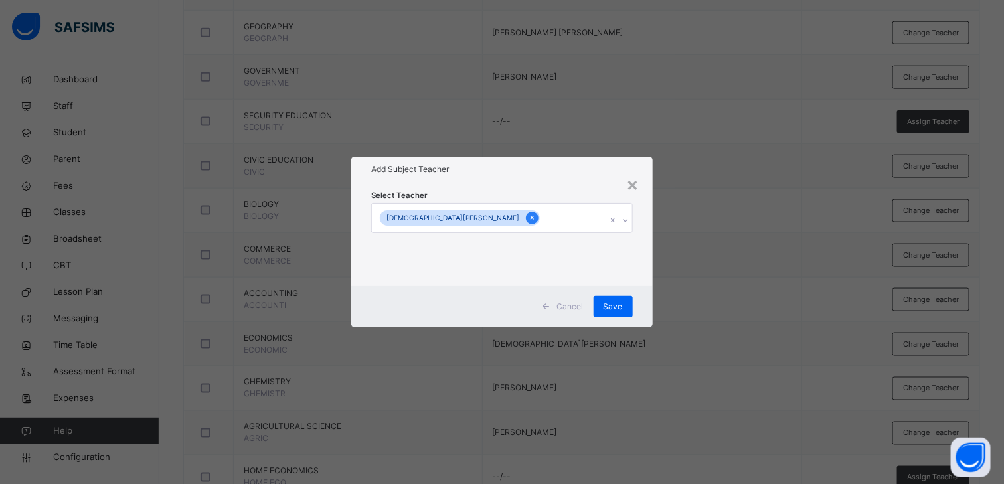
click at [528, 217] on icon at bounding box center [531, 217] width 7 height 9
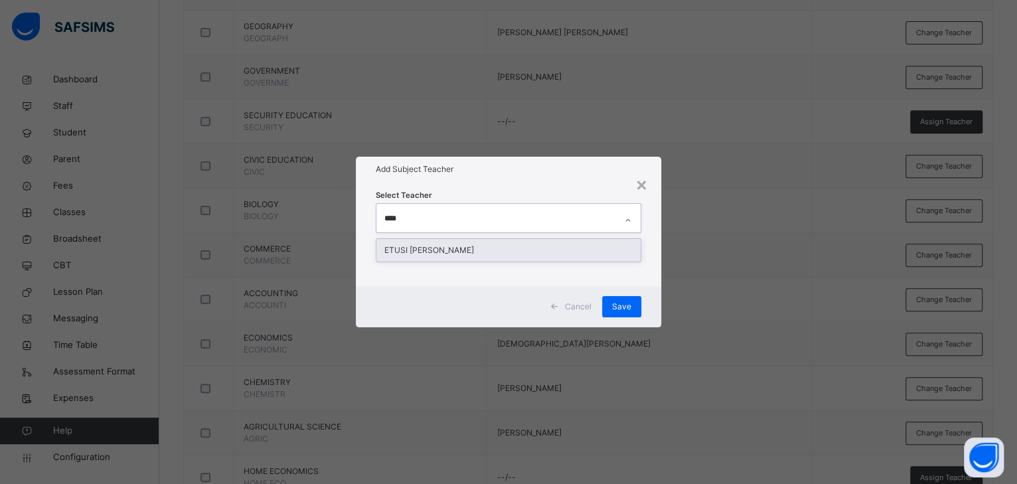
type input "****"
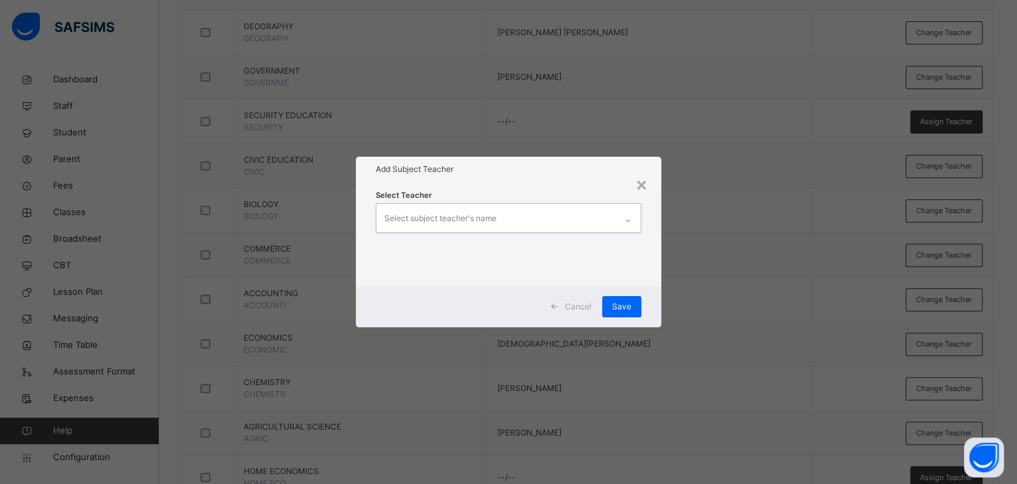
click at [515, 217] on div "Select subject teacher's name" at bounding box center [495, 218] width 239 height 28
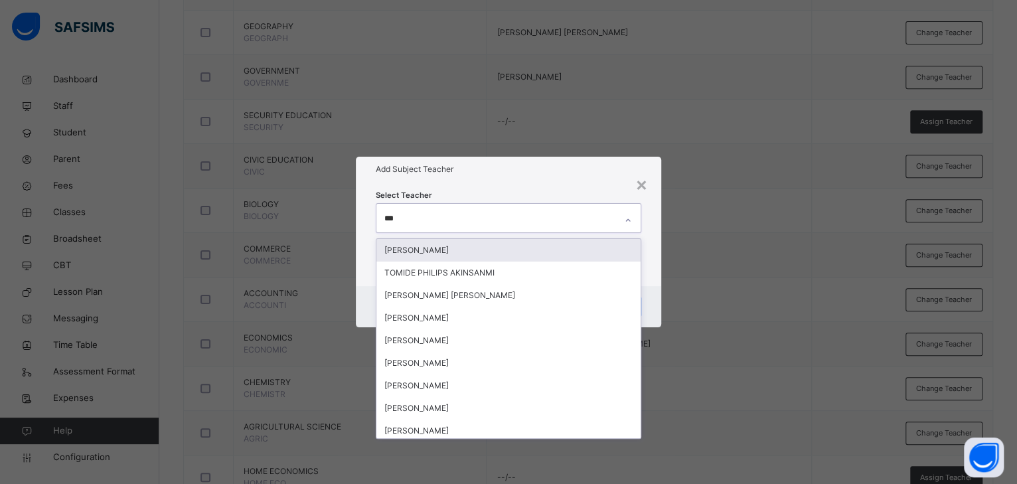
type input "****"
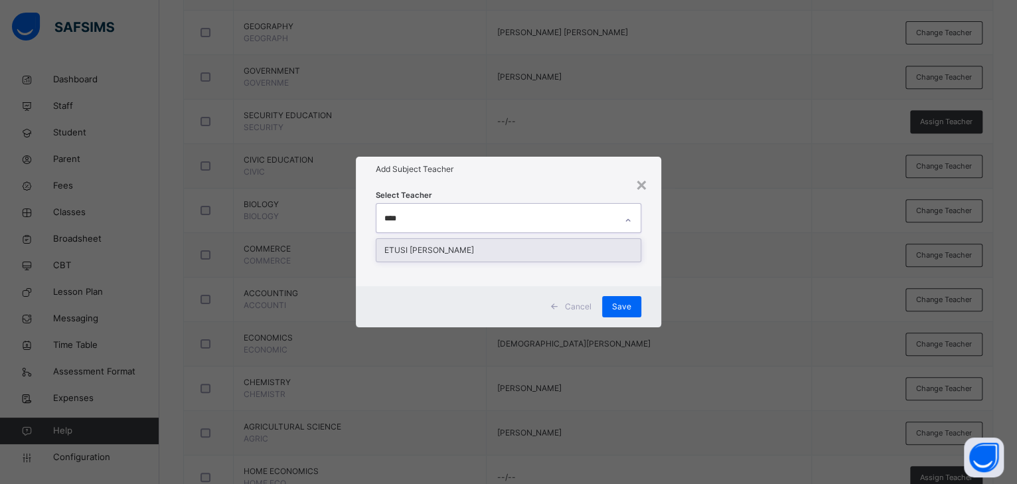
click at [437, 247] on div "ETUSI [PERSON_NAME]" at bounding box center [508, 250] width 264 height 23
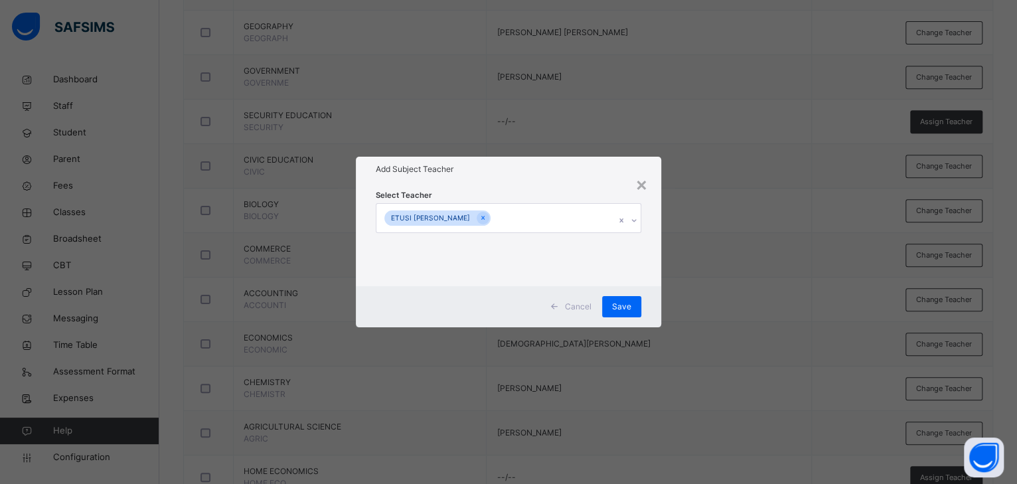
click at [510, 177] on div "Add Subject Teacher" at bounding box center [508, 169] width 305 height 25
click at [625, 307] on span "Save" at bounding box center [621, 307] width 19 height 12
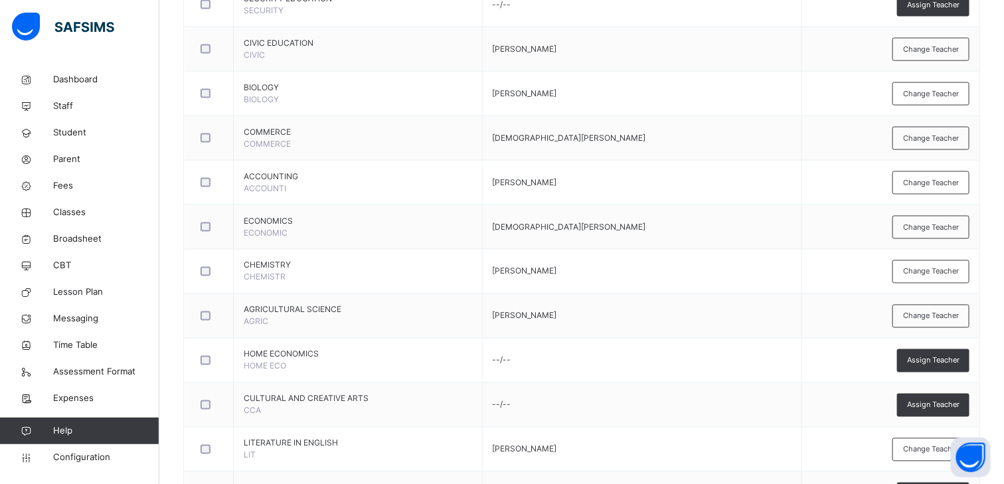
scroll to position [723, 0]
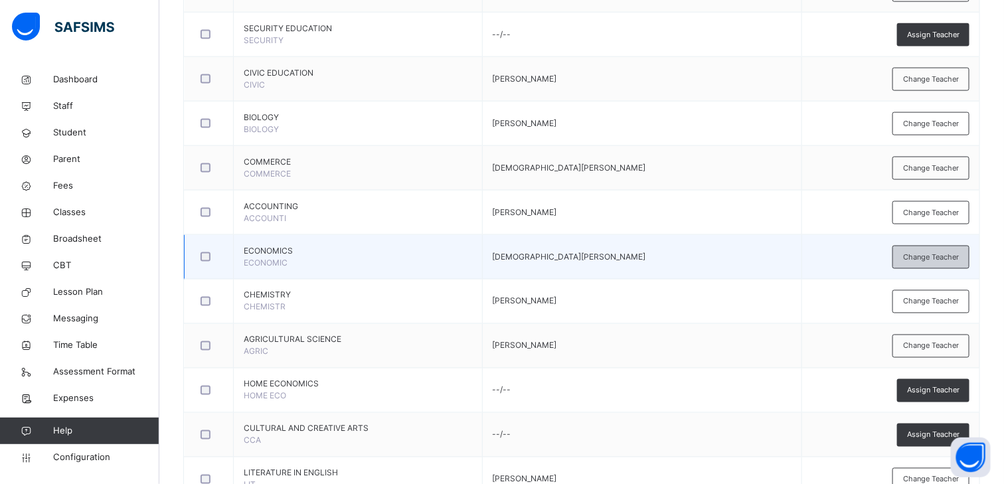
click at [932, 246] on div "Change Teacher" at bounding box center [930, 257] width 77 height 23
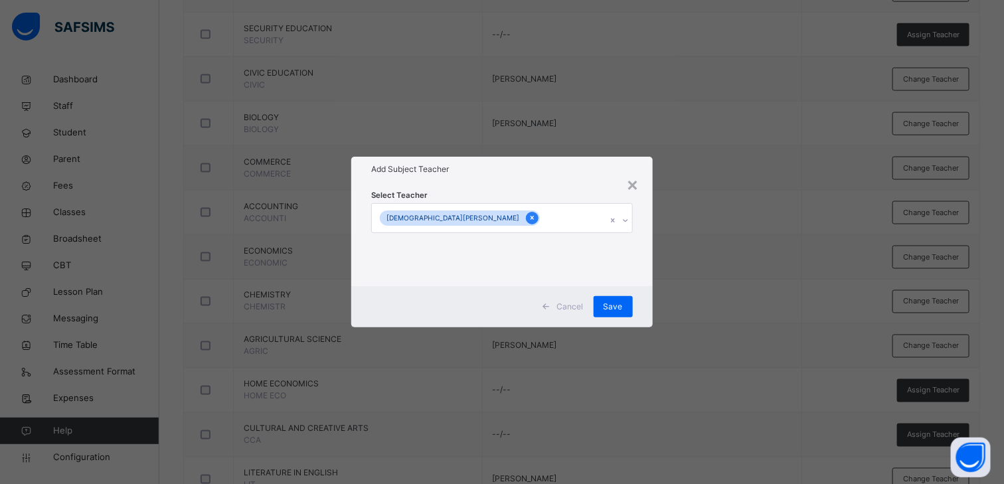
click at [528, 217] on icon at bounding box center [531, 217] width 7 height 9
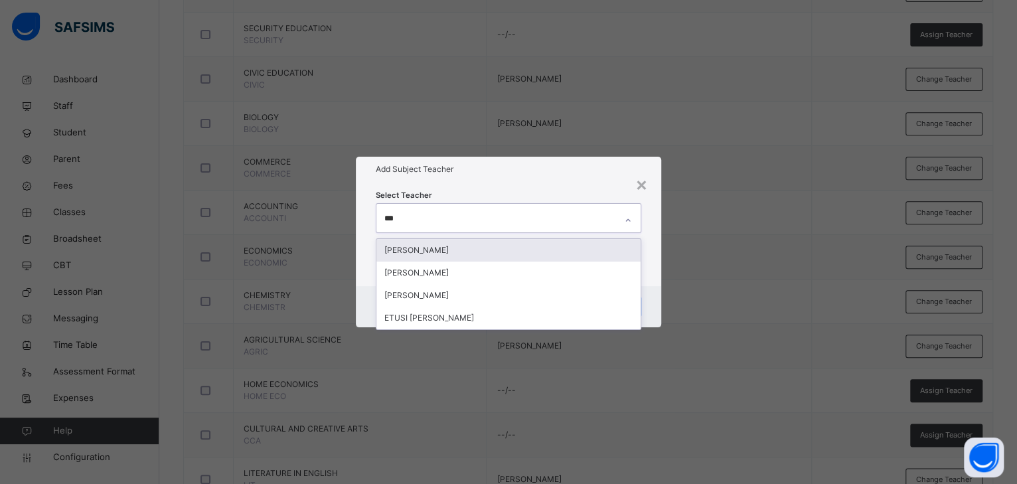
type input "****"
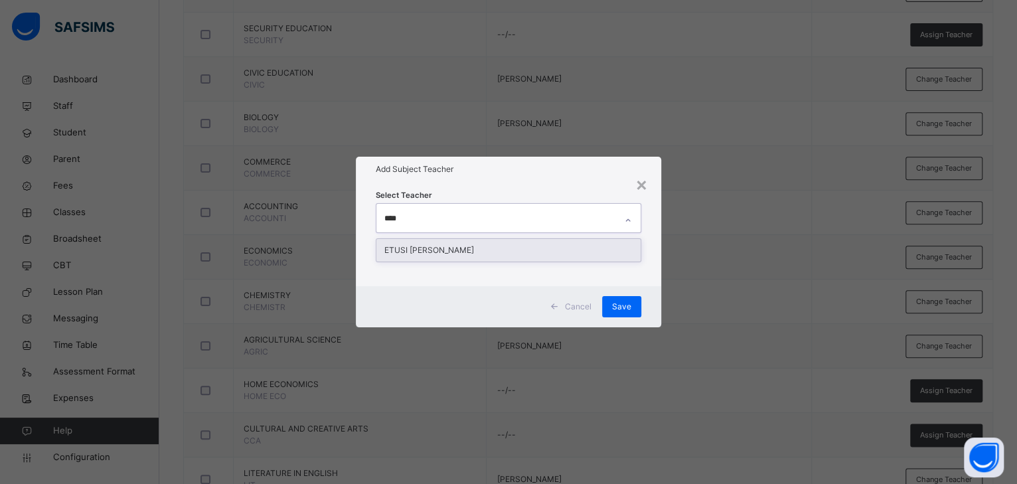
click at [406, 247] on div "ETUSI [PERSON_NAME]" at bounding box center [508, 250] width 264 height 23
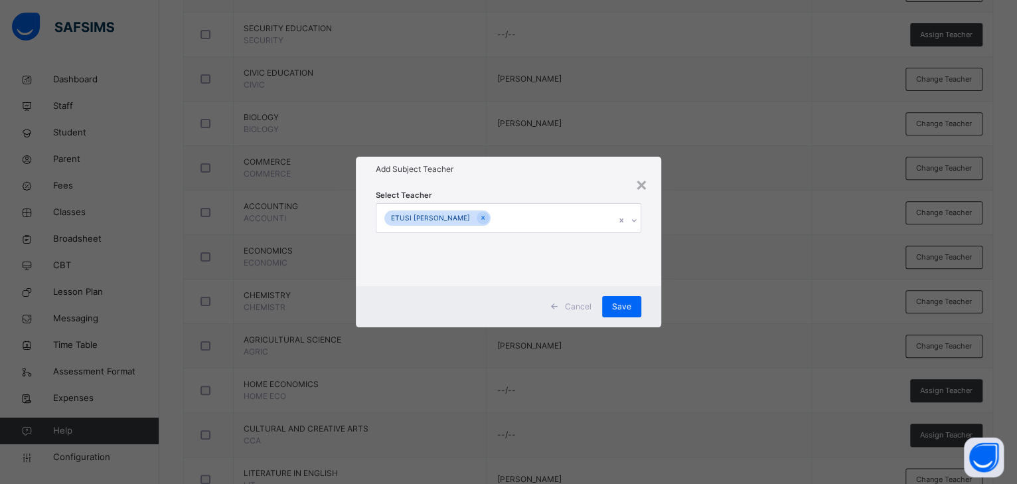
click at [486, 192] on div "Select Teacher ETUSI ANDY" at bounding box center [508, 234] width 265 height 90
click at [619, 309] on span "Save" at bounding box center [621, 307] width 19 height 12
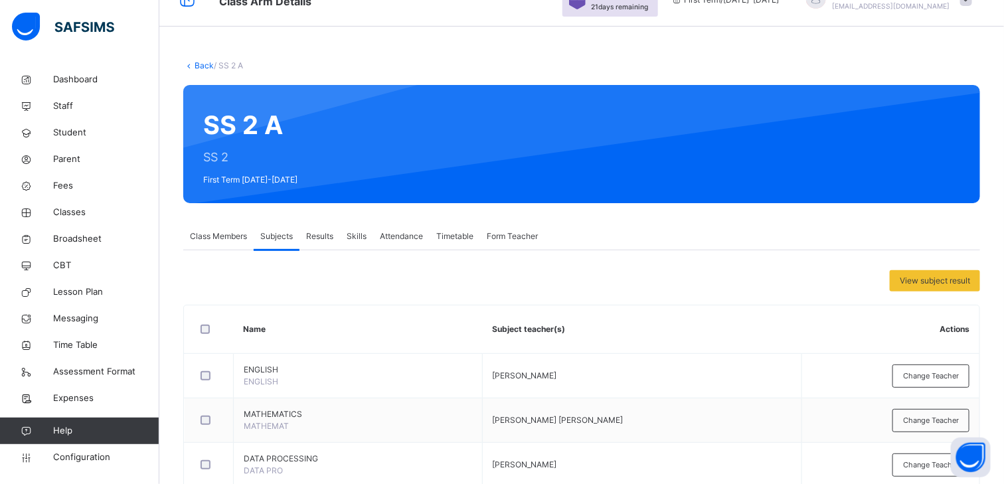
scroll to position [30, 0]
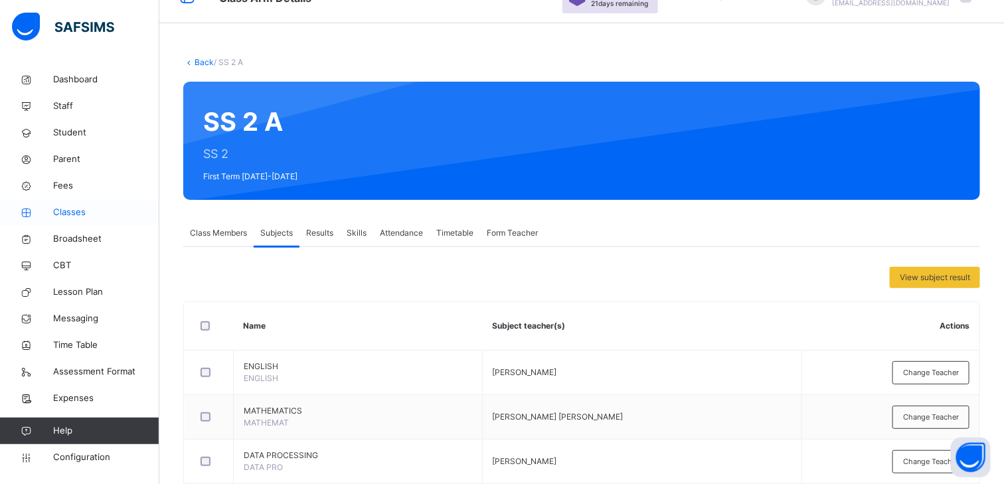
click at [64, 214] on span "Classes" at bounding box center [106, 212] width 106 height 13
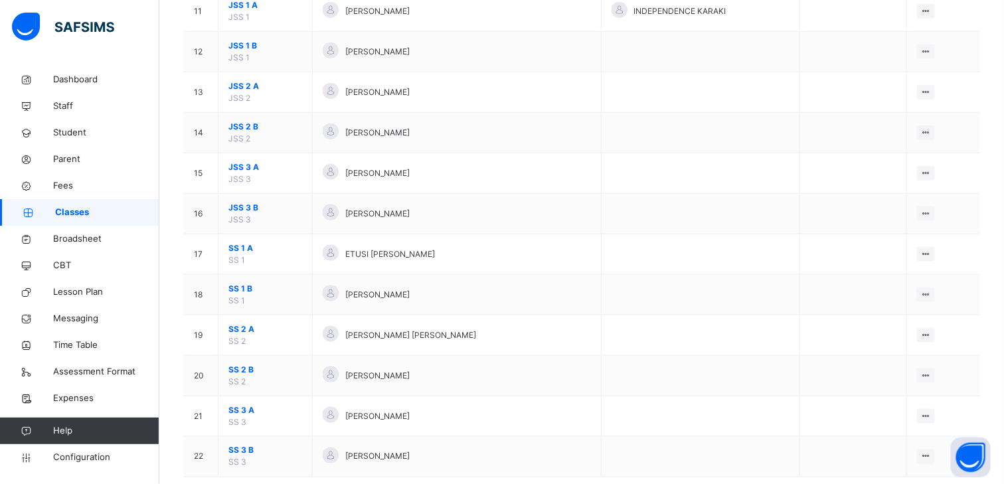
scroll to position [595, 0]
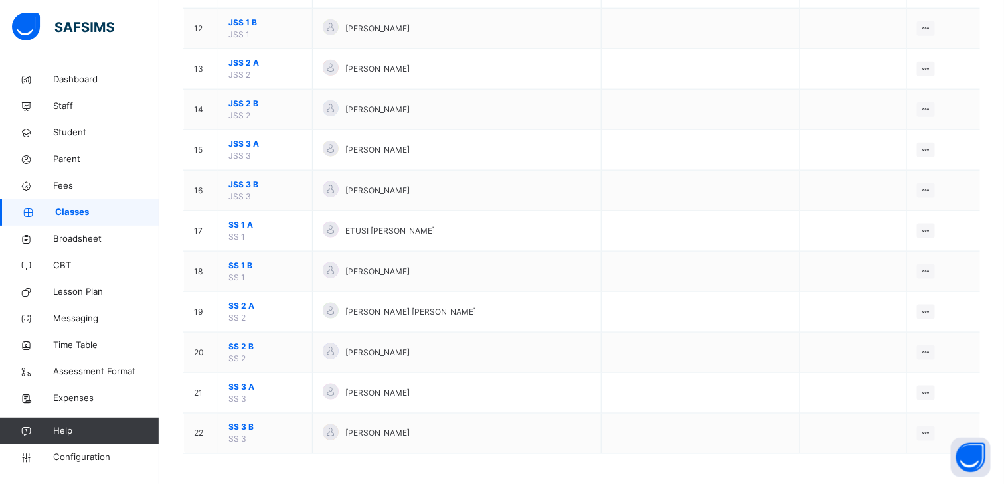
click at [0, 0] on div "View Class" at bounding box center [0, 0] width 0 height 0
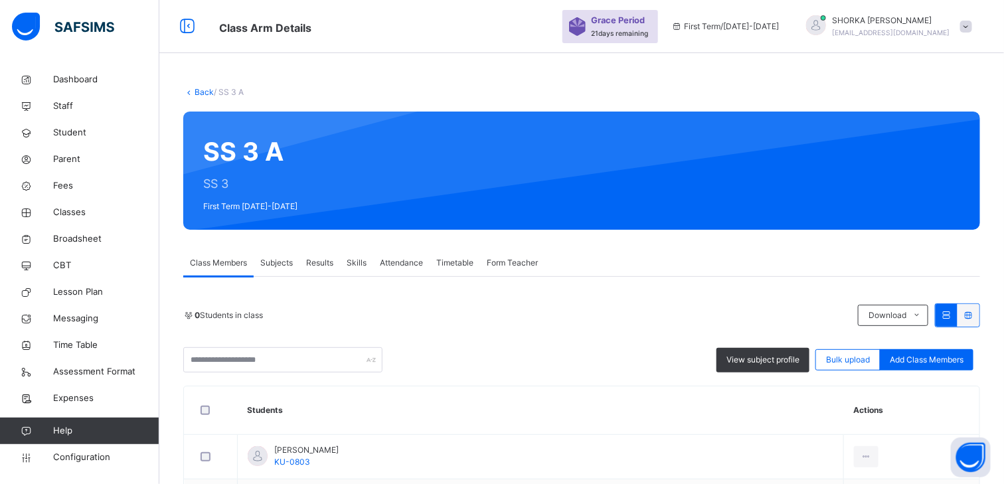
scroll to position [107, 0]
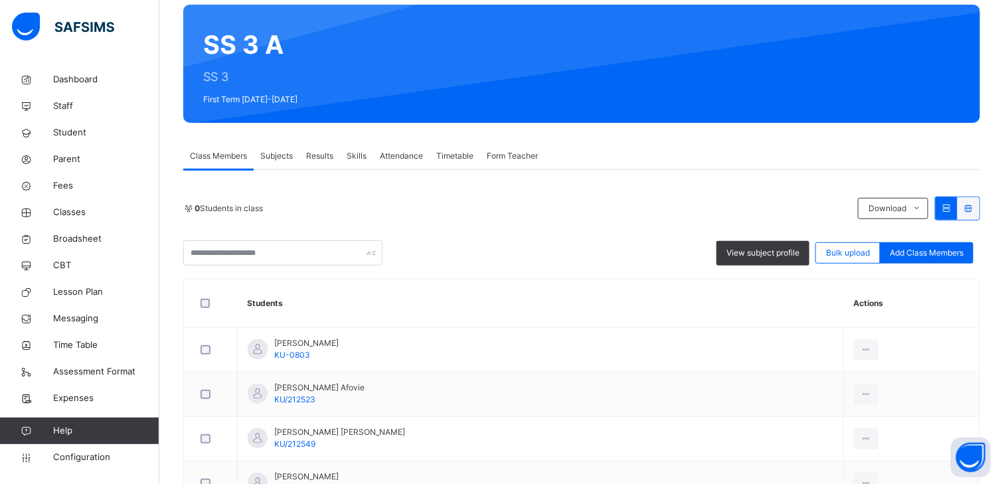
click at [287, 153] on span "Subjects" at bounding box center [276, 156] width 33 height 12
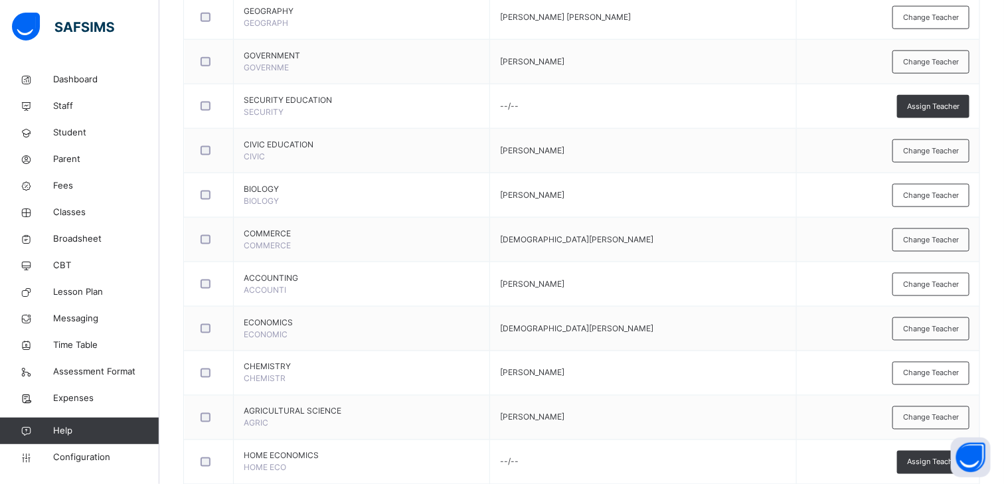
scroll to position [719, 0]
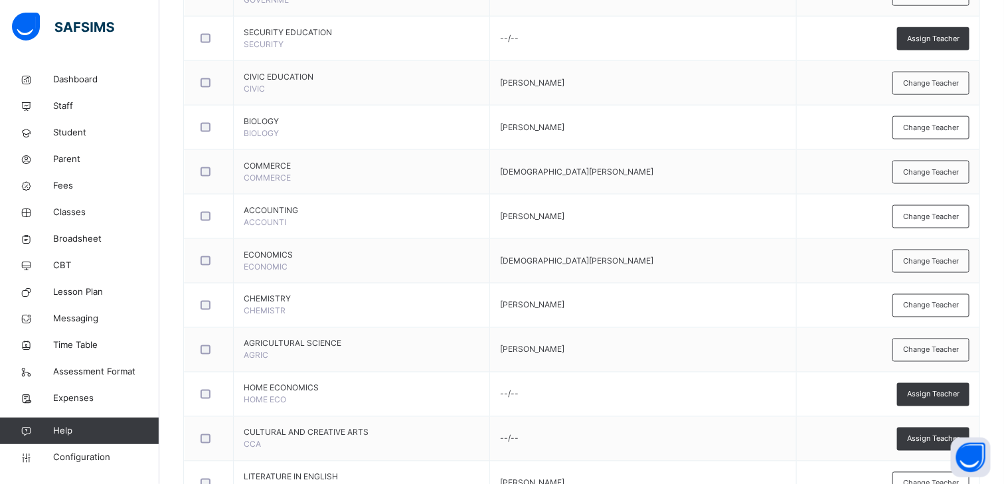
click at [944, 163] on div "Change Teacher" at bounding box center [930, 172] width 77 height 23
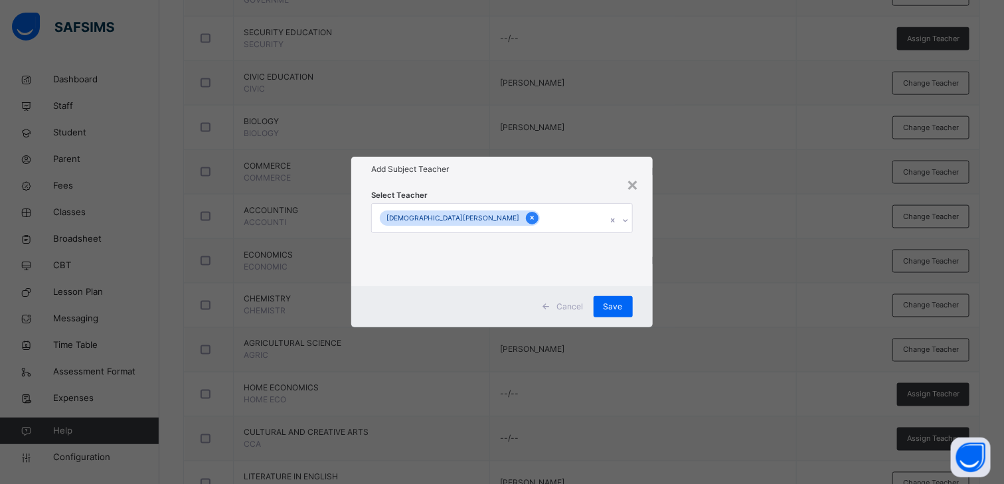
click at [530, 216] on icon at bounding box center [531, 218] width 3 height 4
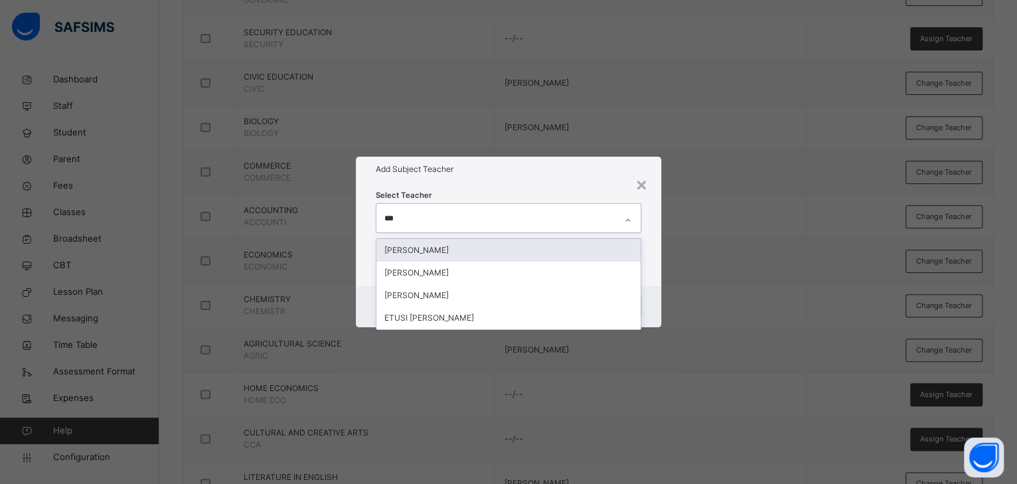
type input "****"
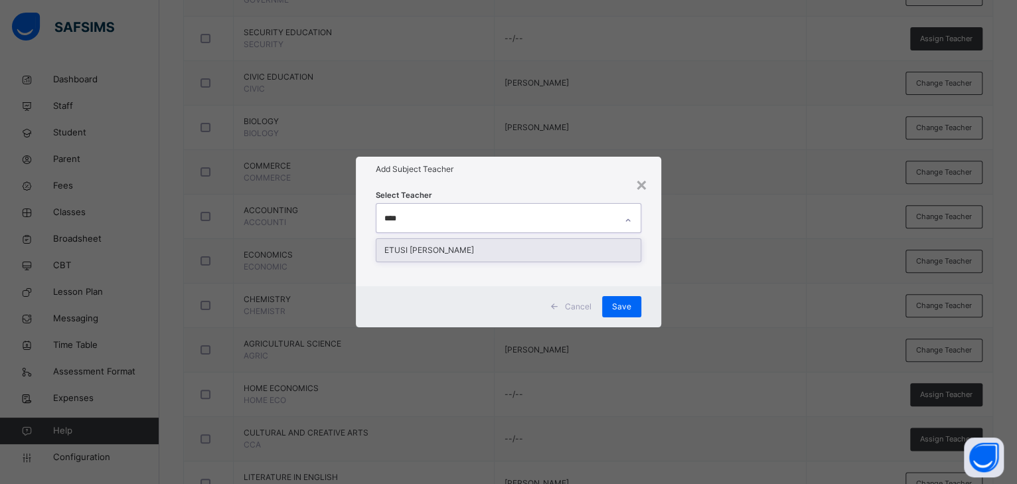
click at [429, 248] on div "ETUSI [PERSON_NAME]" at bounding box center [508, 250] width 264 height 23
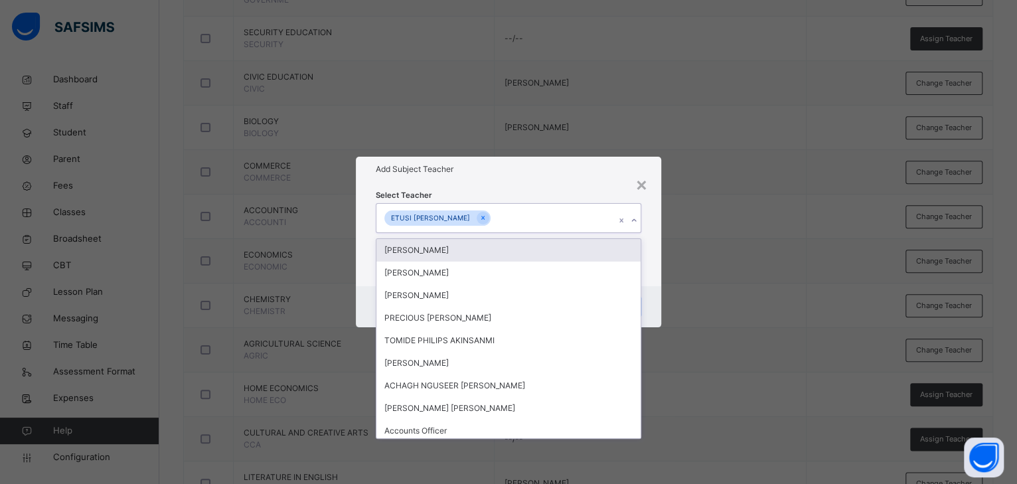
click at [516, 170] on h1 "Add Subject Teacher" at bounding box center [508, 169] width 265 height 12
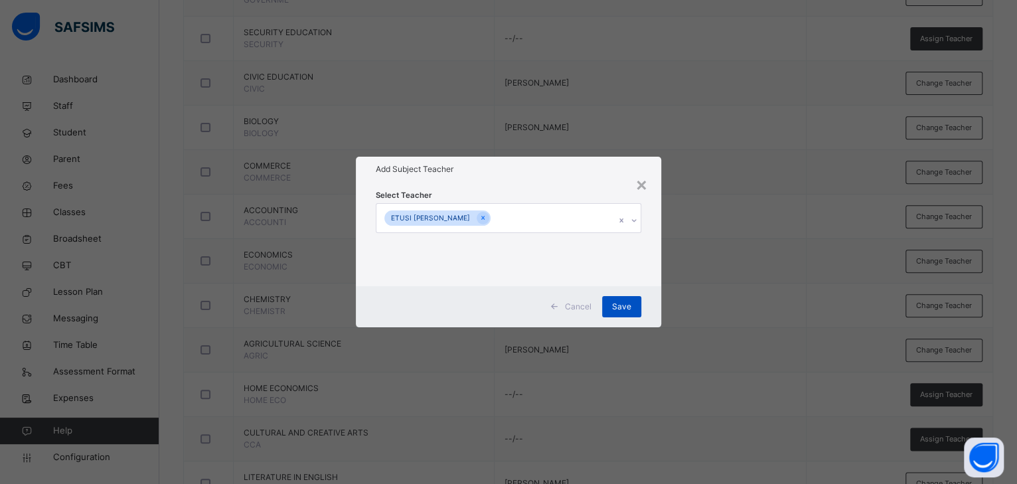
click at [619, 307] on span "Save" at bounding box center [621, 307] width 19 height 12
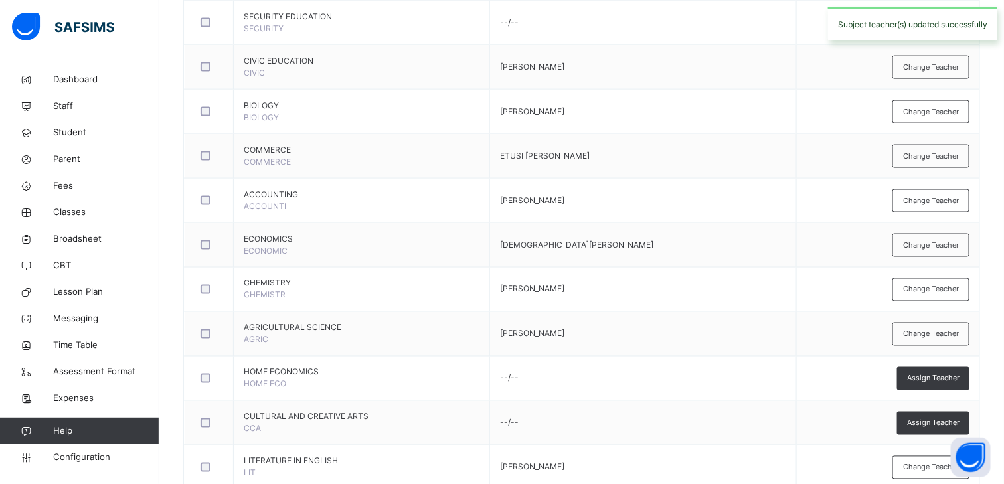
scroll to position [750, 0]
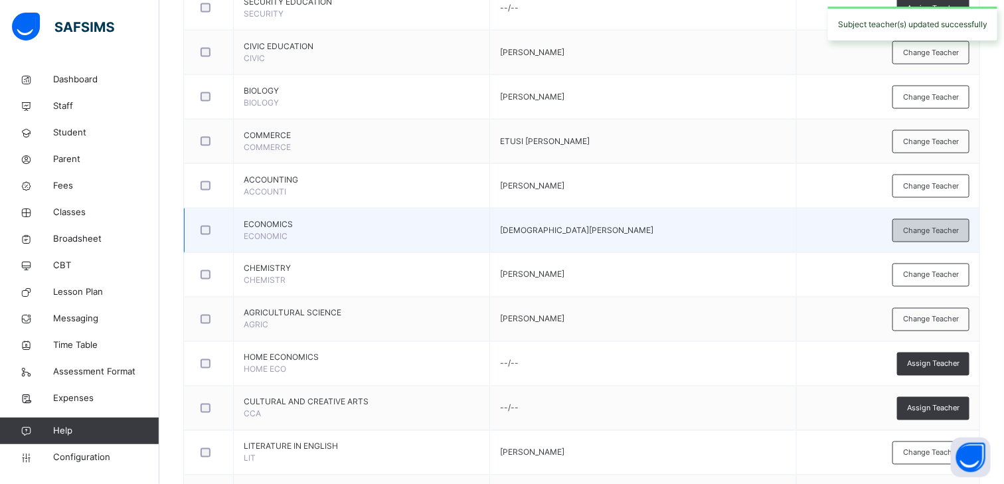
click at [945, 225] on span "Change Teacher" at bounding box center [931, 230] width 56 height 11
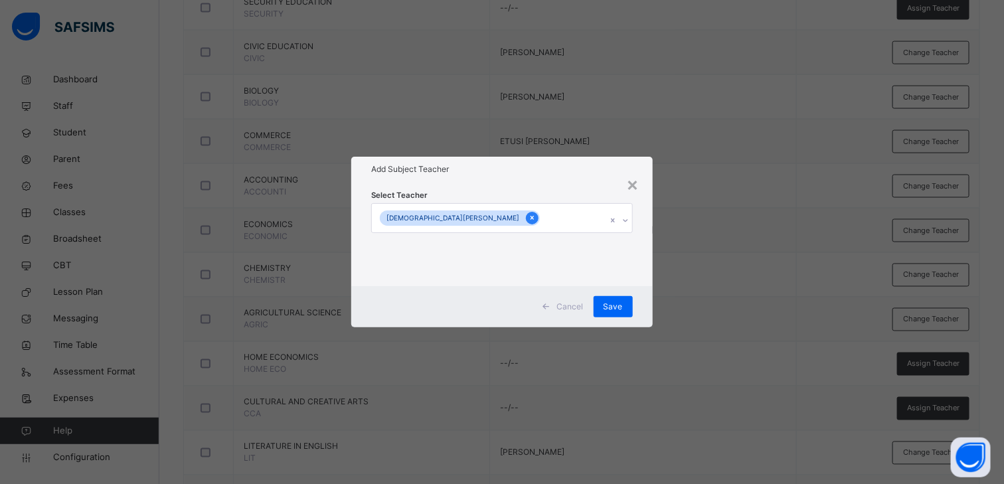
click at [526, 221] on div at bounding box center [532, 218] width 13 height 13
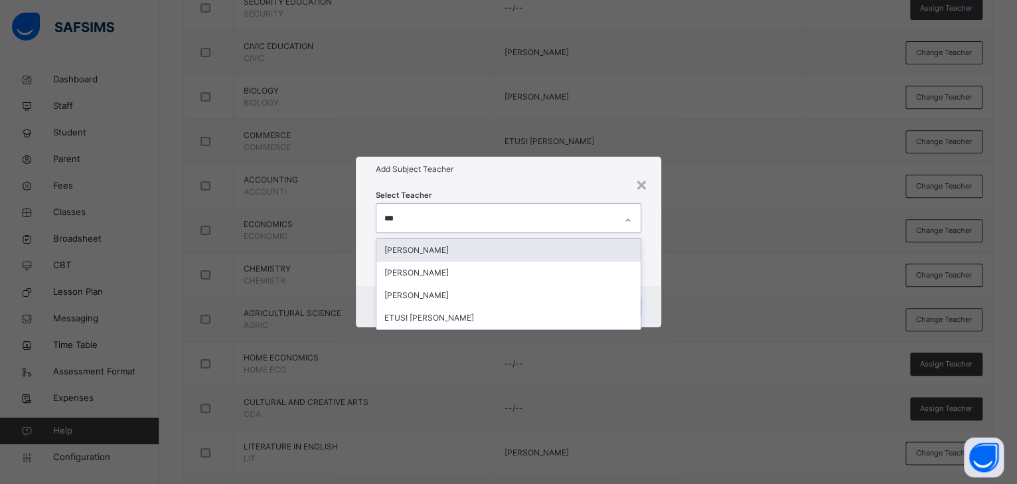
type input "****"
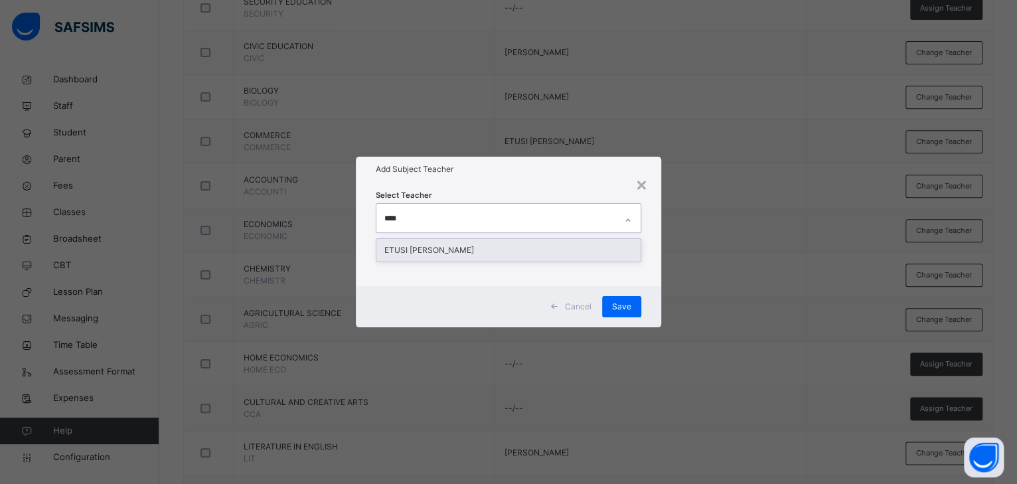
click at [444, 247] on div "ETUSI [PERSON_NAME]" at bounding box center [508, 250] width 264 height 23
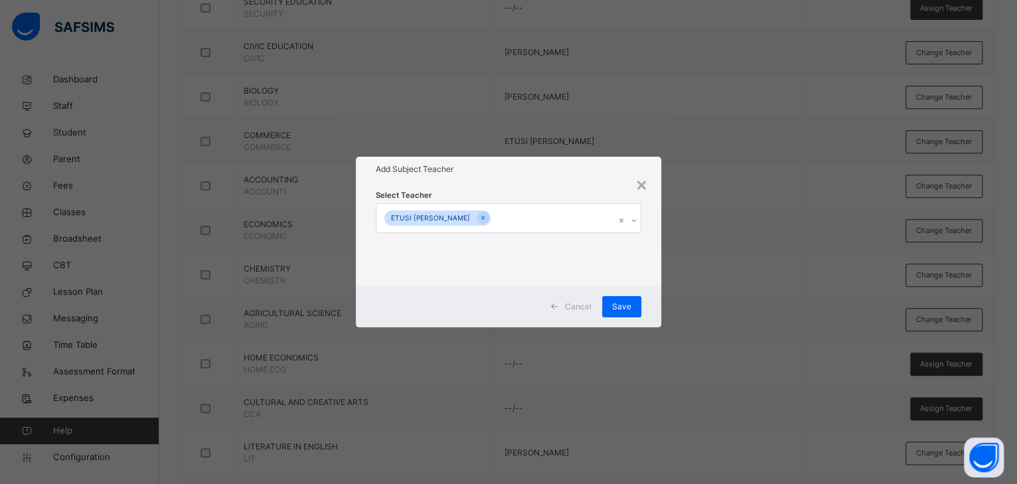
click at [504, 194] on div "Select Teacher ETUSI ANDY" at bounding box center [508, 234] width 265 height 90
click at [622, 303] on span "Save" at bounding box center [621, 307] width 19 height 12
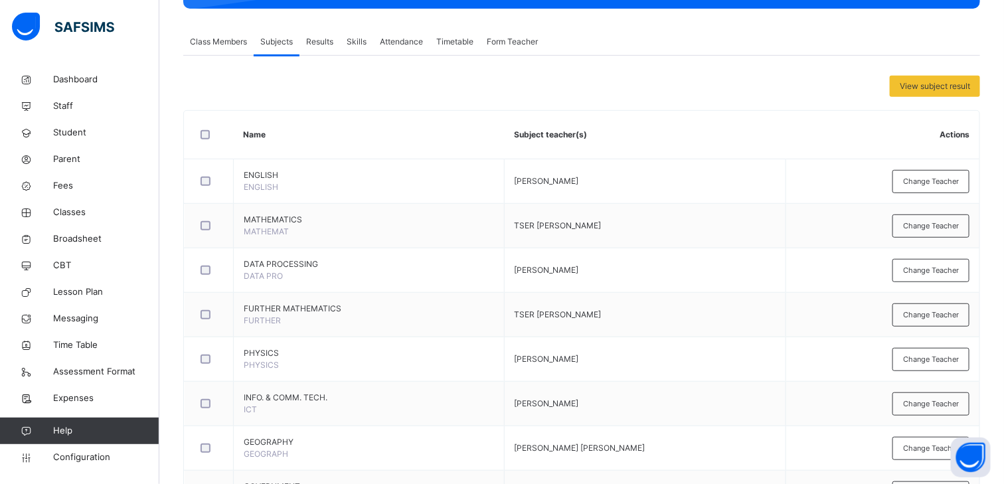
scroll to position [222, 0]
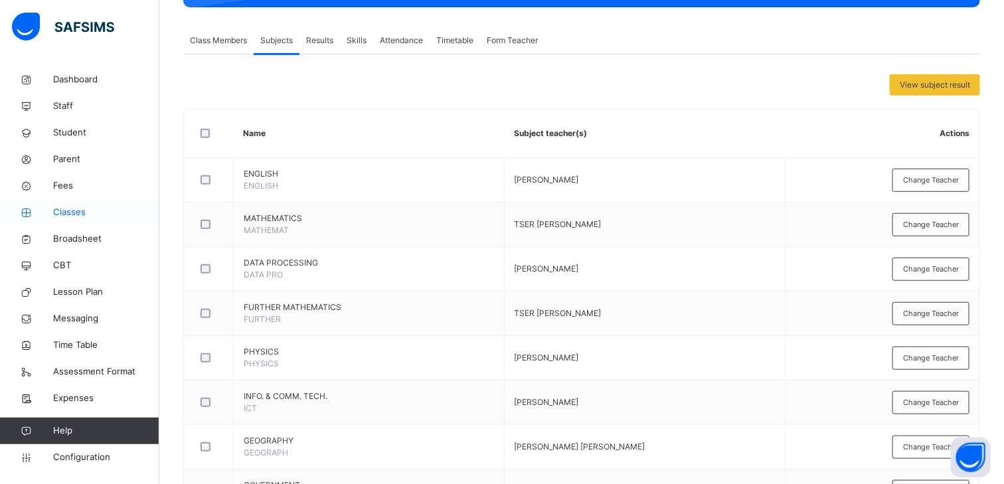
click at [75, 204] on link "Classes" at bounding box center [79, 212] width 159 height 27
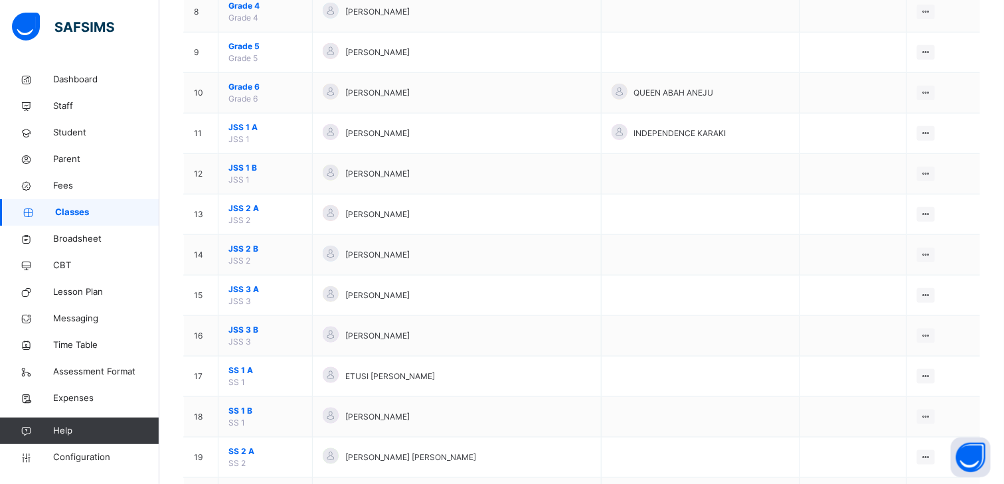
scroll to position [595, 0]
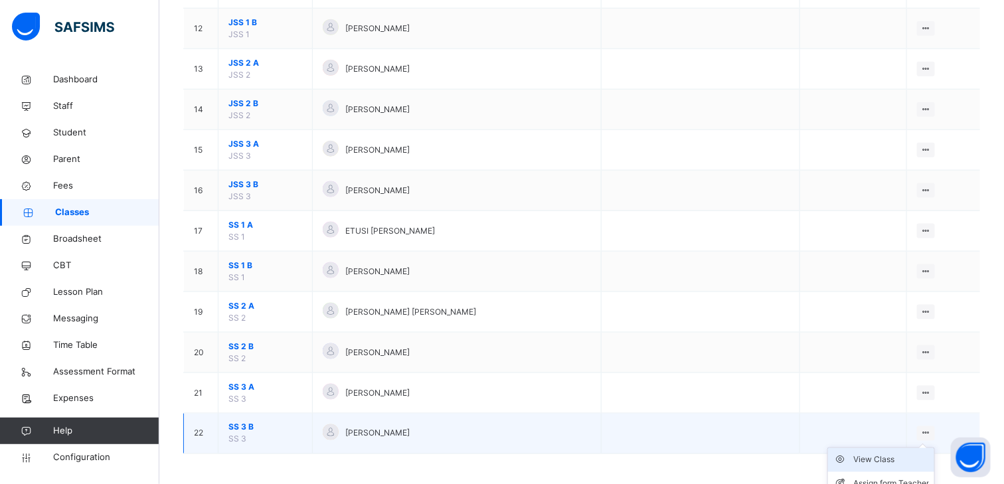
click at [892, 453] on div "View Class" at bounding box center [891, 459] width 76 height 13
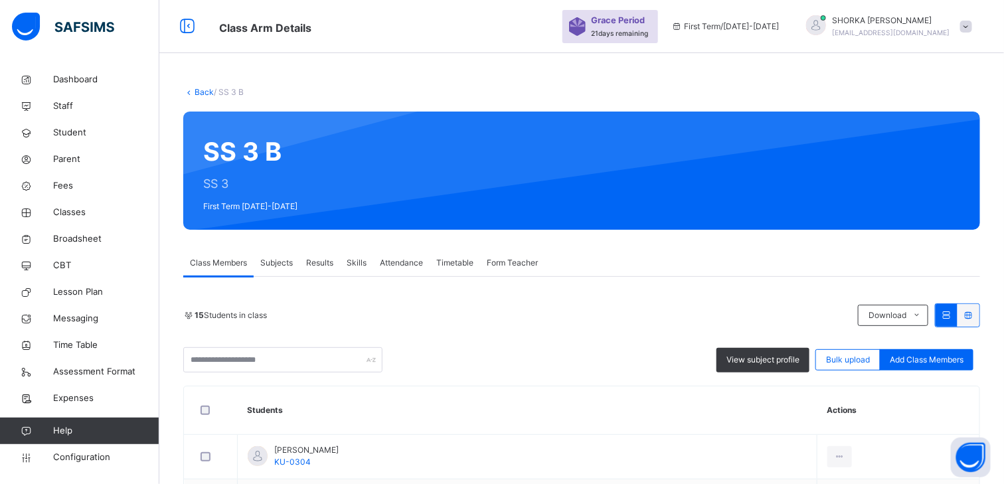
scroll to position [222, 0]
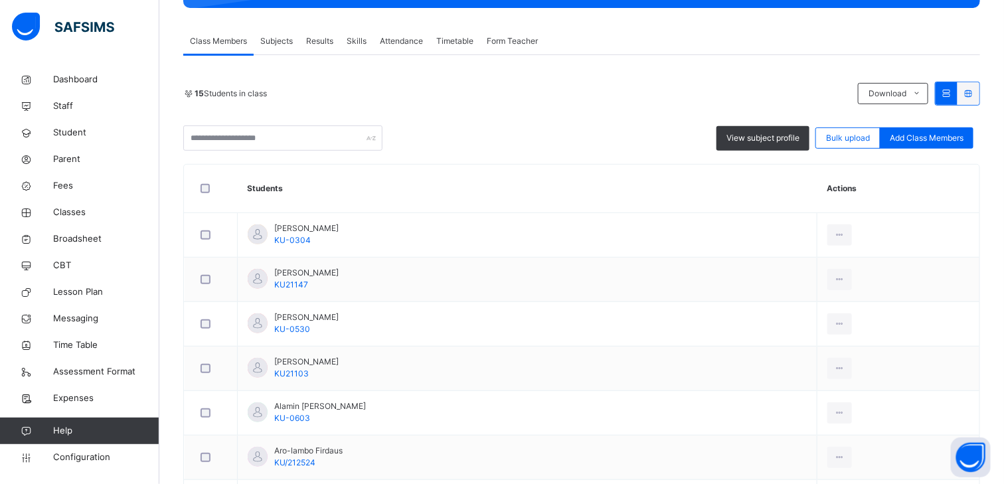
click at [293, 46] on span "Subjects" at bounding box center [276, 41] width 33 height 12
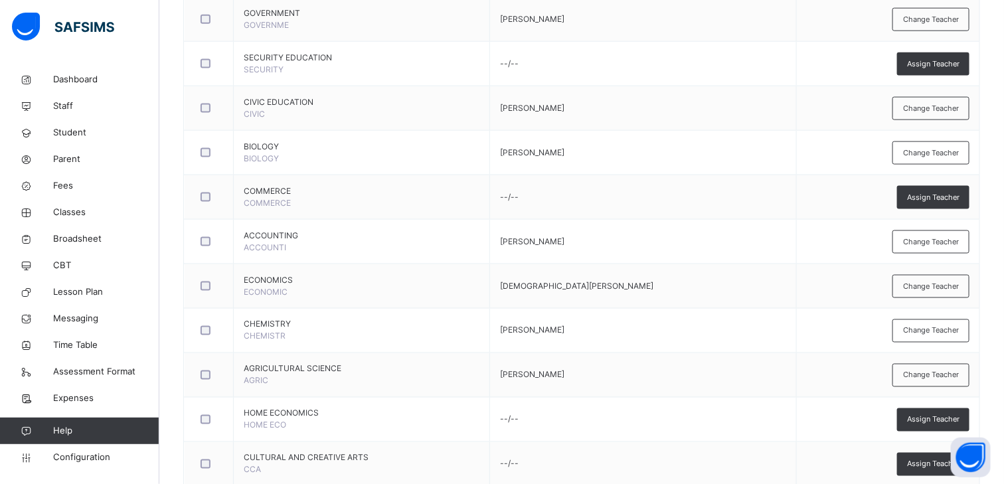
scroll to position [687, 0]
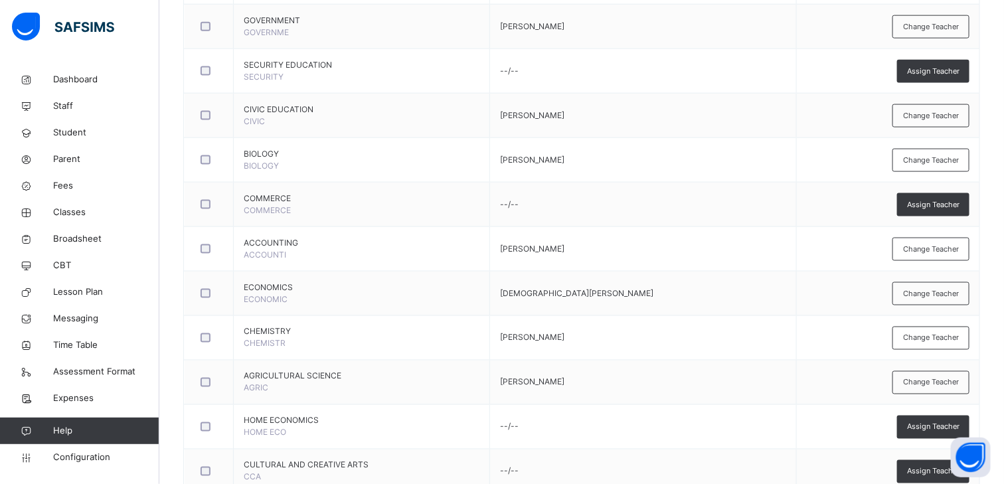
click at [933, 290] on span "Change Teacher" at bounding box center [931, 293] width 56 height 11
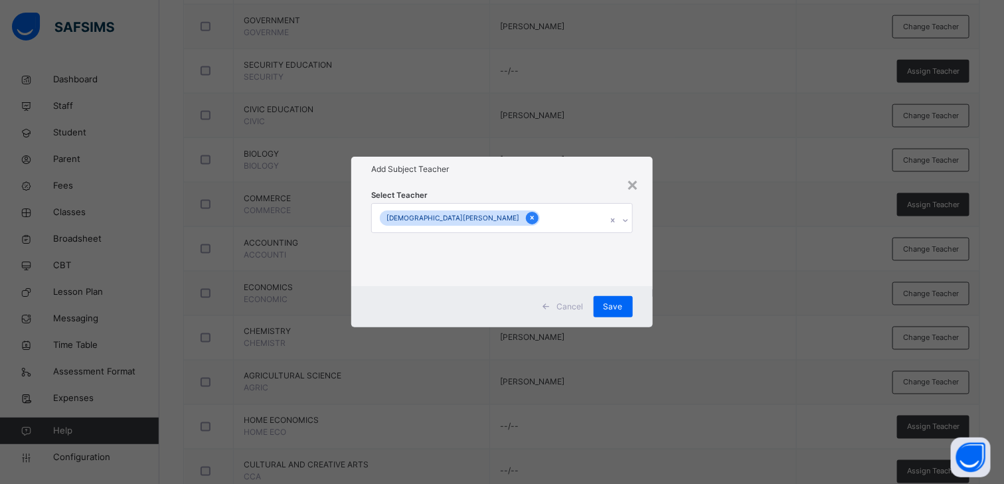
click at [528, 220] on icon at bounding box center [531, 217] width 7 height 9
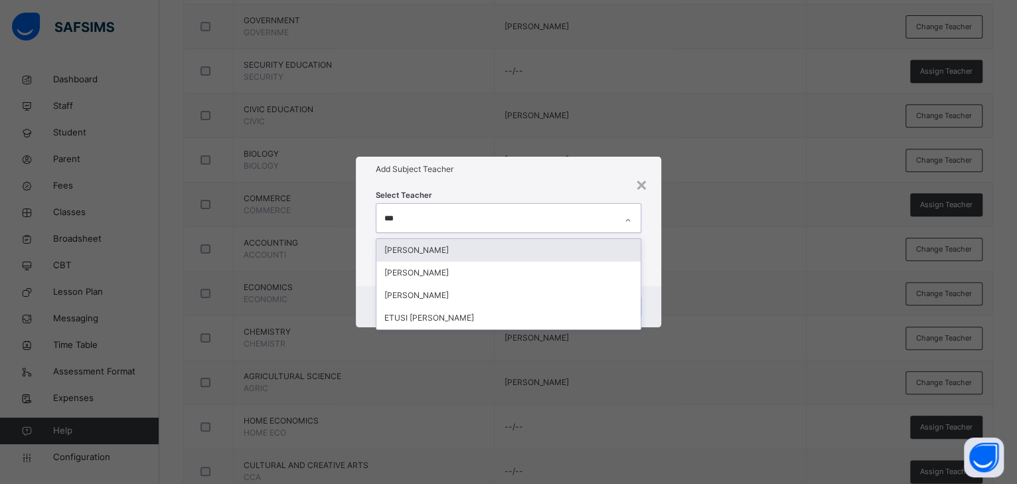
type input "****"
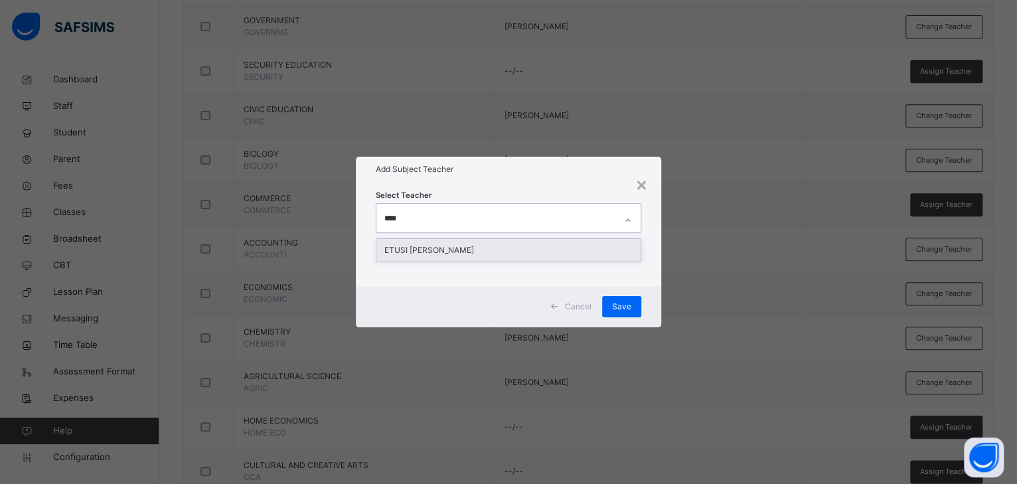
click at [410, 250] on div "ETUSI [PERSON_NAME]" at bounding box center [508, 250] width 264 height 23
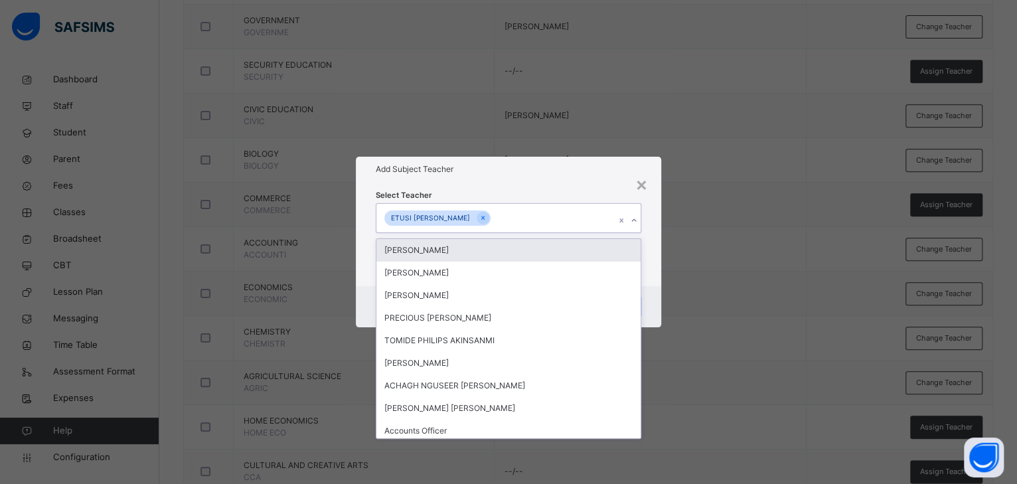
click at [494, 195] on div "Select Teacher option ETUSI ANDY, selected. option MAHMOOD ABDULKAREEM focused,…" at bounding box center [508, 234] width 265 height 90
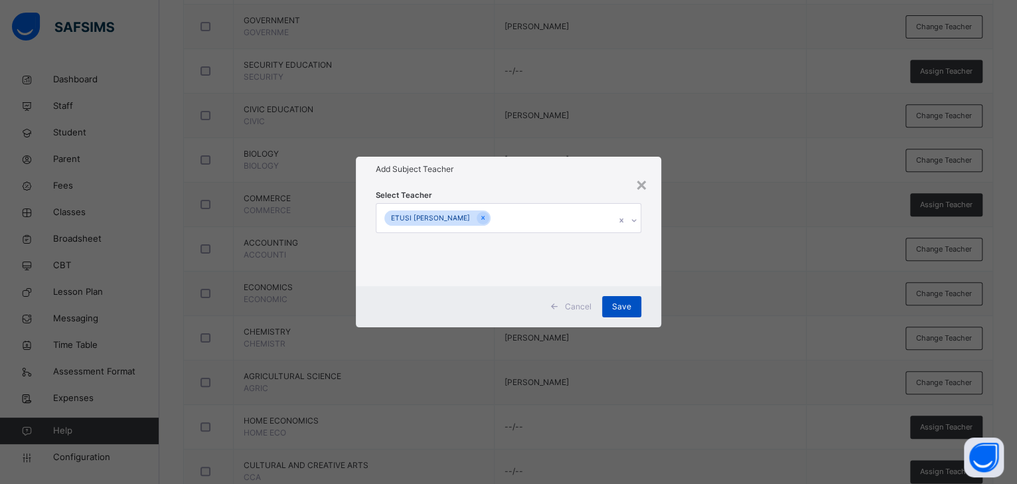
click at [613, 305] on span "Save" at bounding box center [621, 307] width 19 height 12
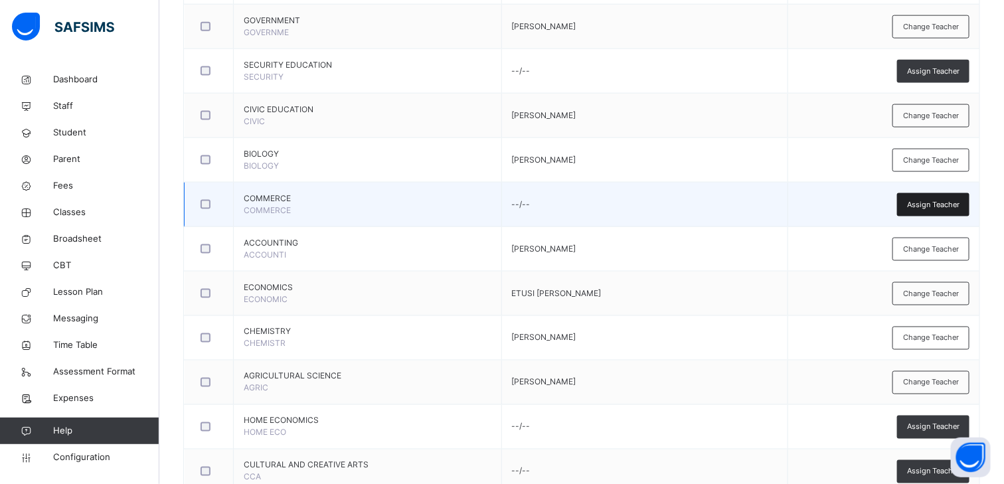
click at [950, 207] on span "Assign Teacher" at bounding box center [933, 204] width 52 height 11
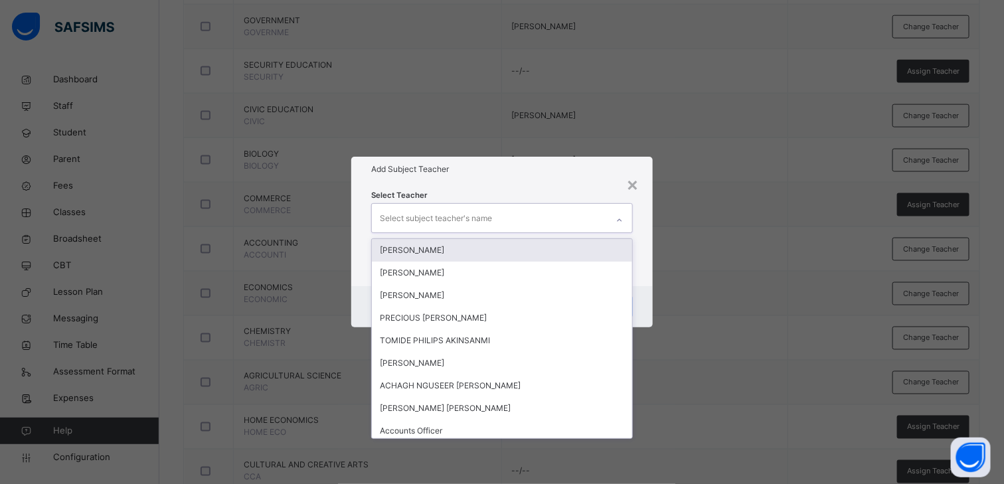
click at [459, 212] on div "Select subject teacher's name" at bounding box center [436, 218] width 112 height 25
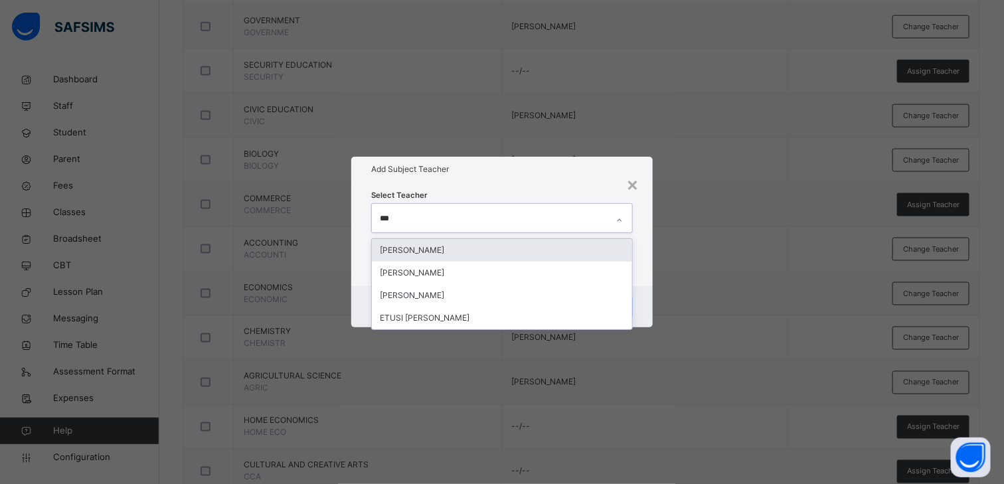
type input "****"
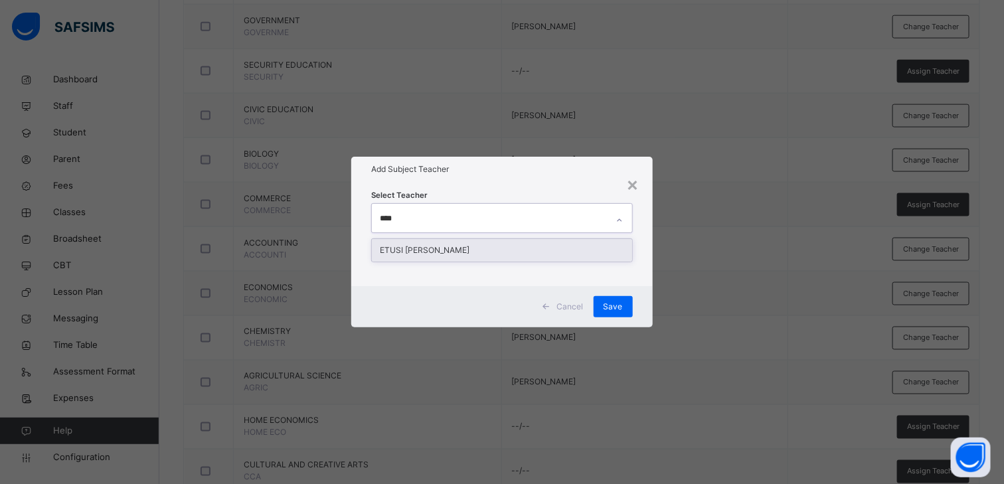
click at [404, 252] on div "ETUSI [PERSON_NAME]" at bounding box center [502, 250] width 260 height 23
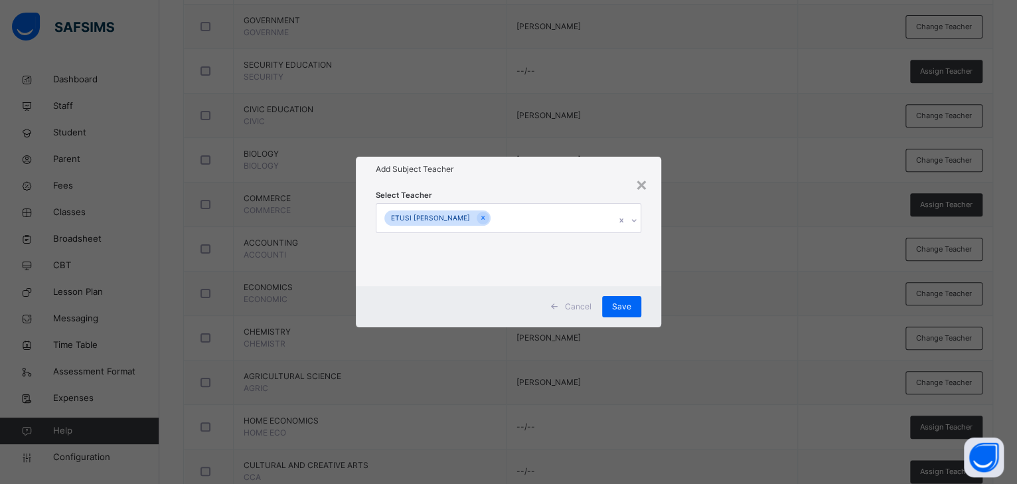
click at [510, 194] on div "Select Teacher ETUSI ANDY" at bounding box center [508, 234] width 265 height 90
click at [620, 307] on span "Save" at bounding box center [621, 307] width 19 height 12
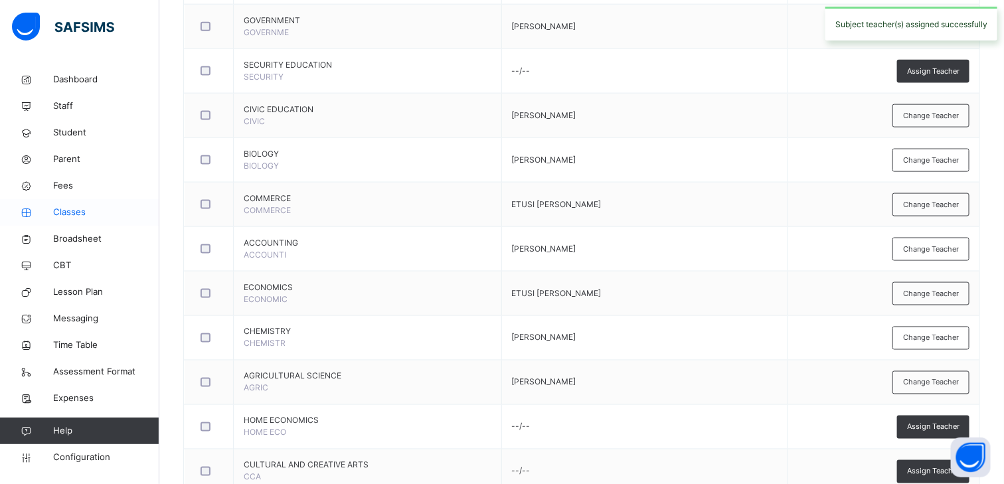
click at [78, 213] on span "Classes" at bounding box center [106, 212] width 106 height 13
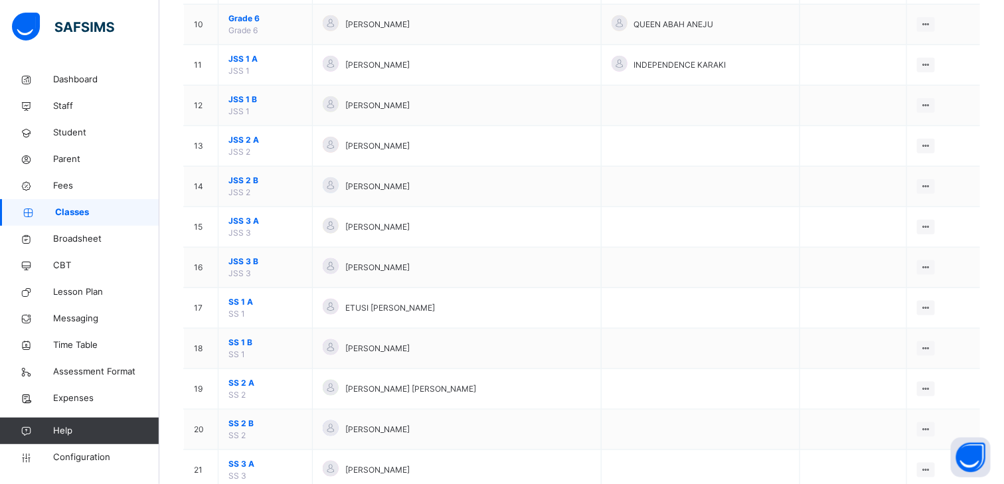
scroll to position [595, 0]
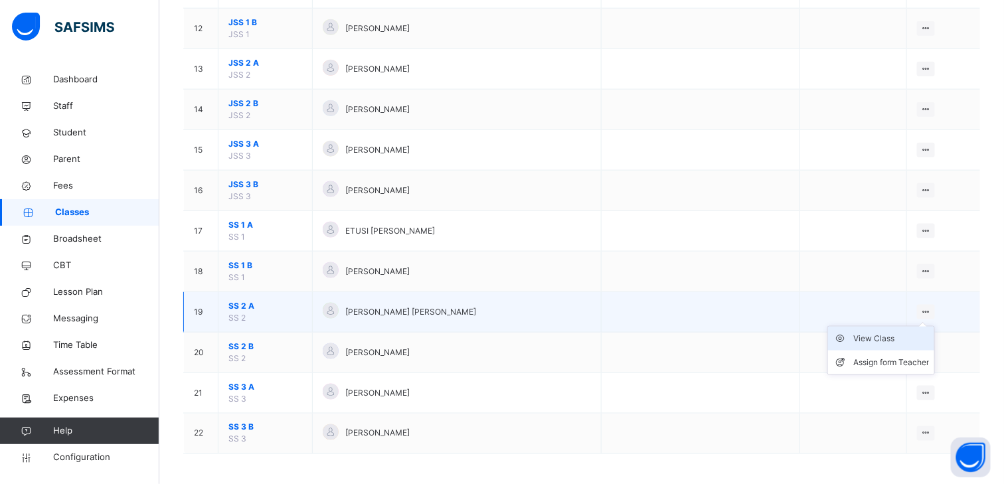
click at [890, 332] on div "View Class" at bounding box center [891, 338] width 76 height 13
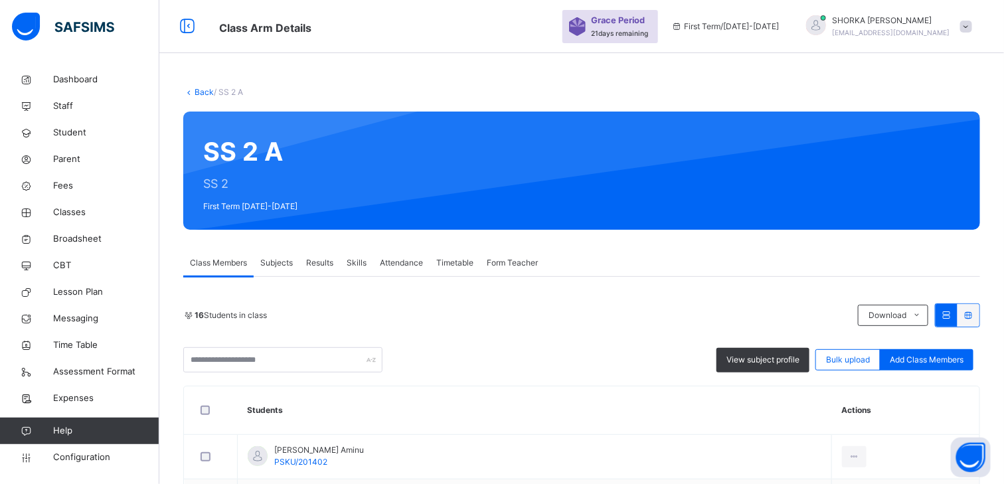
click at [277, 268] on span "Subjects" at bounding box center [276, 263] width 33 height 12
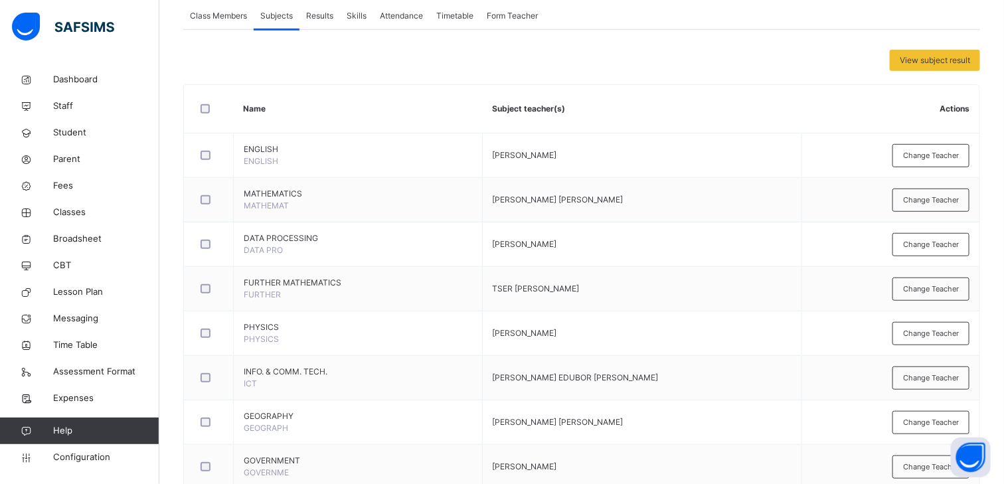
scroll to position [249, 0]
click at [78, 208] on span "Classes" at bounding box center [106, 212] width 106 height 13
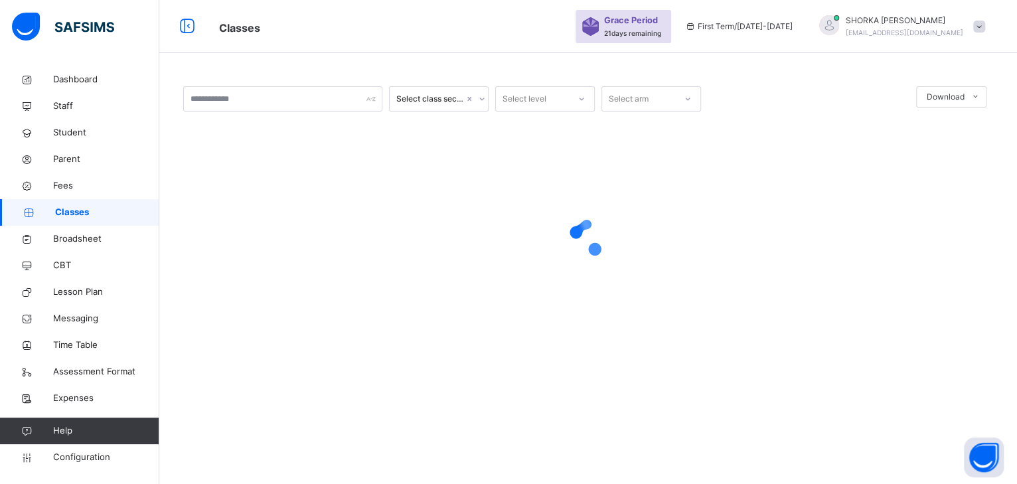
drag, startPoint x: 1010, startPoint y: 93, endPoint x: 1014, endPoint y: 137, distance: 44.6
click at [1014, 137] on div "Select class section Select level Select arm Download Pdf Report Excel Report ×…" at bounding box center [588, 224] width 858 height 317
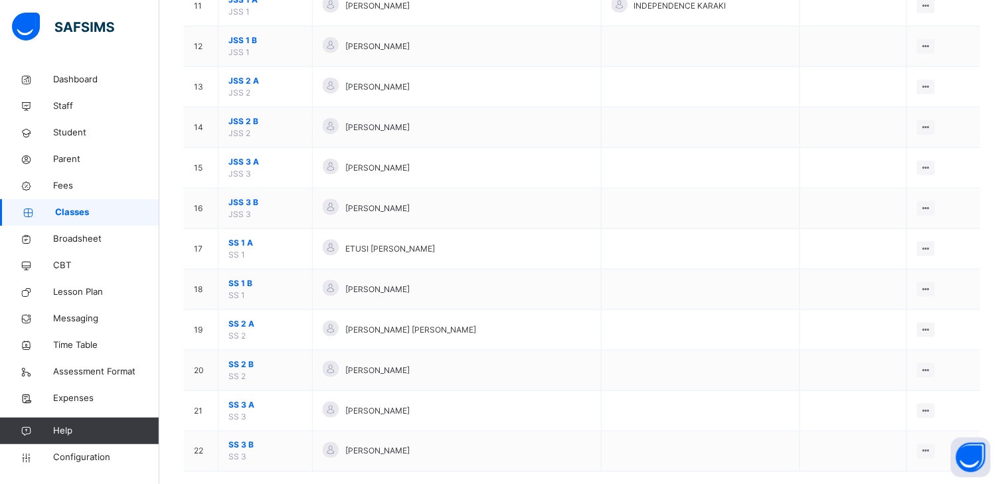
scroll to position [595, 0]
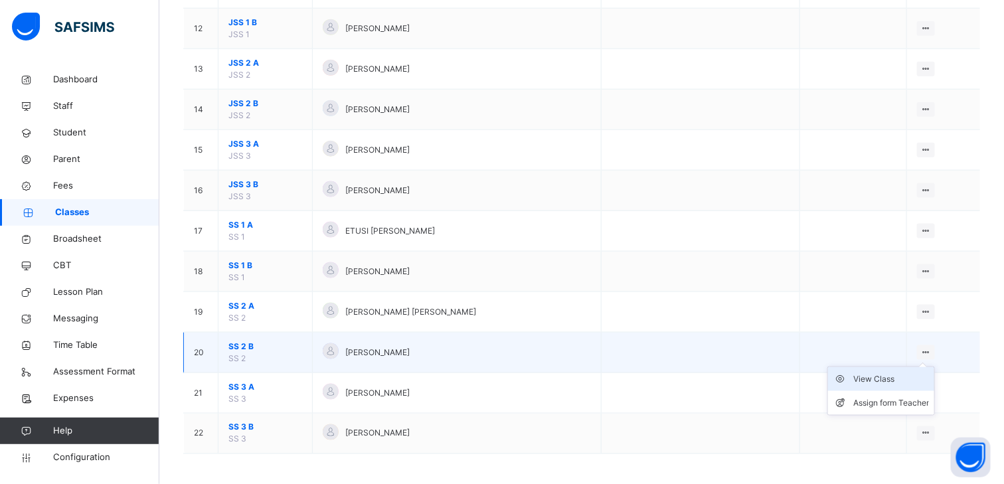
click at [899, 377] on div "View Class" at bounding box center [891, 378] width 76 height 13
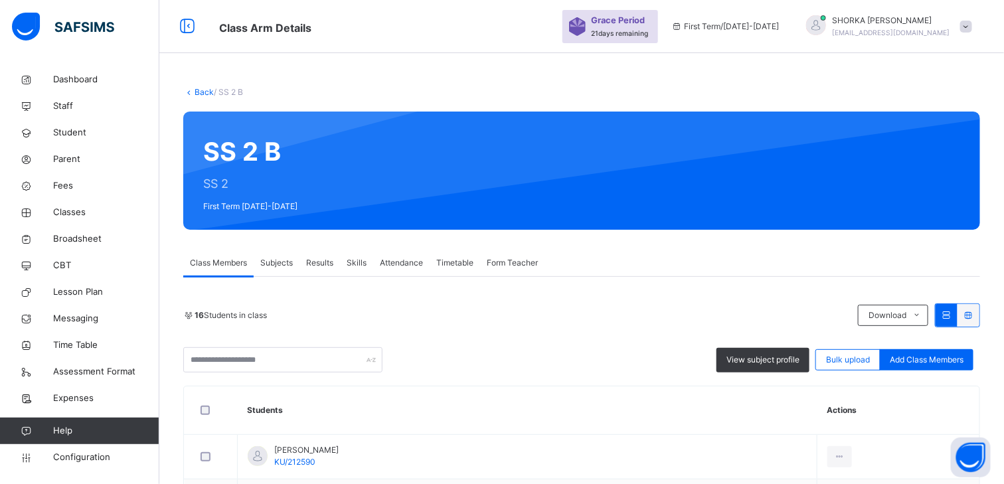
click at [288, 262] on span "Subjects" at bounding box center [276, 263] width 33 height 12
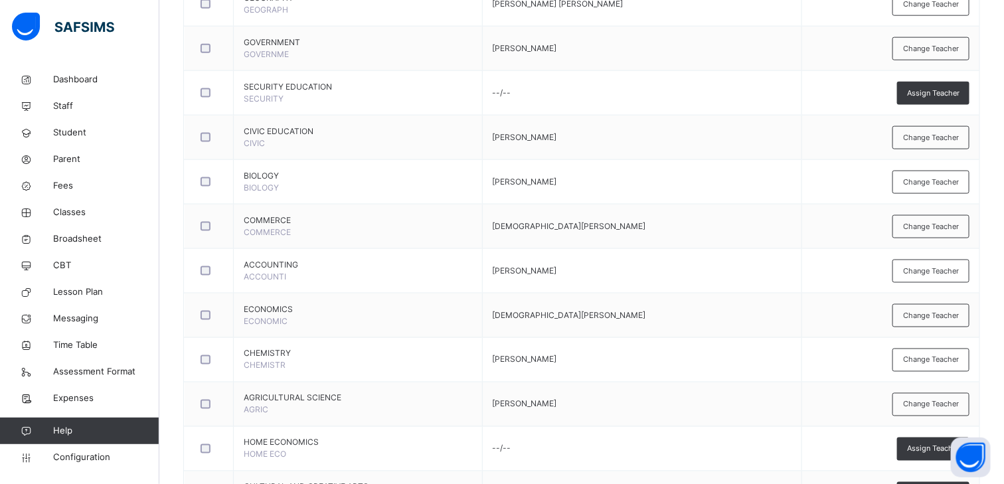
scroll to position [753, 0]
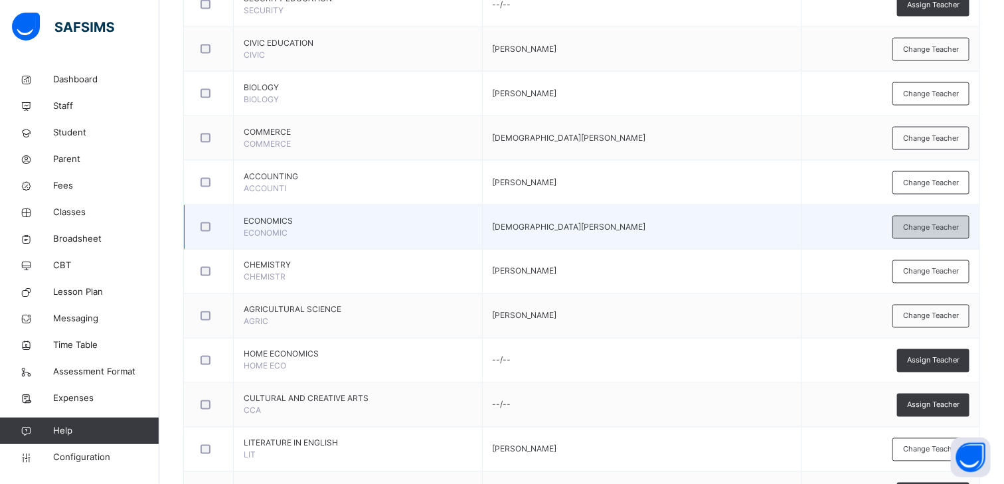
click at [933, 224] on span "Change Teacher" at bounding box center [931, 227] width 56 height 11
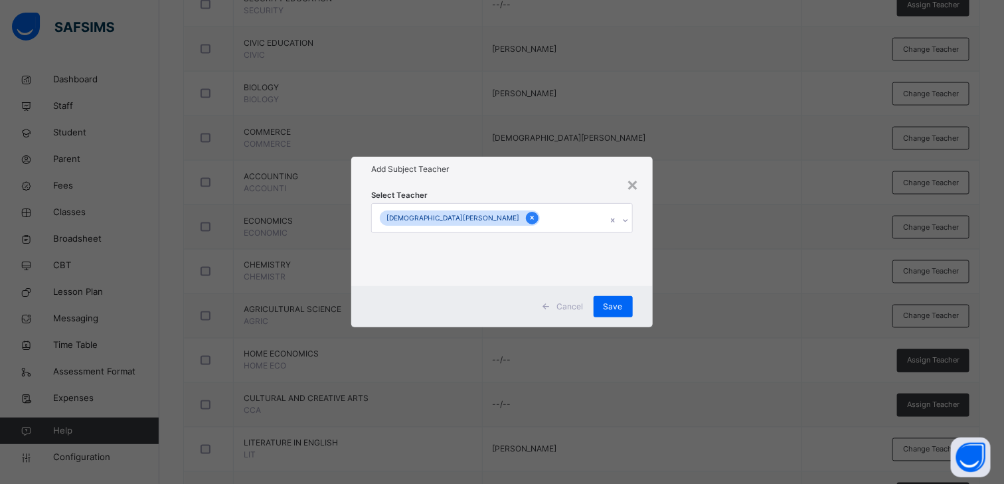
click at [528, 217] on icon at bounding box center [531, 217] width 7 height 9
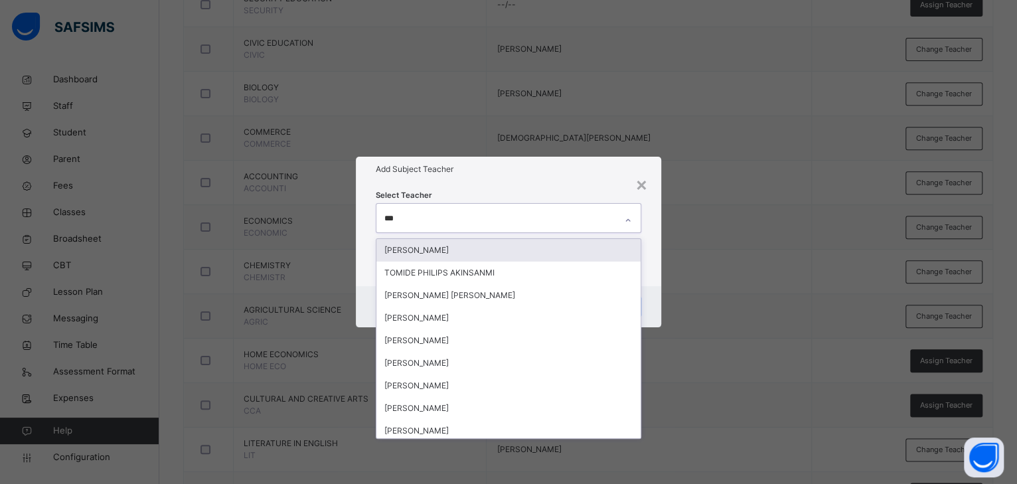
type input "****"
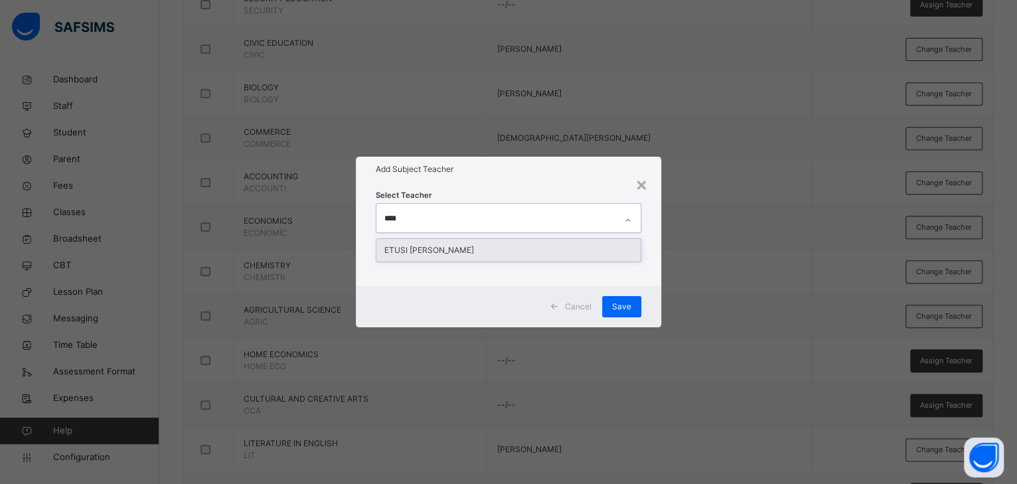
click at [419, 256] on div "ETUSI [PERSON_NAME]" at bounding box center [508, 250] width 264 height 23
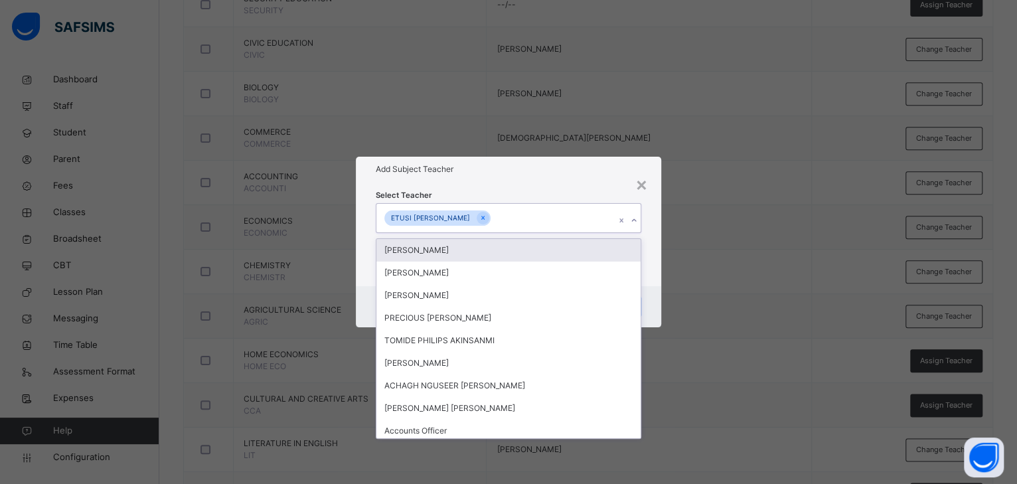
click at [498, 190] on div "Select Teacher option ETUSI ANDY, selected. option MAHMOOD ABDULKAREEM focused,…" at bounding box center [508, 234] width 265 height 90
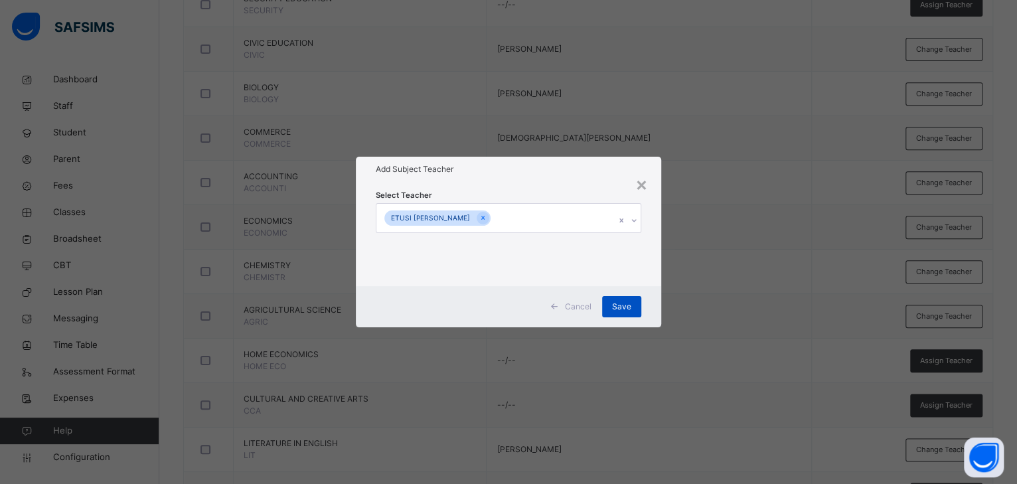
click at [628, 307] on span "Save" at bounding box center [621, 307] width 19 height 12
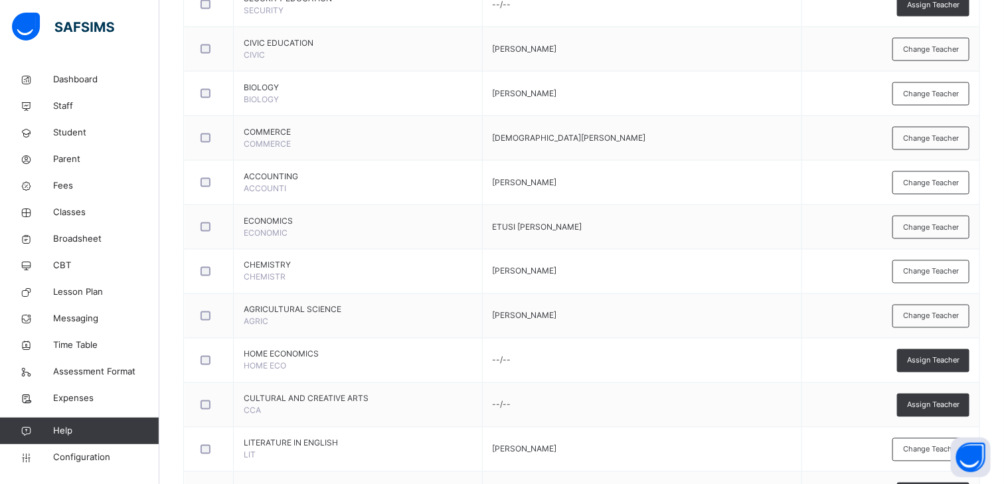
click at [910, 141] on div "Change Teacher" at bounding box center [930, 138] width 77 height 23
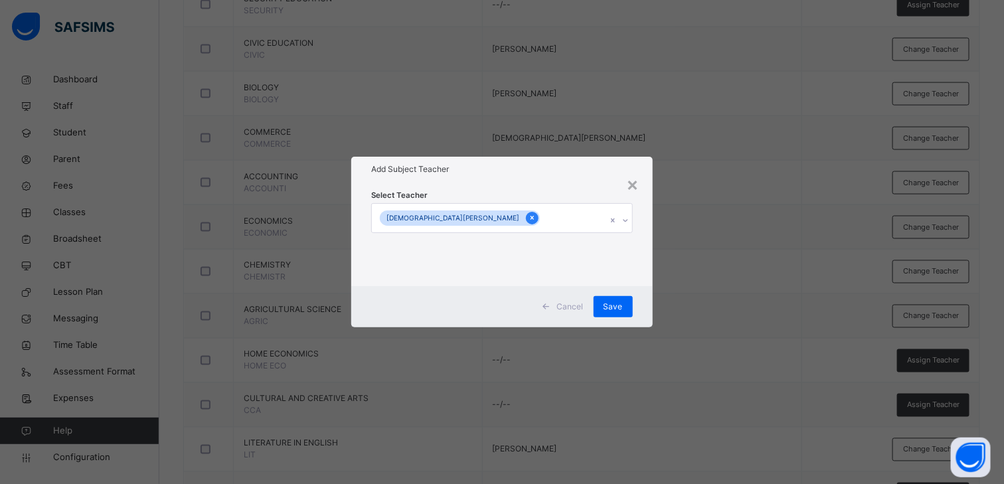
click at [530, 217] on icon at bounding box center [531, 218] width 3 height 4
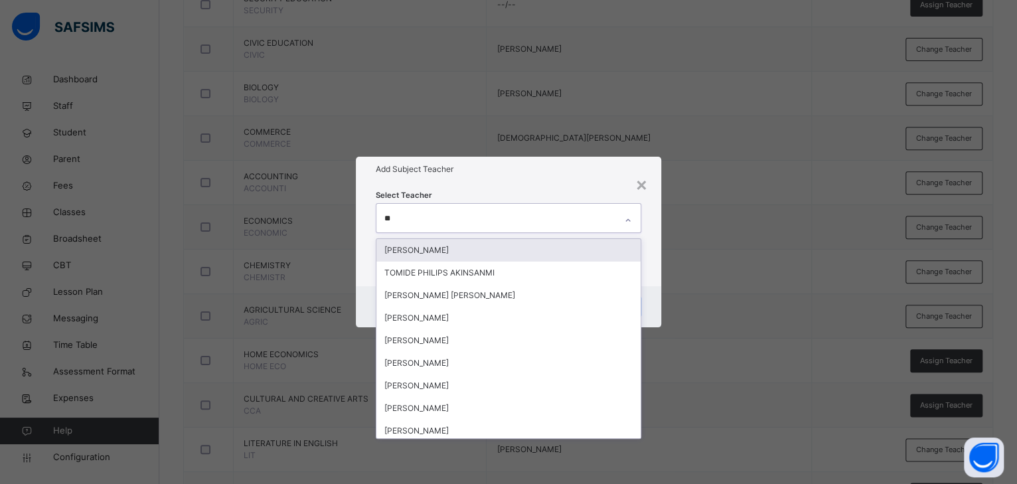
type input "***"
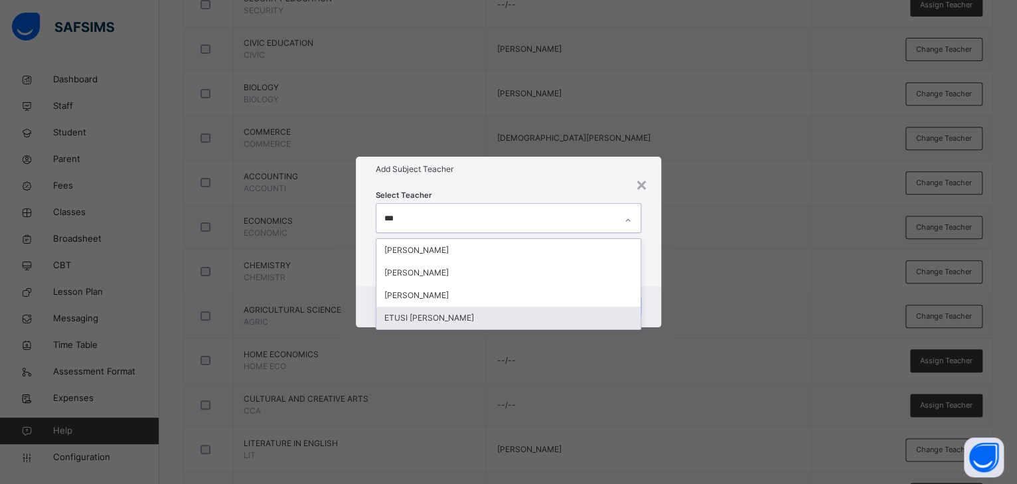
click at [401, 319] on div "ETUSI [PERSON_NAME]" at bounding box center [508, 318] width 264 height 23
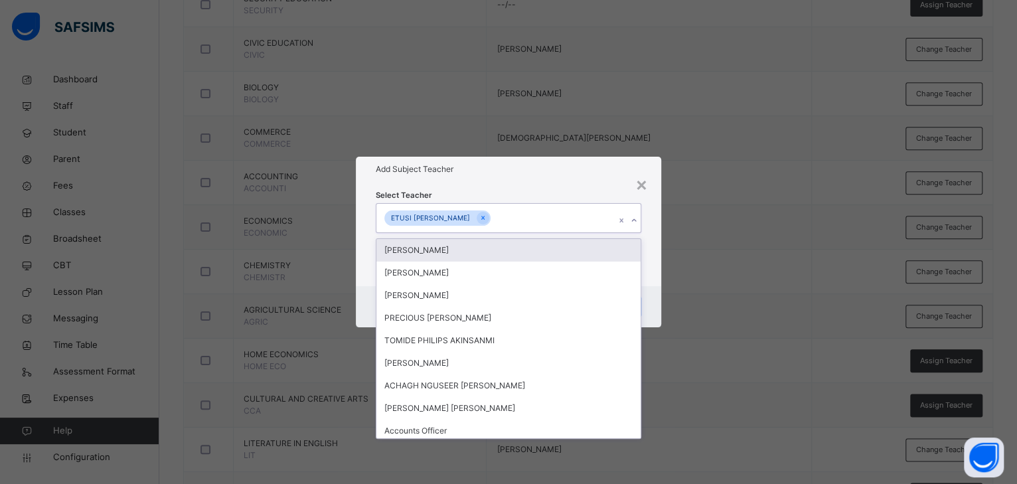
click at [481, 186] on div "Select Teacher option ETUSI ANDY, selected. option MAHMOOD ABDULKAREEM focused,…" at bounding box center [508, 234] width 305 height 104
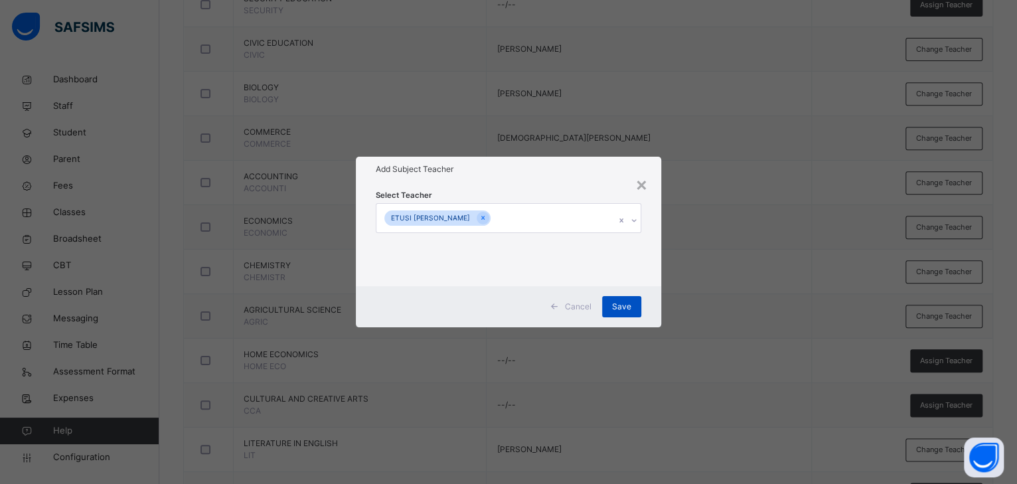
click at [615, 301] on span "Save" at bounding box center [621, 307] width 19 height 12
